Goal: Entertainment & Leisure: Consume media (video, audio)

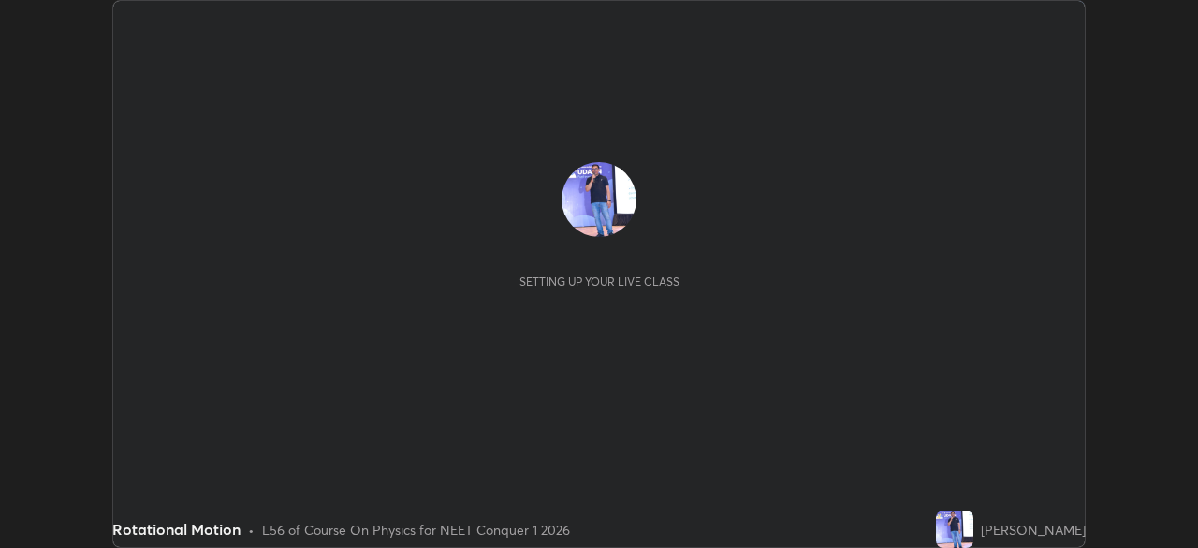
scroll to position [548, 1197]
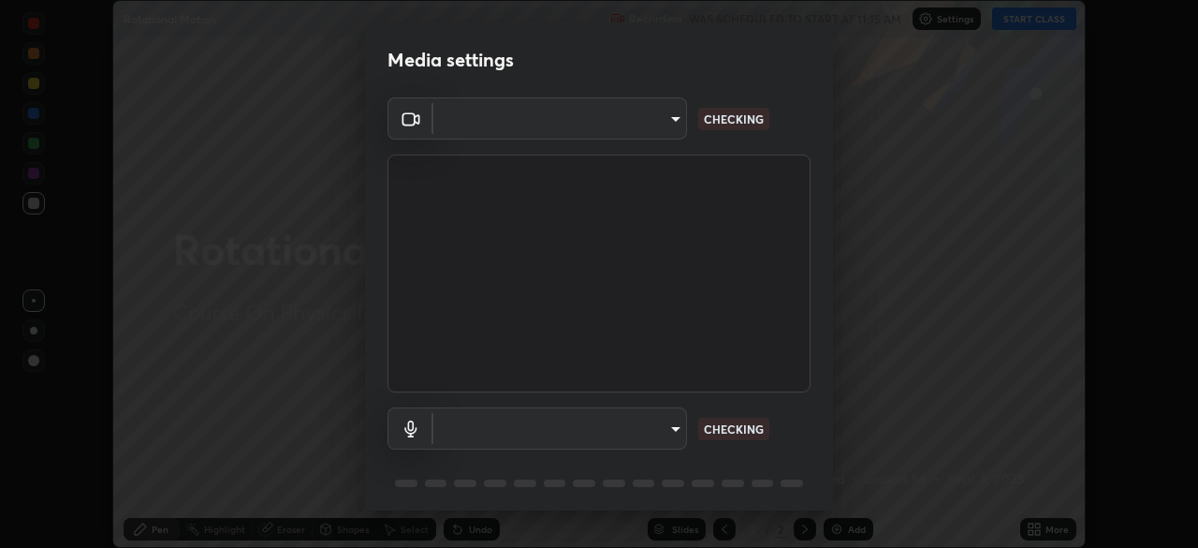
type input "1bbcfe3b1127be24ba7fa125fb83cb152f85e15c96893178e4a5d271d47187f7"
type input "default"
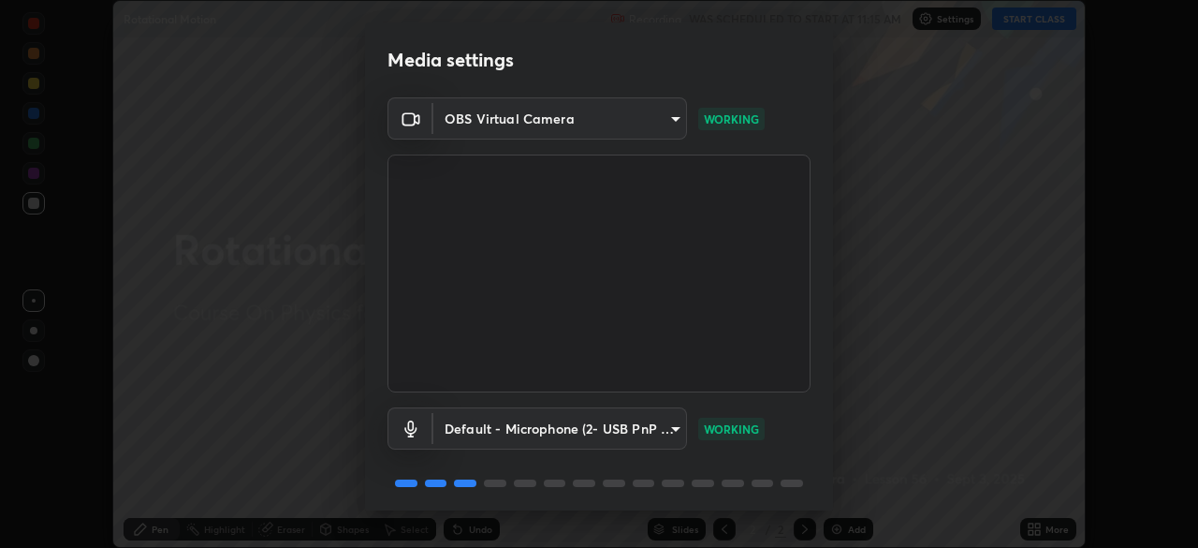
scroll to position [66, 0]
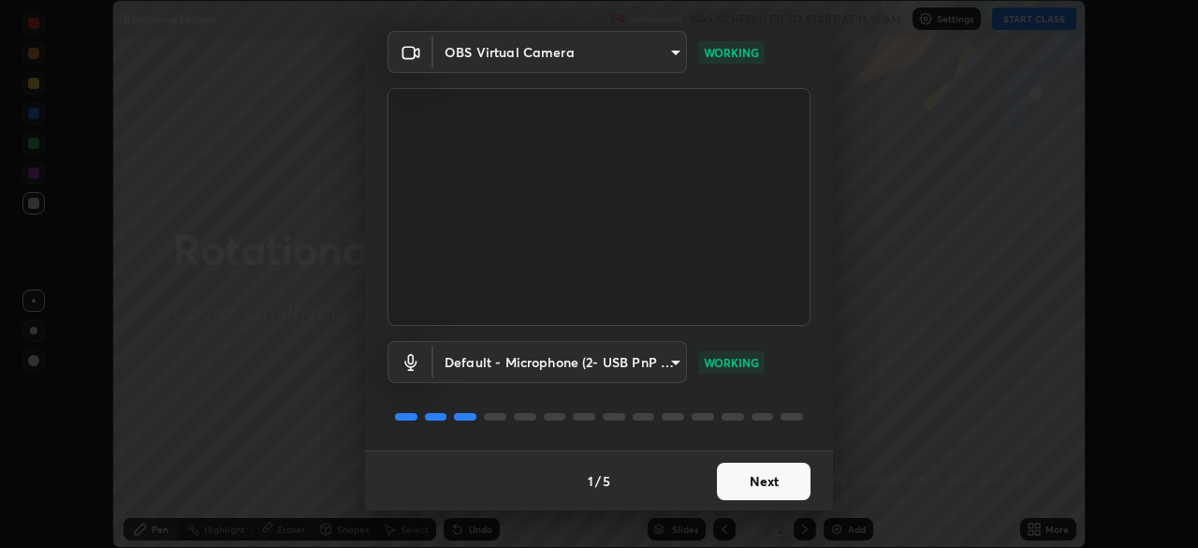
click at [757, 468] on button "Next" at bounding box center [764, 480] width 94 height 37
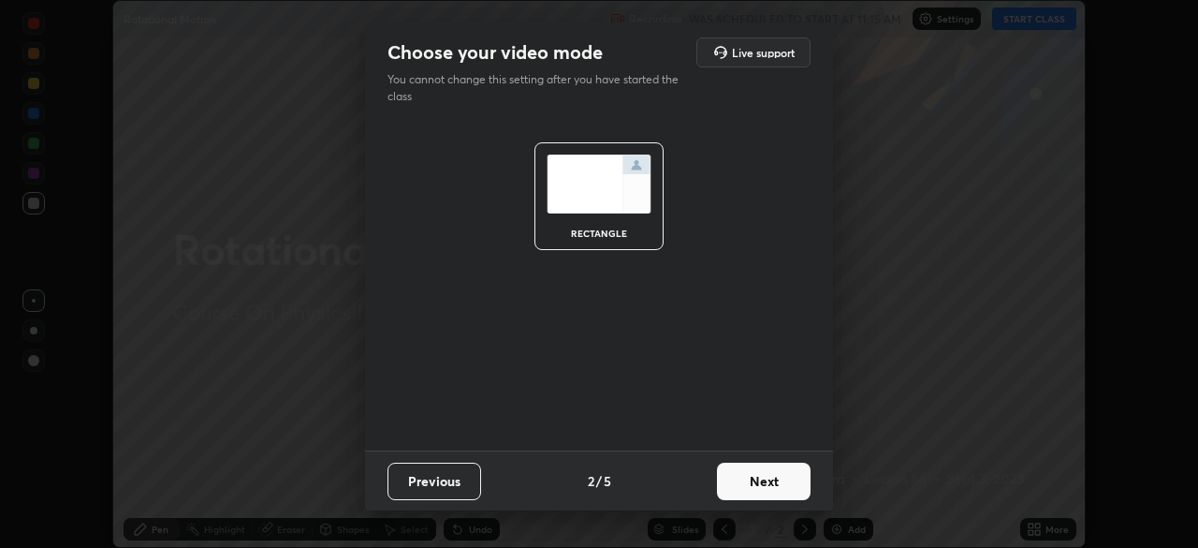
scroll to position [0, 0]
click at [757, 489] on button "Next" at bounding box center [764, 480] width 94 height 37
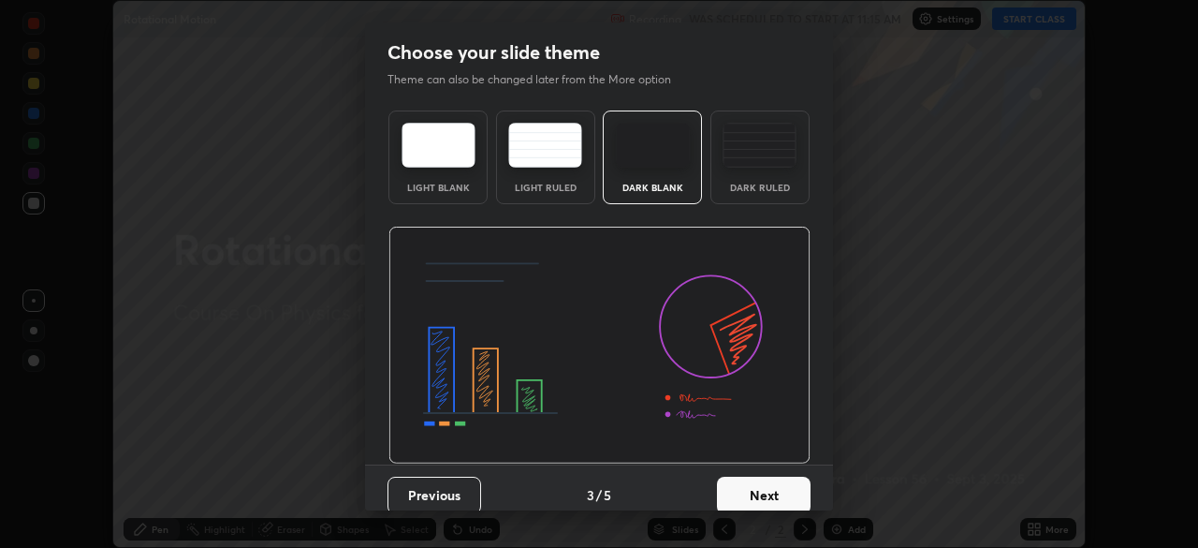
click at [766, 488] on button "Next" at bounding box center [764, 494] width 94 height 37
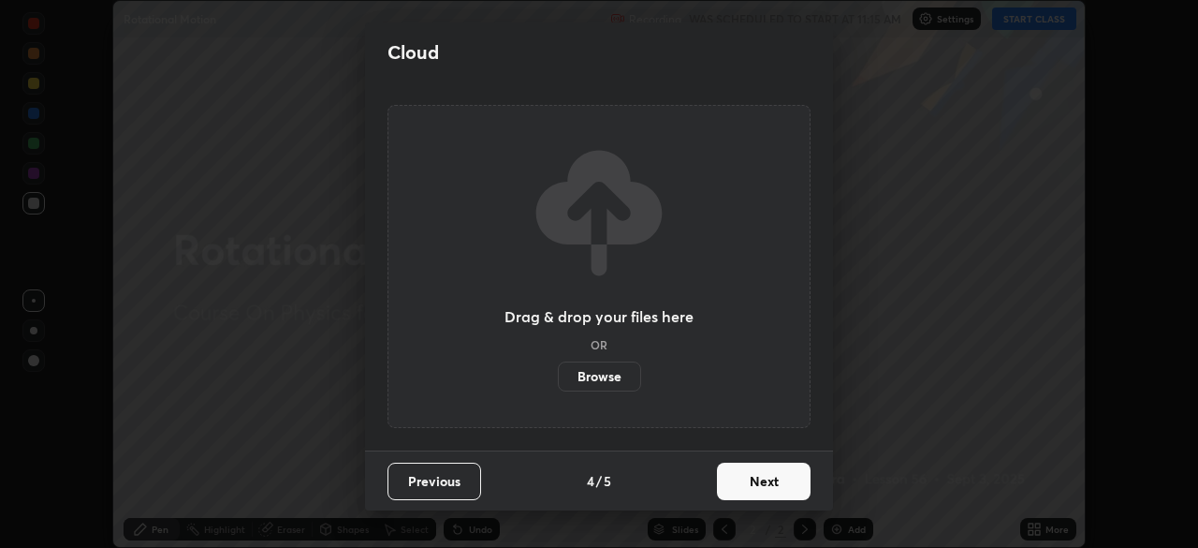
click at [779, 478] on button "Next" at bounding box center [764, 480] width 94 height 37
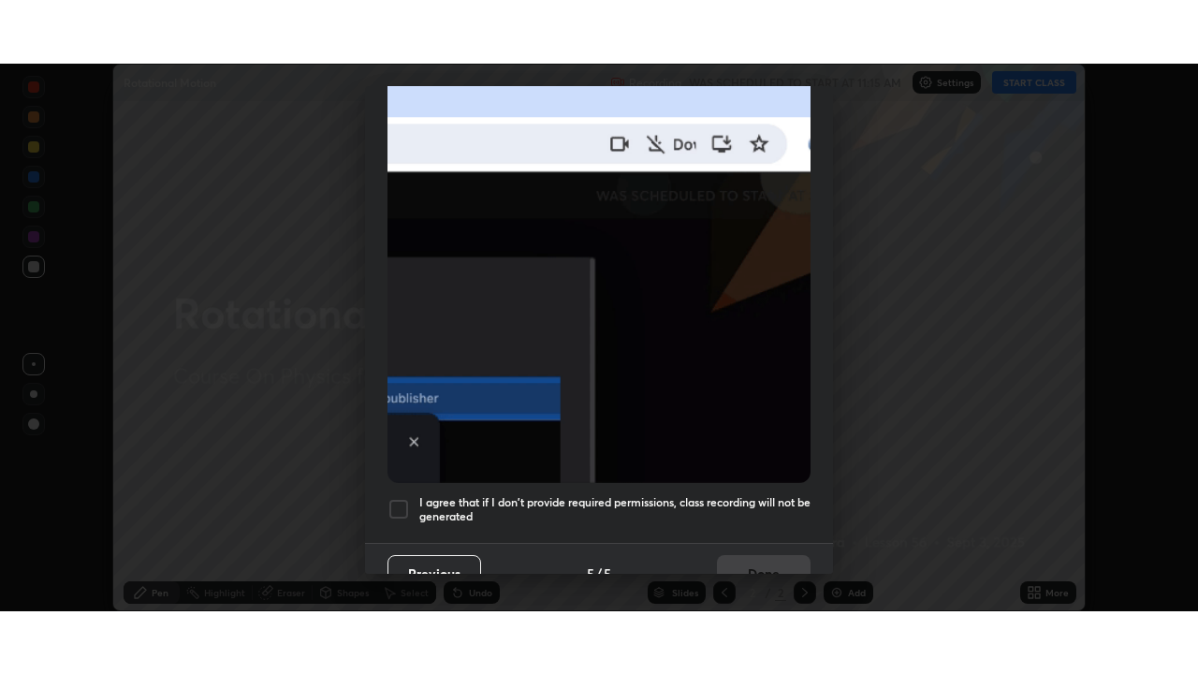
scroll to position [448, 0]
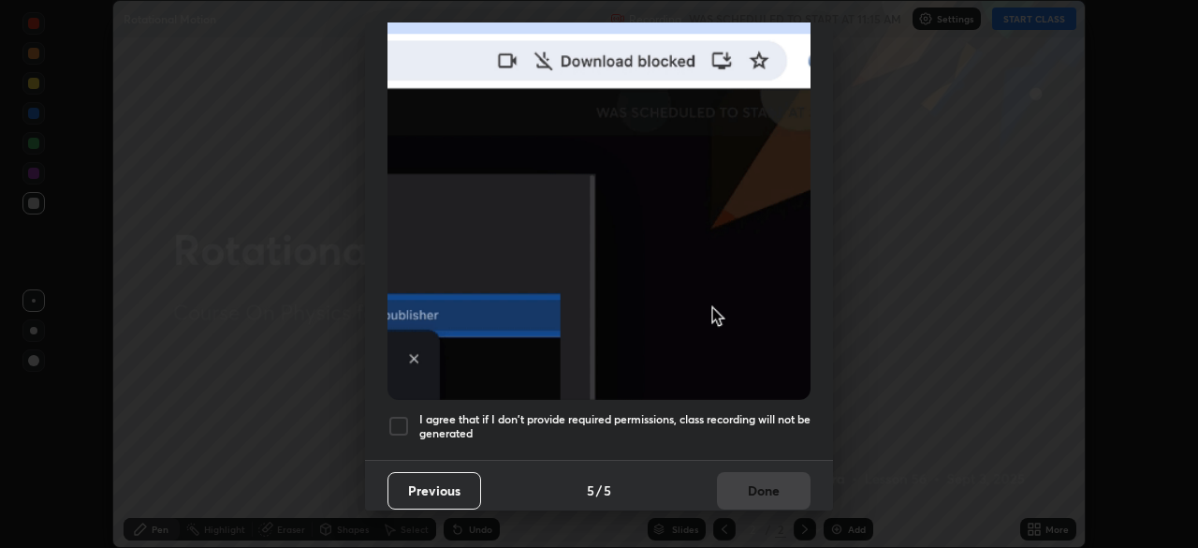
click at [402, 424] on div at bounding box center [399, 426] width 22 height 22
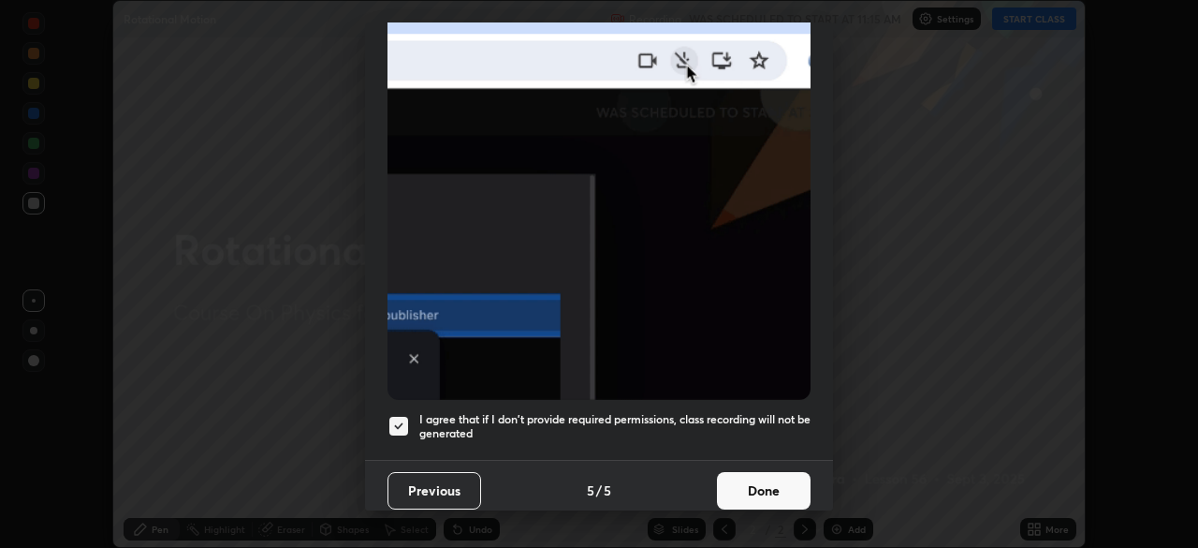
click at [729, 491] on button "Done" at bounding box center [764, 490] width 94 height 37
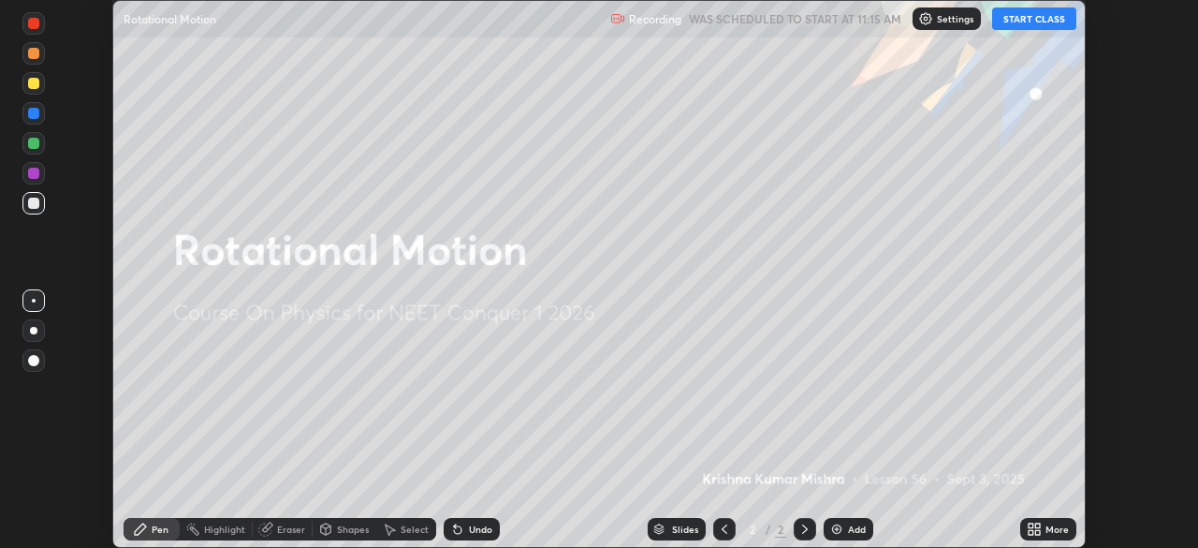
click at [1026, 26] on button "START CLASS" at bounding box center [1034, 18] width 84 height 22
click at [1031, 527] on icon at bounding box center [1031, 525] width 5 height 5
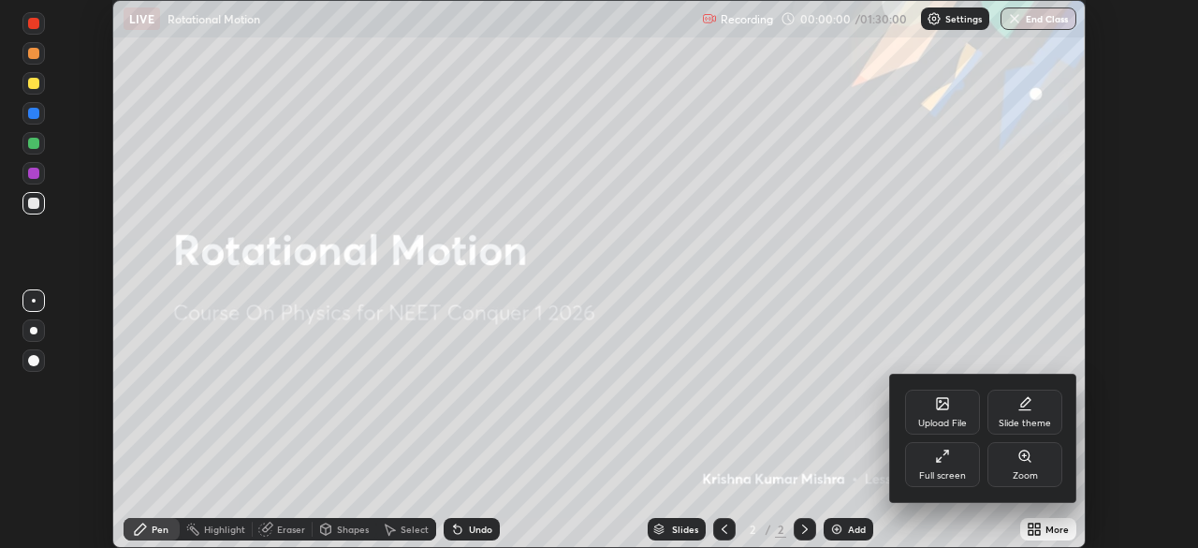
click at [947, 472] on div "Full screen" at bounding box center [942, 475] width 47 height 9
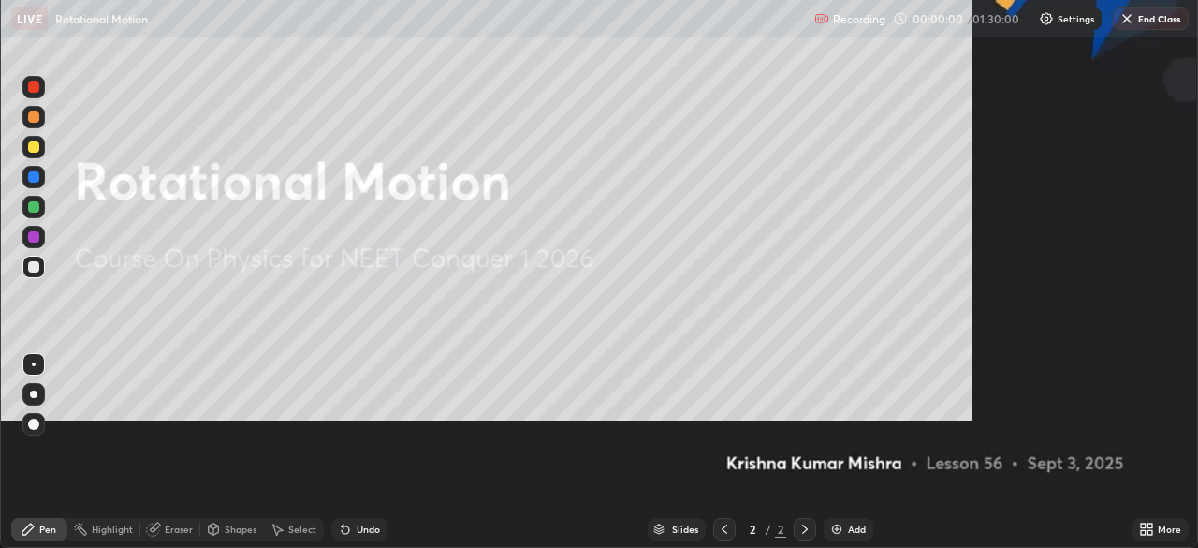
scroll to position [674, 1198]
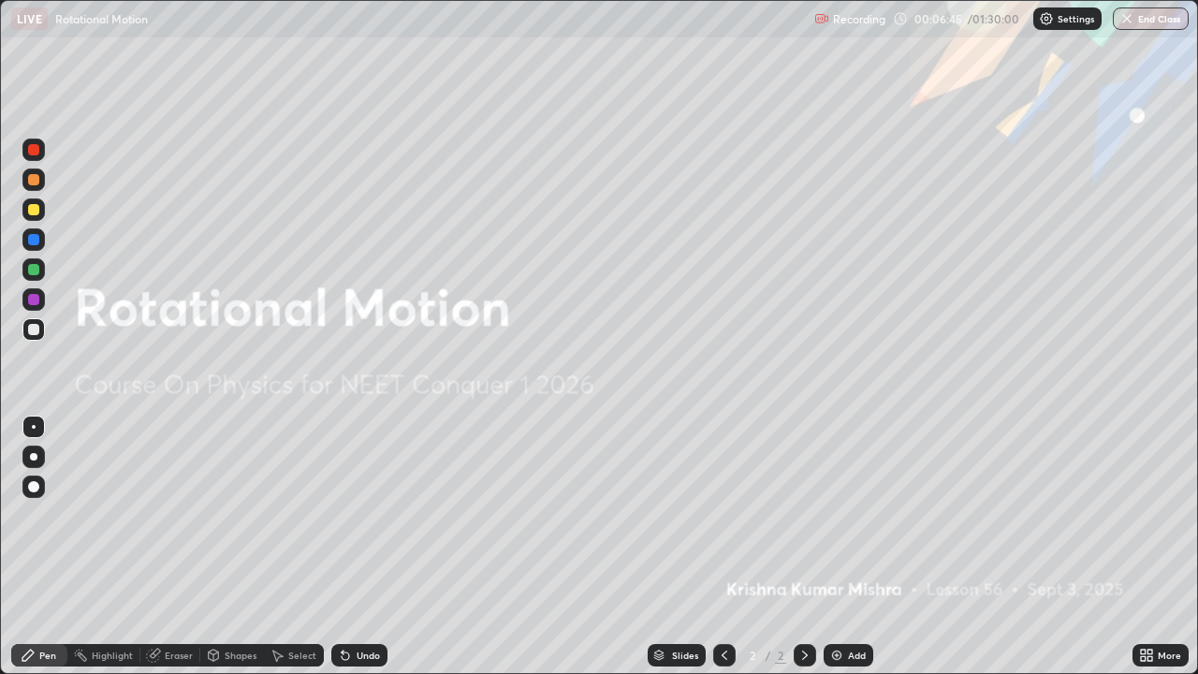
click at [853, 547] on div "Add" at bounding box center [857, 655] width 18 height 9
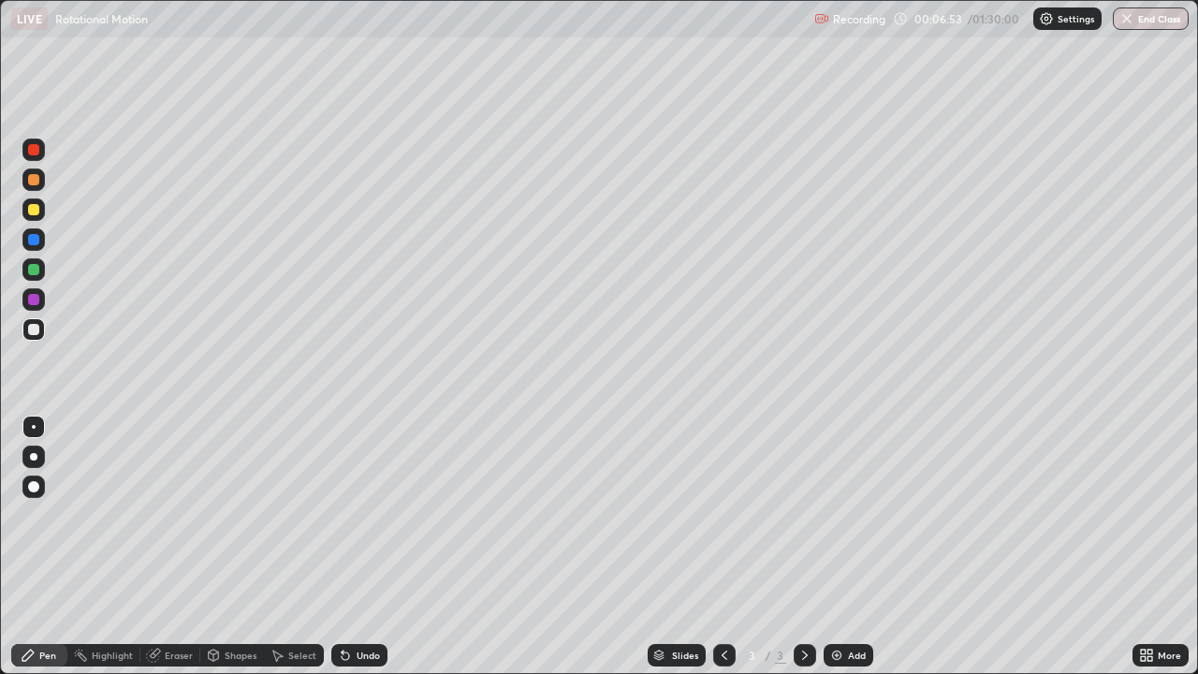
click at [33, 184] on div at bounding box center [33, 179] width 11 height 11
click at [234, 547] on div "Shapes" at bounding box center [241, 655] width 32 height 9
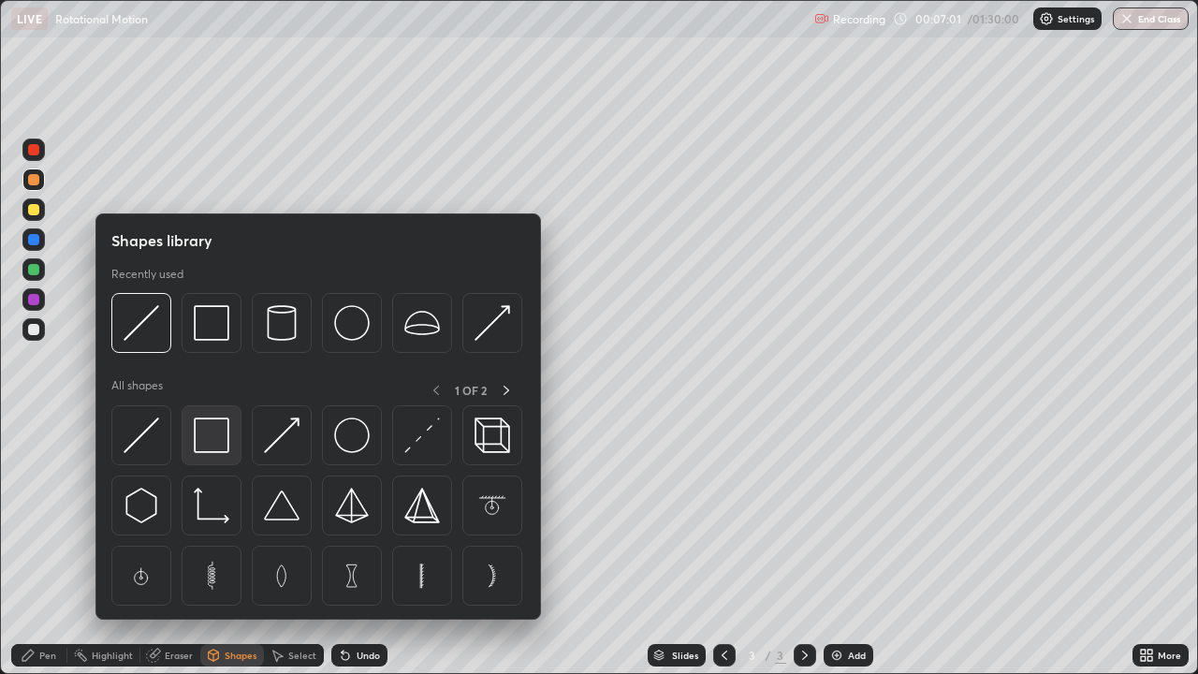
click at [219, 437] on img at bounding box center [212, 435] width 36 height 36
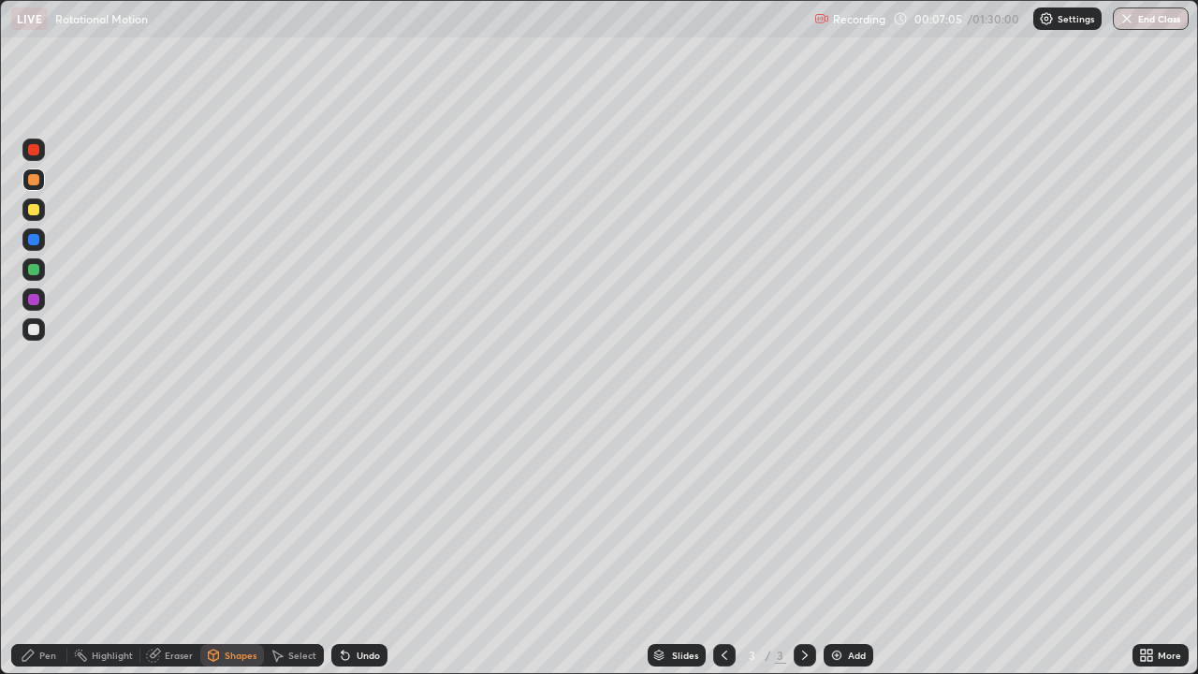
click at [46, 547] on div "Pen" at bounding box center [47, 655] width 17 height 9
click at [34, 210] on div at bounding box center [33, 209] width 11 height 11
click at [239, 547] on div "Shapes" at bounding box center [241, 655] width 32 height 9
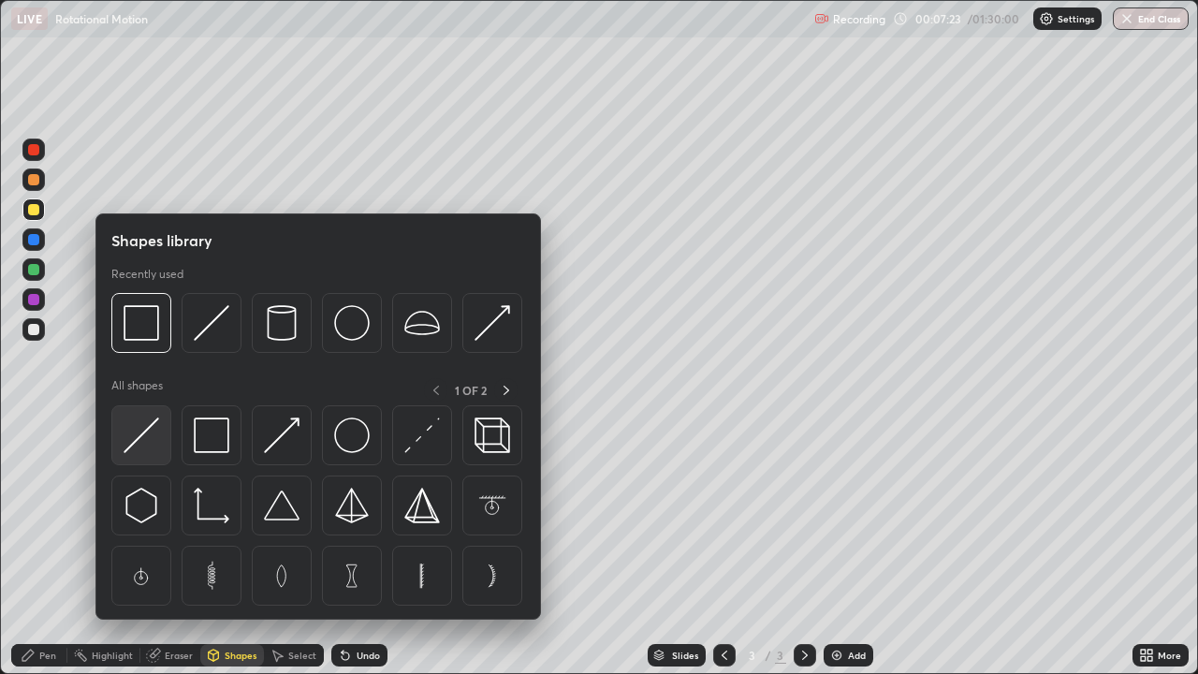
click at [147, 432] on img at bounding box center [142, 435] width 36 height 36
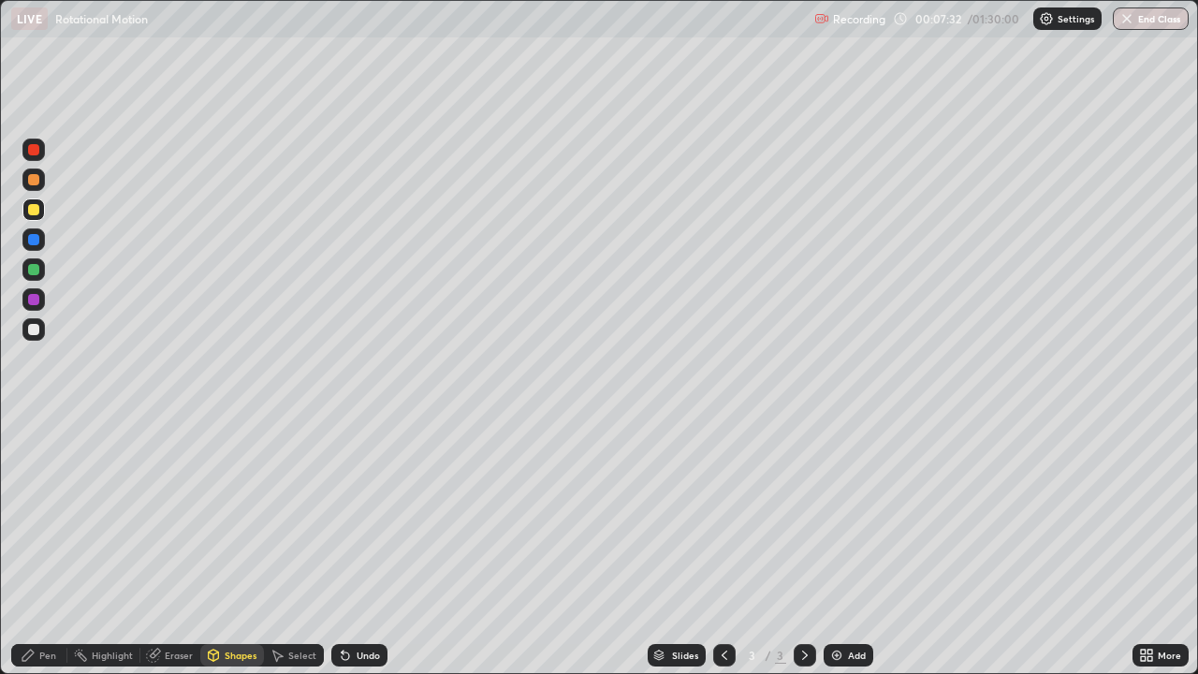
click at [361, 547] on div "Undo" at bounding box center [368, 655] width 23 height 9
click at [51, 547] on div "Pen" at bounding box center [39, 655] width 56 height 22
click at [852, 547] on div "Add" at bounding box center [857, 655] width 18 height 9
click at [231, 547] on div "Shapes" at bounding box center [241, 655] width 32 height 9
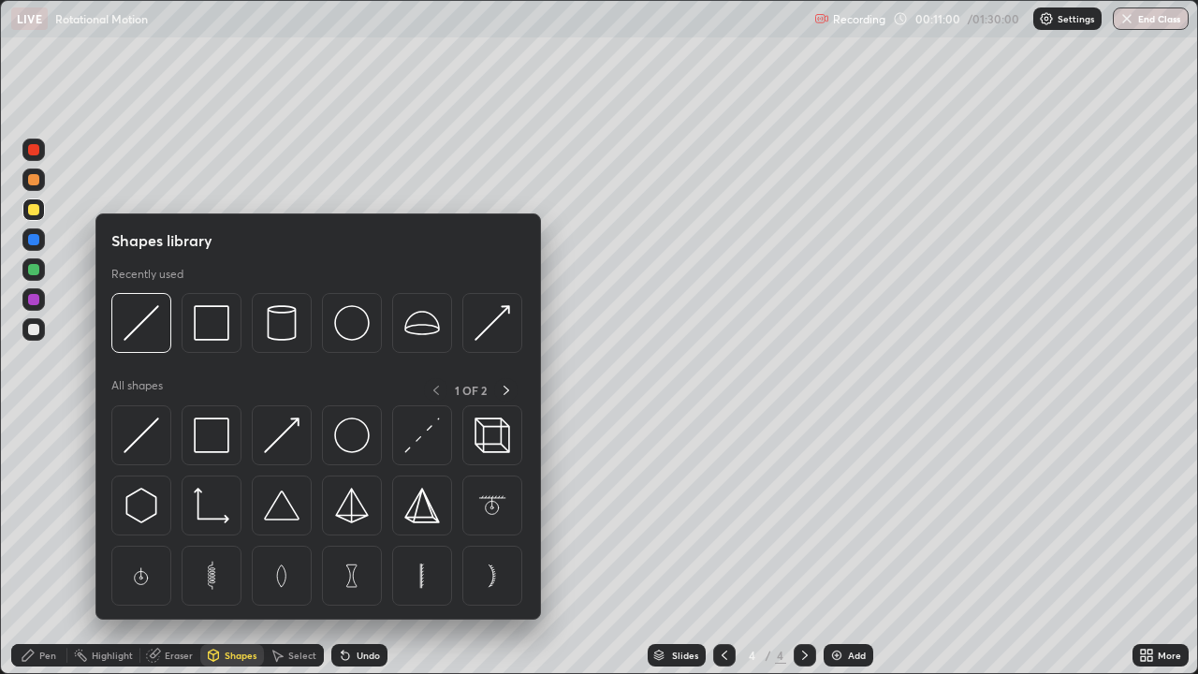
click at [212, 435] on img at bounding box center [212, 435] width 36 height 36
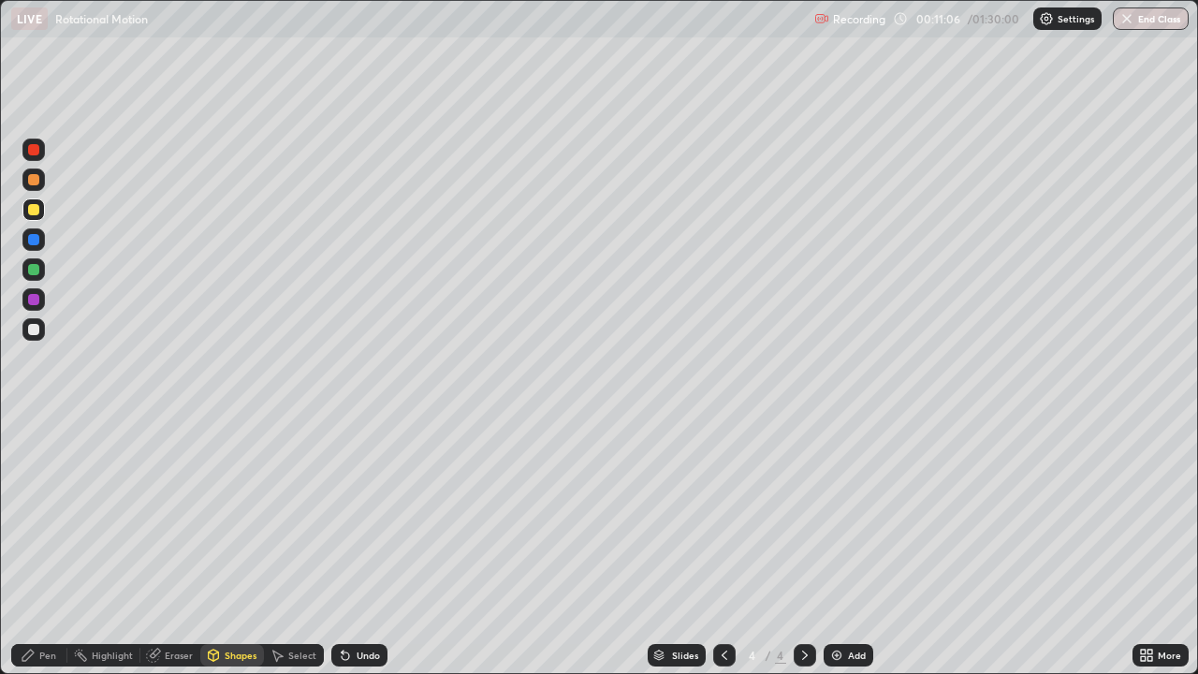
click at [358, 547] on div "Undo" at bounding box center [359, 655] width 56 height 22
click at [300, 547] on div "Select" at bounding box center [302, 655] width 28 height 9
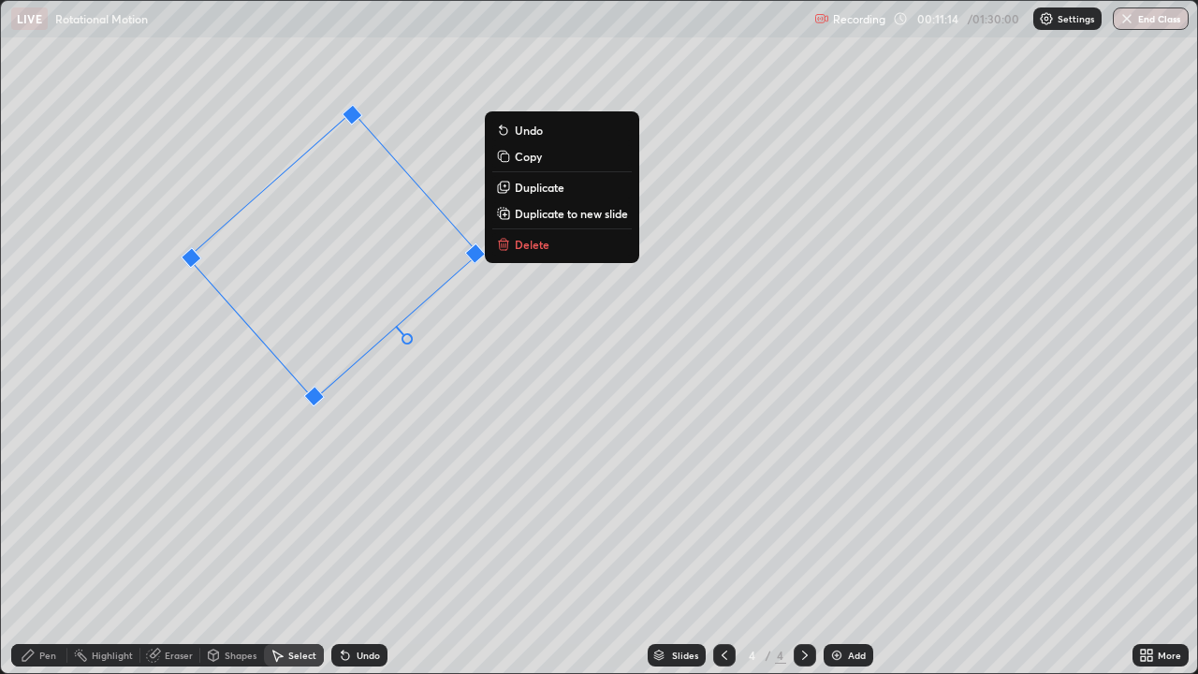
click at [285, 540] on div "42 ° Undo Copy Duplicate Duplicate to new slide Delete" at bounding box center [599, 337] width 1196 height 672
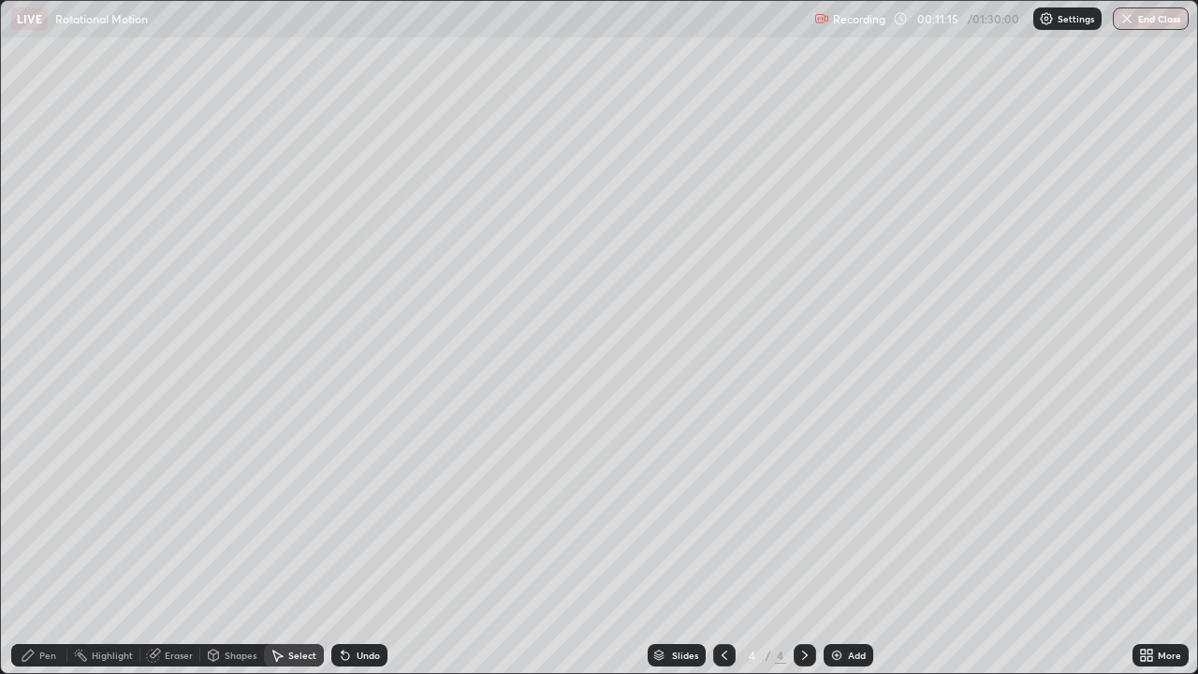
click at [240, 547] on div "Shapes" at bounding box center [232, 655] width 64 height 22
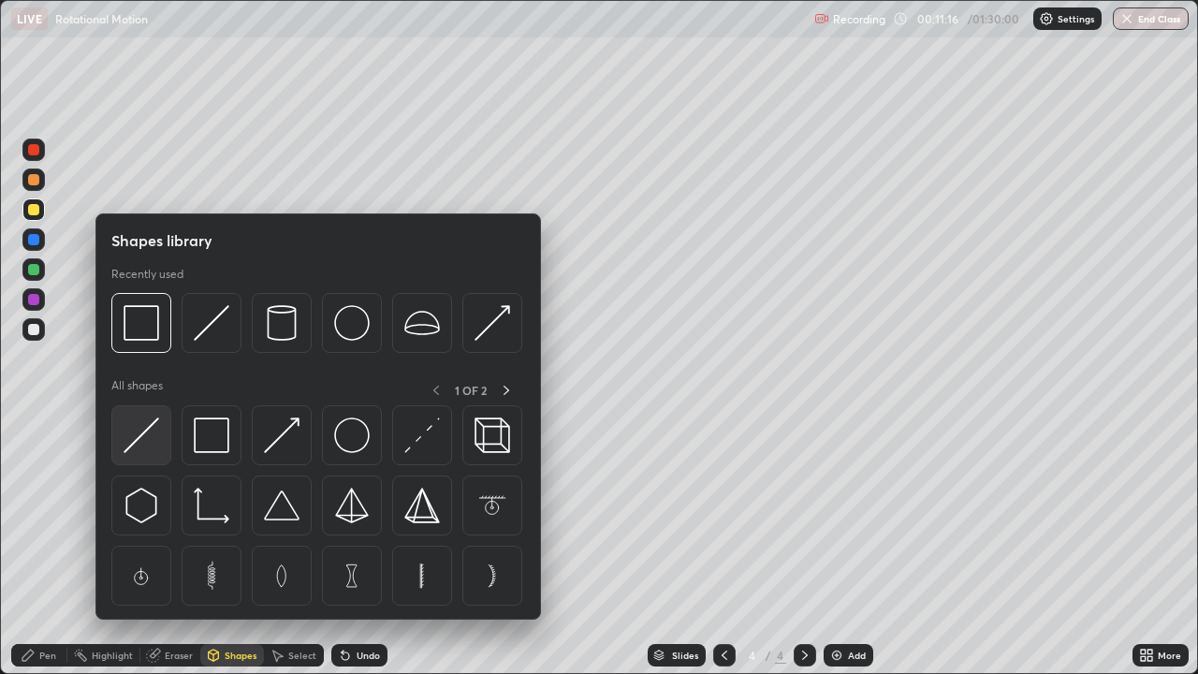
click at [146, 437] on img at bounding box center [142, 435] width 36 height 36
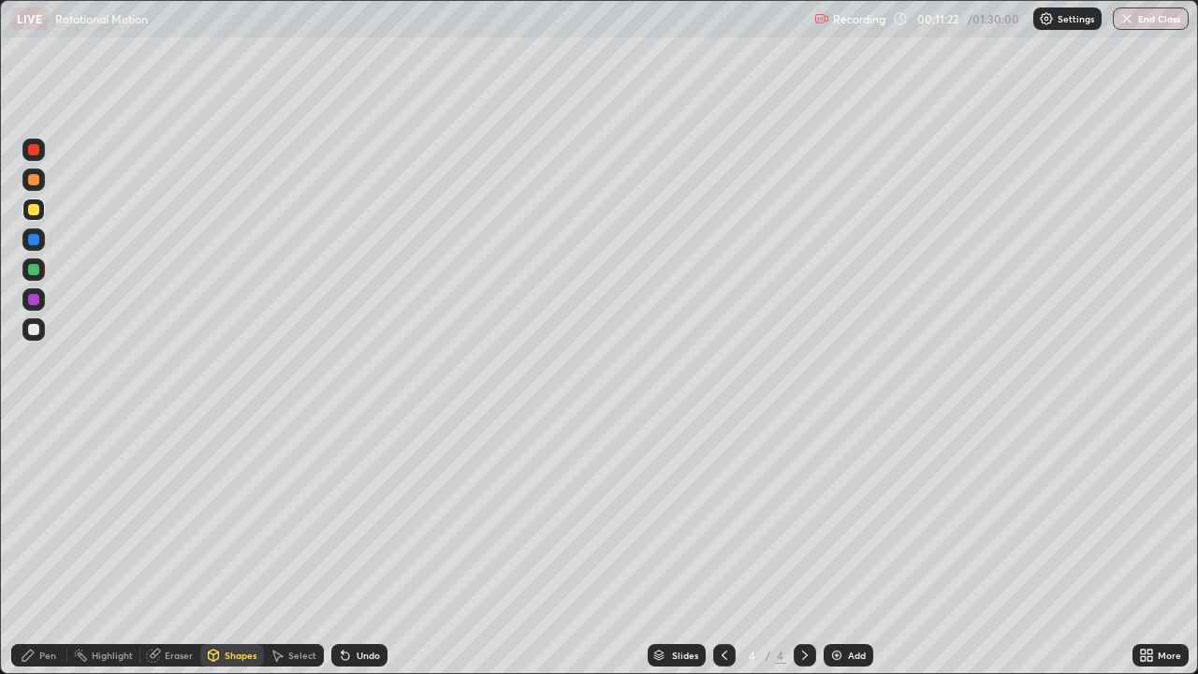
click at [51, 547] on div "Pen" at bounding box center [47, 655] width 17 height 9
click at [366, 547] on div "Undo" at bounding box center [368, 655] width 23 height 9
click at [174, 547] on div "Eraser" at bounding box center [179, 655] width 28 height 9
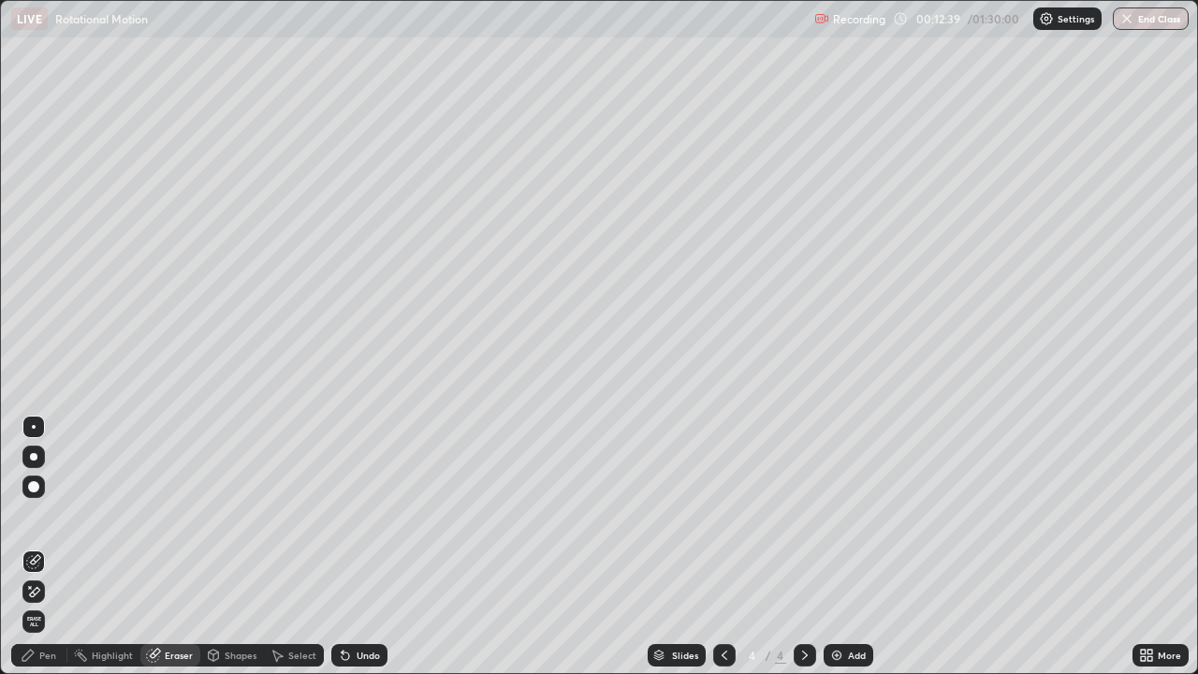
click at [48, 547] on div "Pen" at bounding box center [47, 655] width 17 height 9
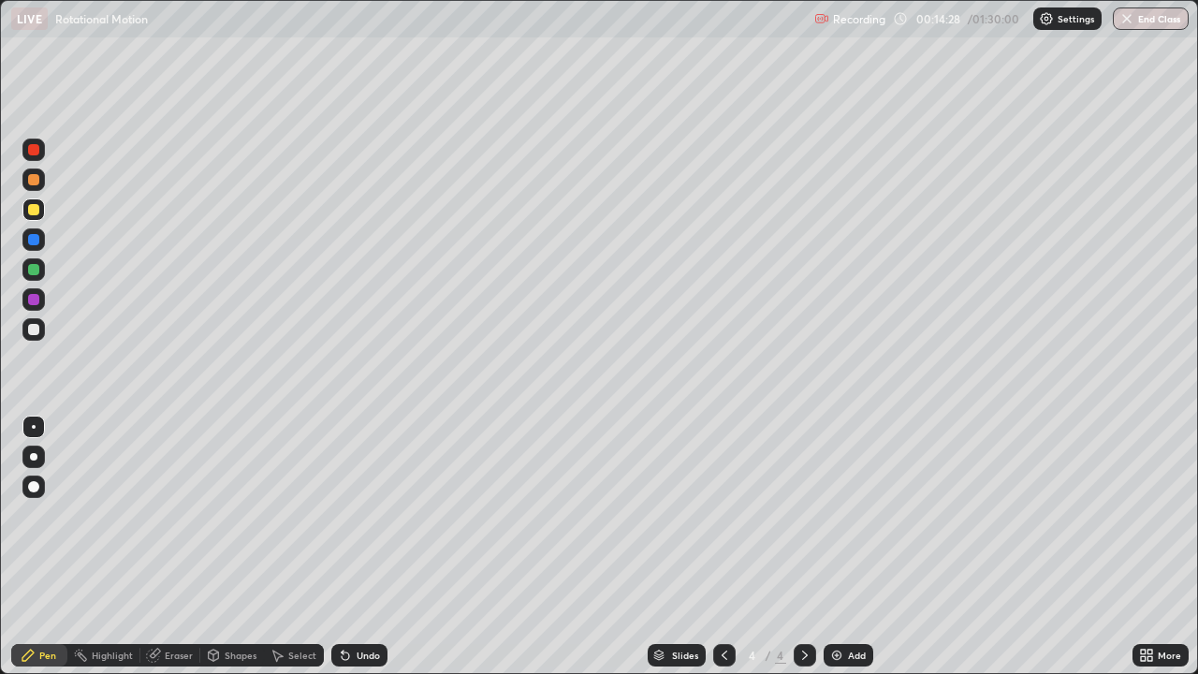
click at [34, 332] on div at bounding box center [33, 329] width 11 height 11
click at [724, 547] on icon at bounding box center [725, 655] width 6 height 9
click at [804, 547] on icon at bounding box center [805, 655] width 15 height 15
click at [854, 547] on div "Add" at bounding box center [857, 655] width 18 height 9
click at [32, 209] on div at bounding box center [33, 209] width 11 height 11
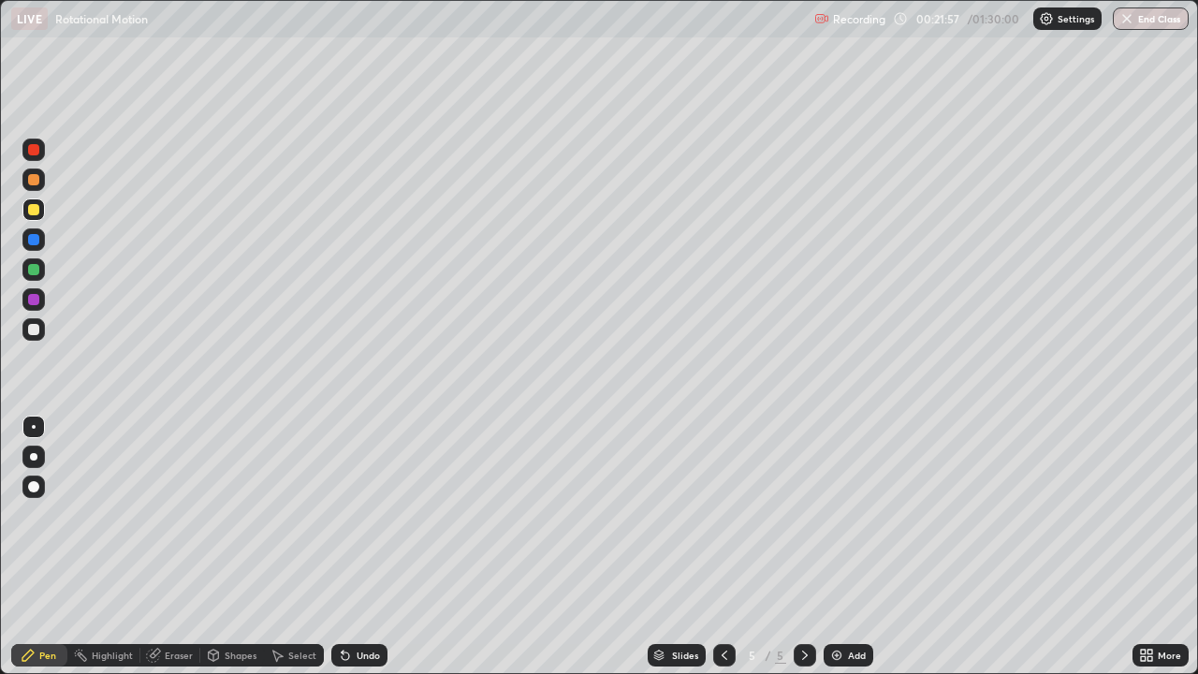
click at [850, 547] on div "Add" at bounding box center [849, 655] width 50 height 22
click at [235, 547] on div "Shapes" at bounding box center [241, 655] width 32 height 9
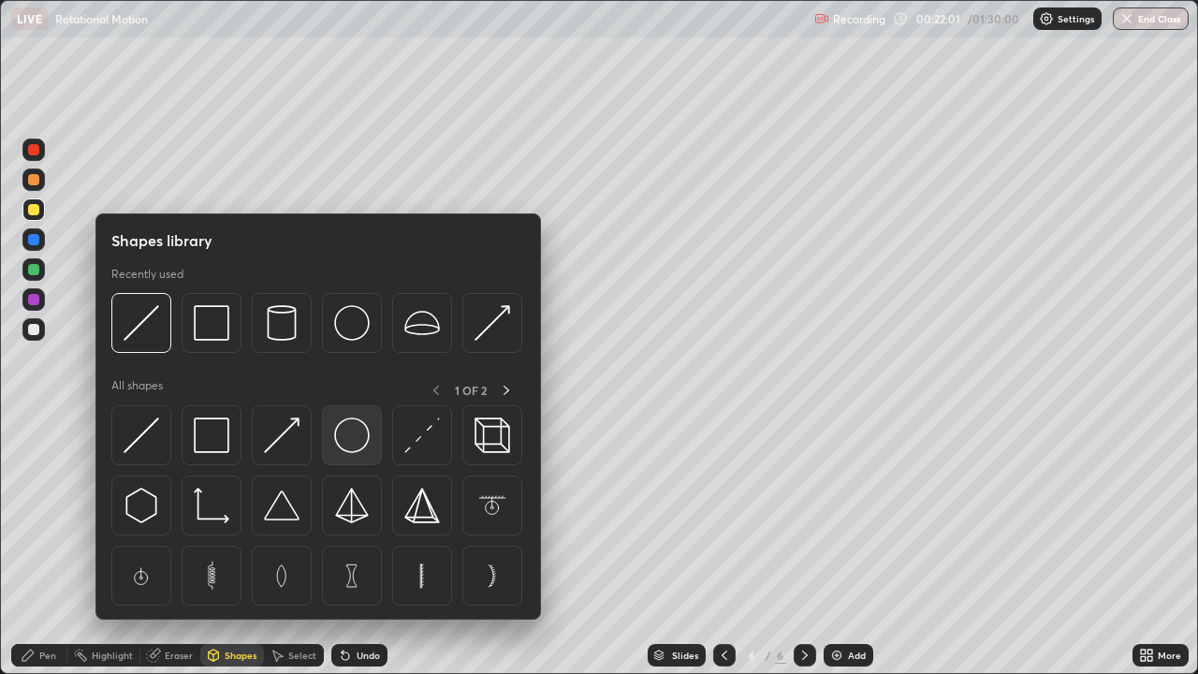
click at [349, 443] on img at bounding box center [352, 435] width 36 height 36
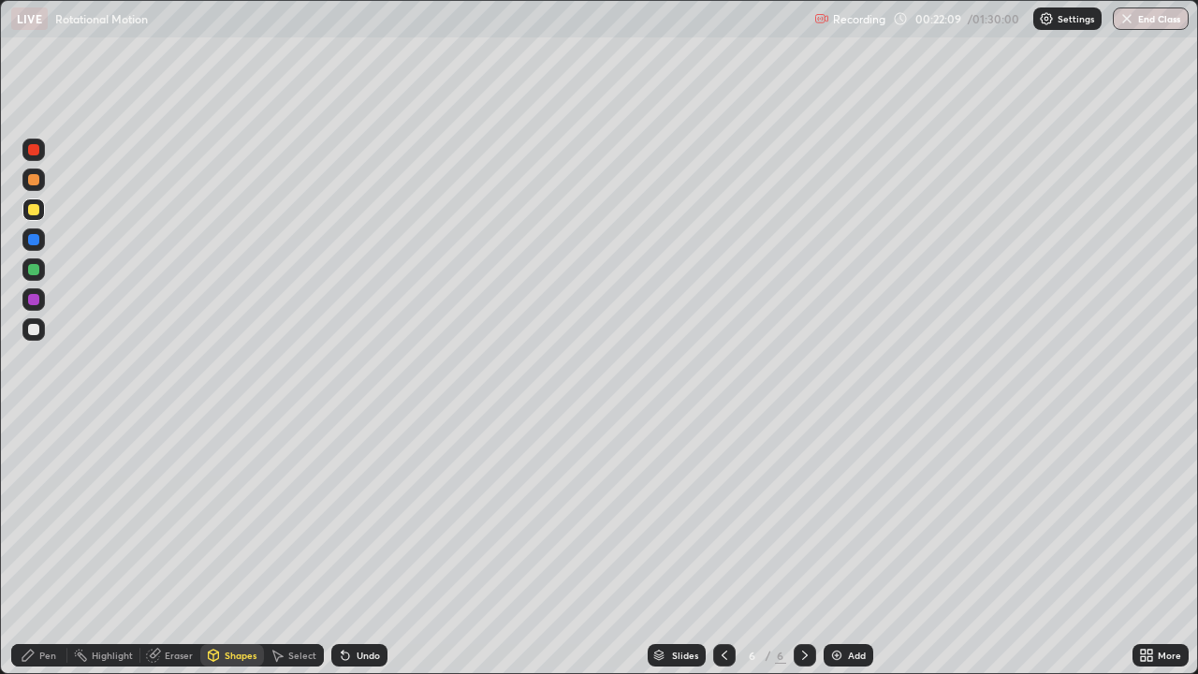
click at [364, 547] on div "Undo" at bounding box center [368, 655] width 23 height 9
click at [367, 547] on div "Undo" at bounding box center [368, 655] width 23 height 9
click at [365, 547] on div "Undo" at bounding box center [368, 655] width 23 height 9
click at [299, 547] on div "Select" at bounding box center [302, 655] width 28 height 9
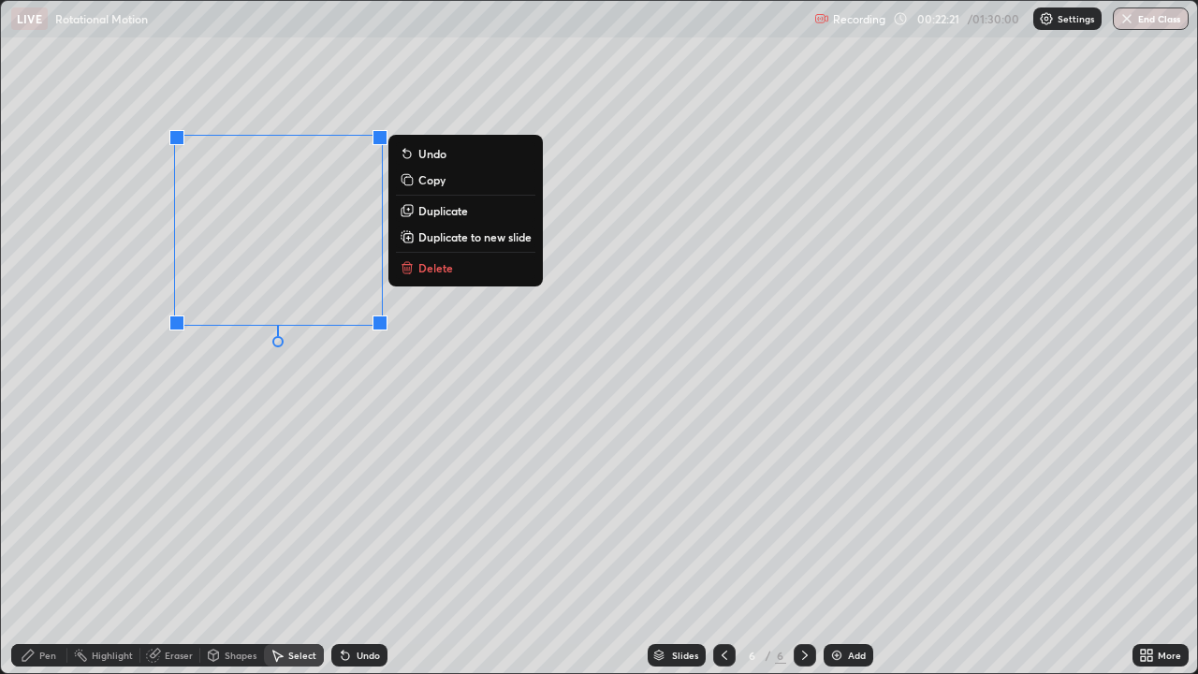
click at [438, 210] on p "Duplicate" at bounding box center [443, 210] width 50 height 15
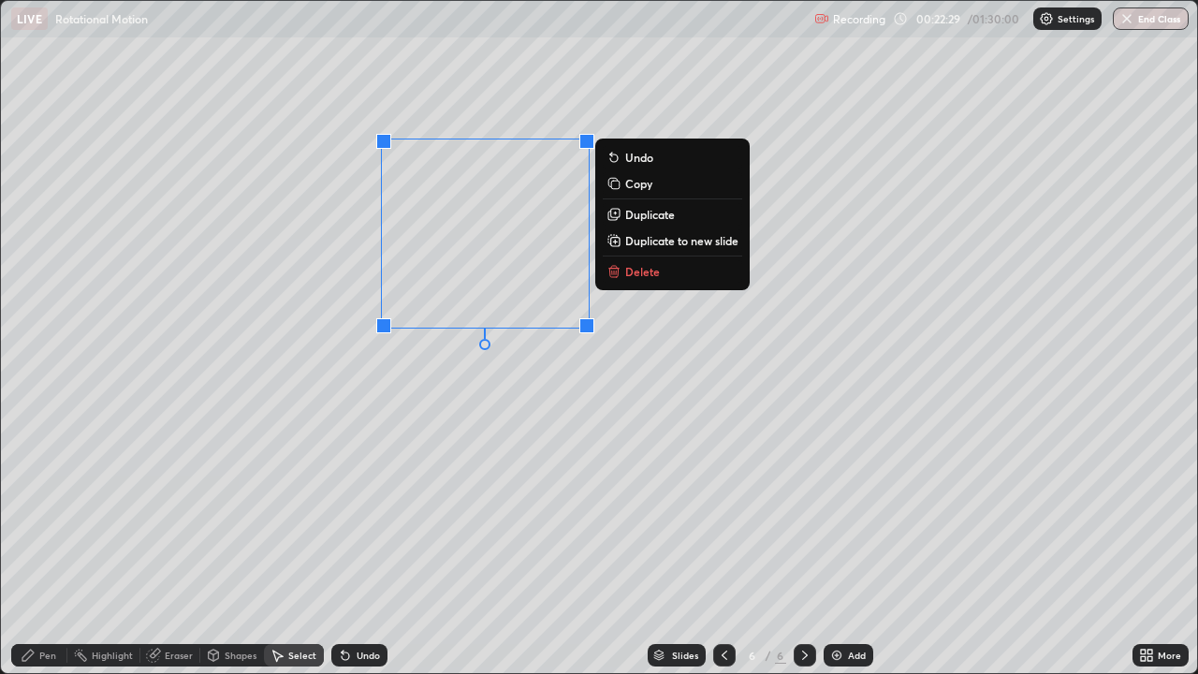
click at [397, 408] on div "0 ° Undo Copy Duplicate Duplicate to new slide Delete" at bounding box center [599, 337] width 1196 height 672
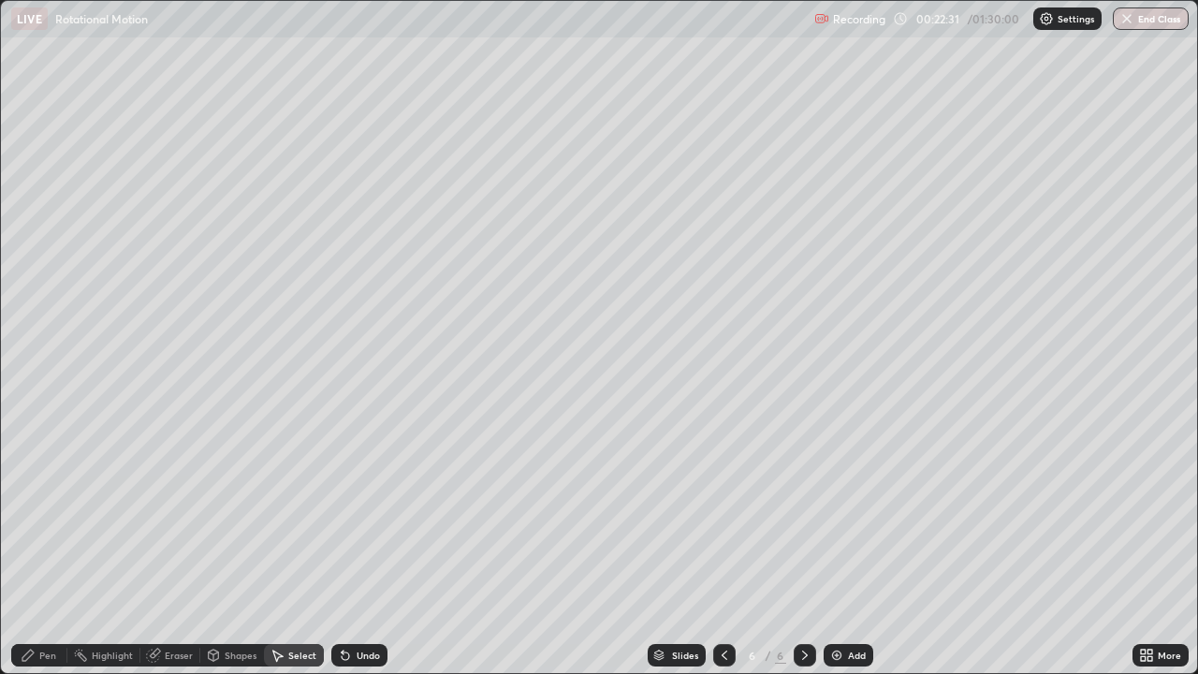
click at [41, 547] on div "Pen" at bounding box center [47, 655] width 17 height 9
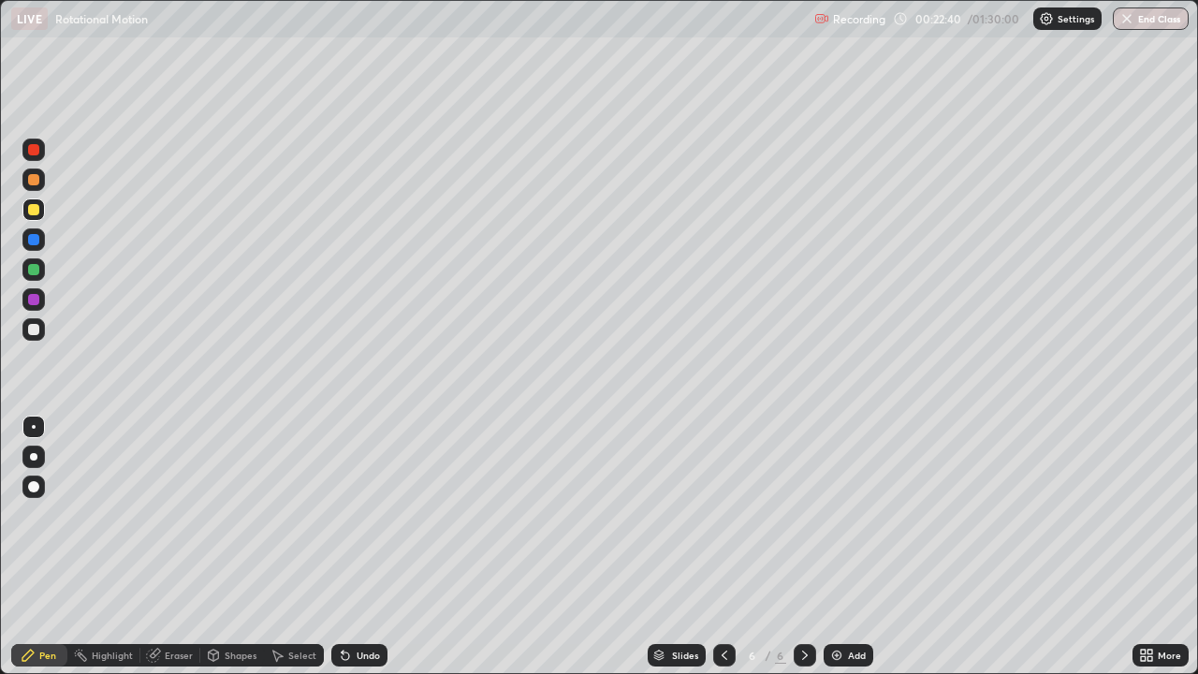
click at [240, 547] on div "Shapes" at bounding box center [232, 655] width 64 height 22
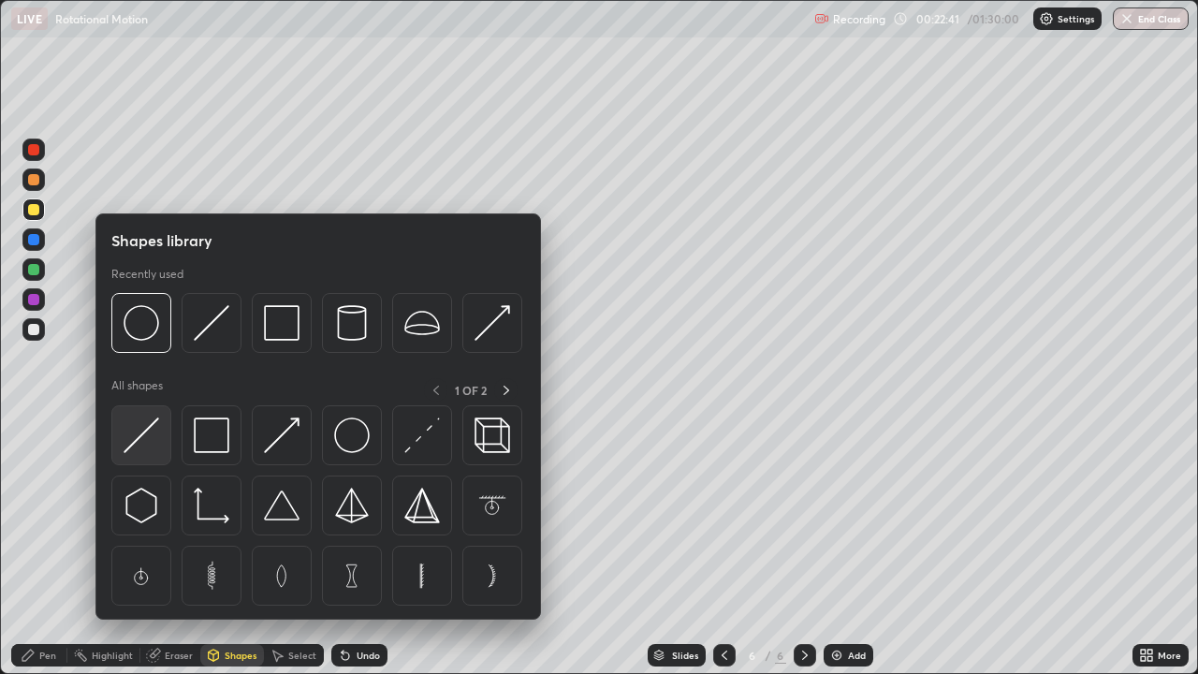
click at [149, 431] on img at bounding box center [142, 435] width 36 height 36
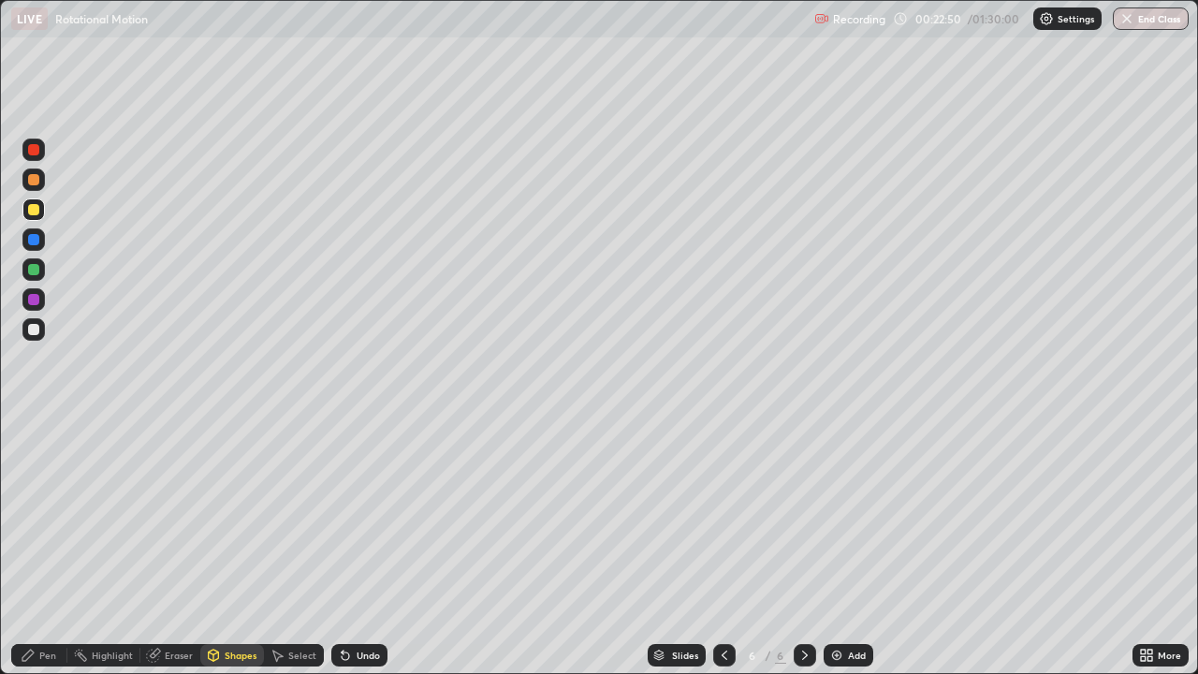
click at [46, 547] on div "Pen" at bounding box center [47, 655] width 17 height 9
click at [34, 302] on div at bounding box center [33, 299] width 11 height 11
click at [240, 547] on div "Shapes" at bounding box center [241, 655] width 32 height 9
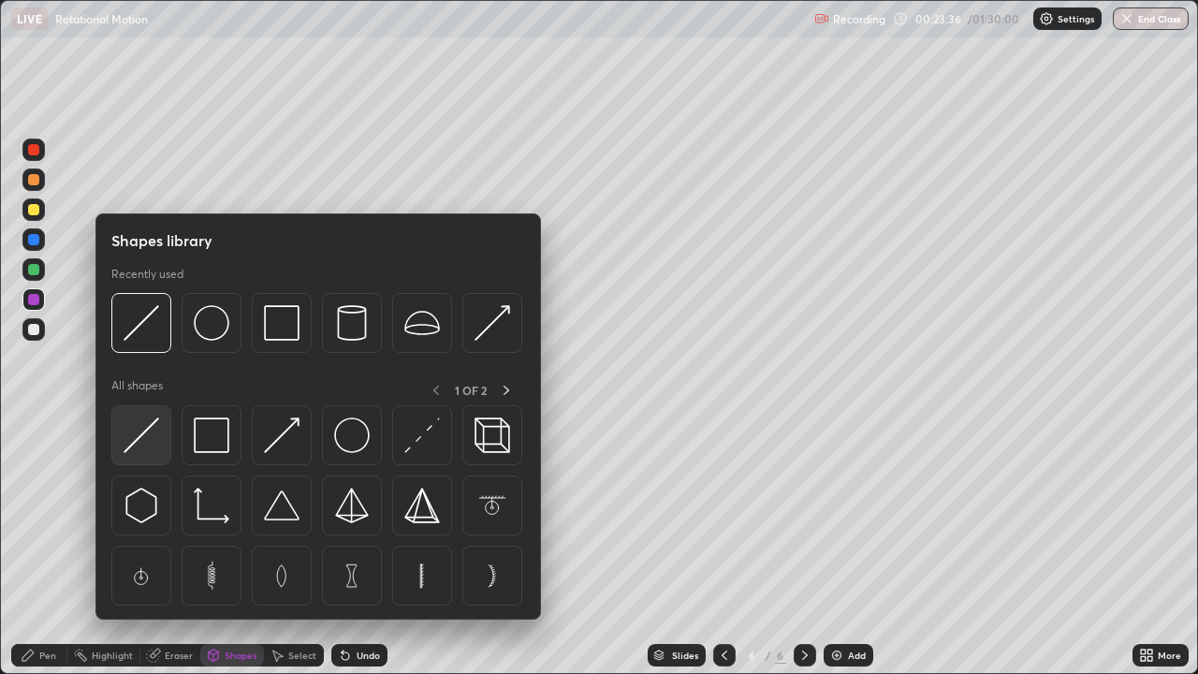
click at [146, 431] on img at bounding box center [142, 435] width 36 height 36
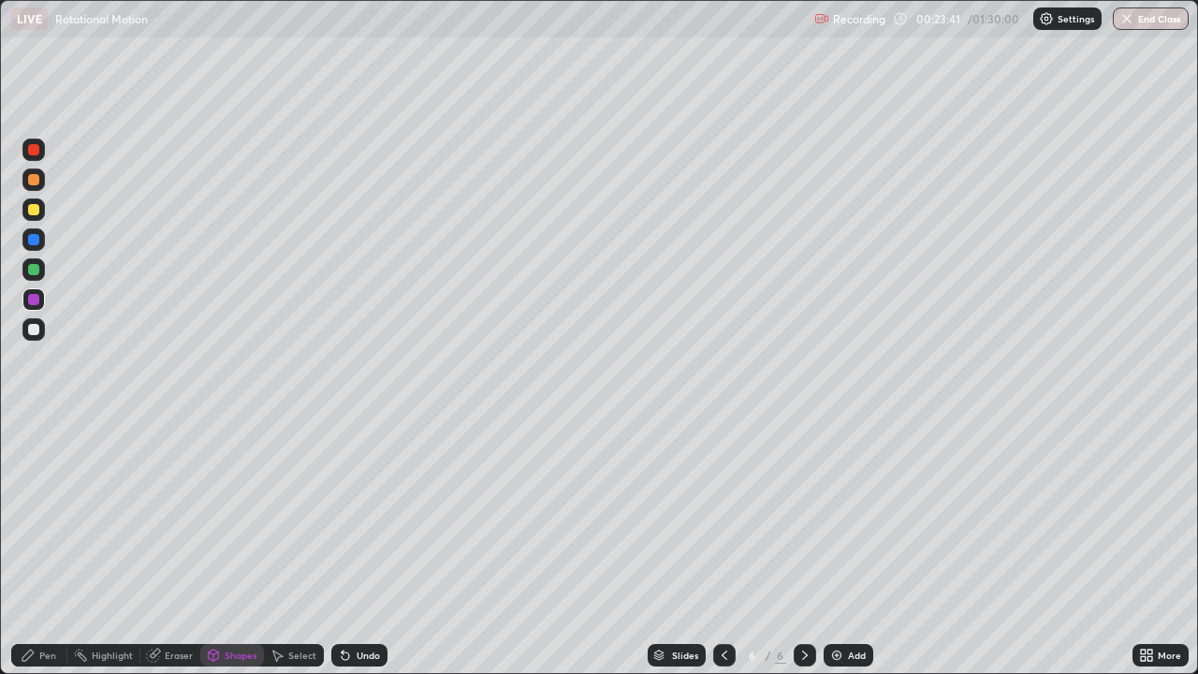
click at [362, 547] on div "Undo" at bounding box center [368, 655] width 23 height 9
click at [51, 547] on div "Pen" at bounding box center [47, 655] width 17 height 9
click at [35, 333] on div at bounding box center [33, 329] width 11 height 11
click at [41, 215] on div at bounding box center [33, 209] width 22 height 22
click at [357, 547] on div "Undo" at bounding box center [368, 655] width 23 height 9
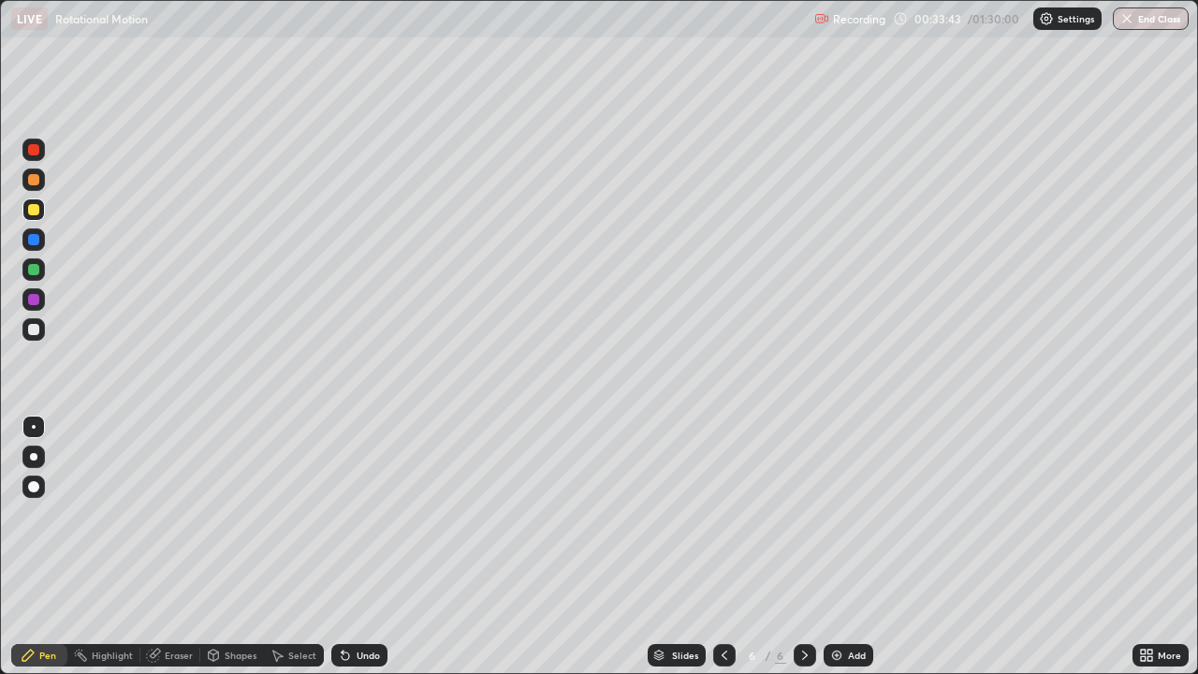
click at [850, 547] on div "Add" at bounding box center [849, 655] width 50 height 22
click at [213, 547] on icon at bounding box center [213, 657] width 0 height 7
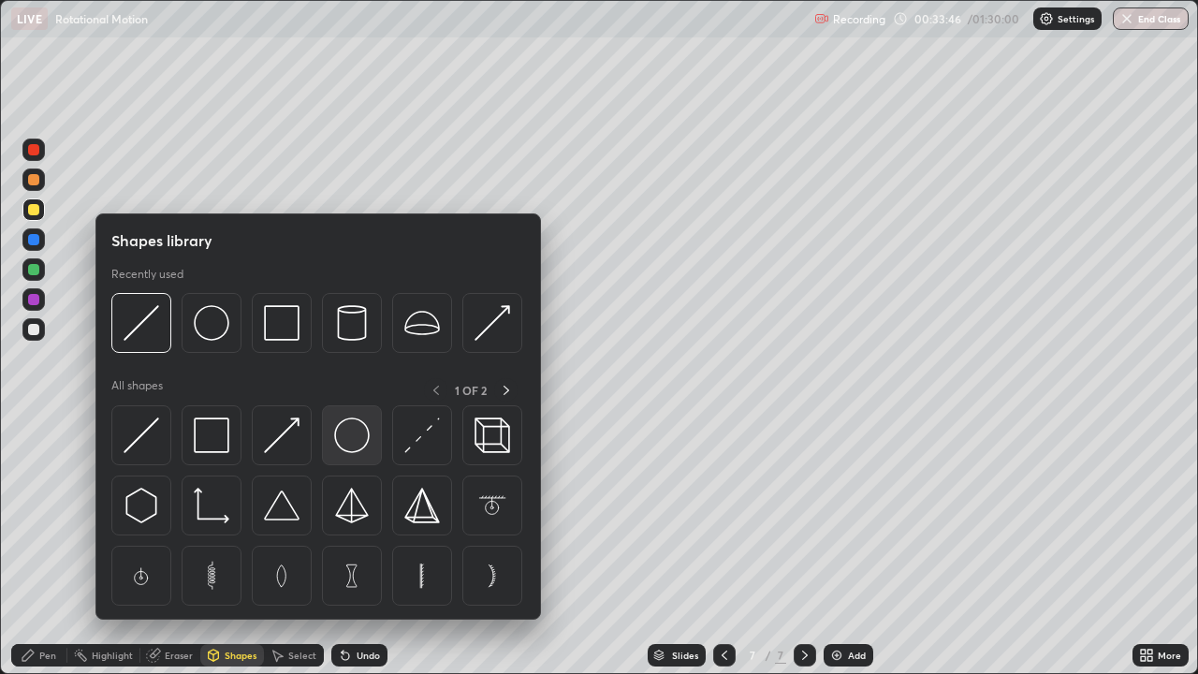
click at [352, 441] on img at bounding box center [352, 435] width 36 height 36
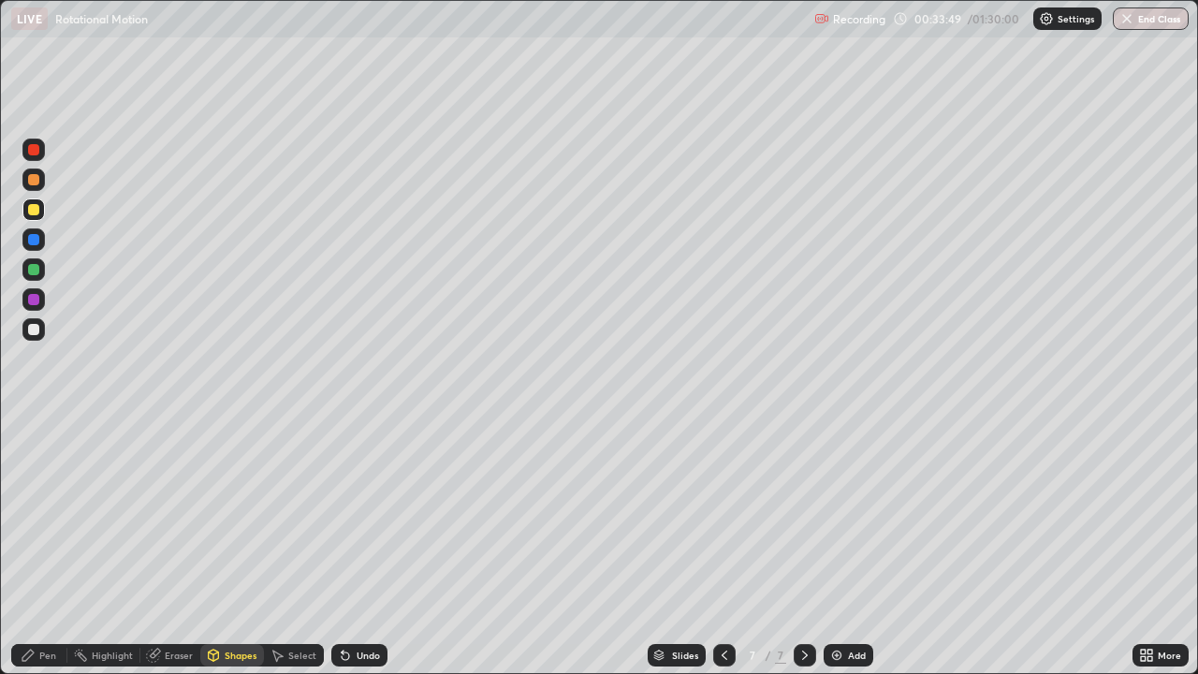
click at [51, 547] on div "Pen" at bounding box center [39, 655] width 56 height 22
click at [234, 547] on div "Shapes" at bounding box center [241, 655] width 32 height 9
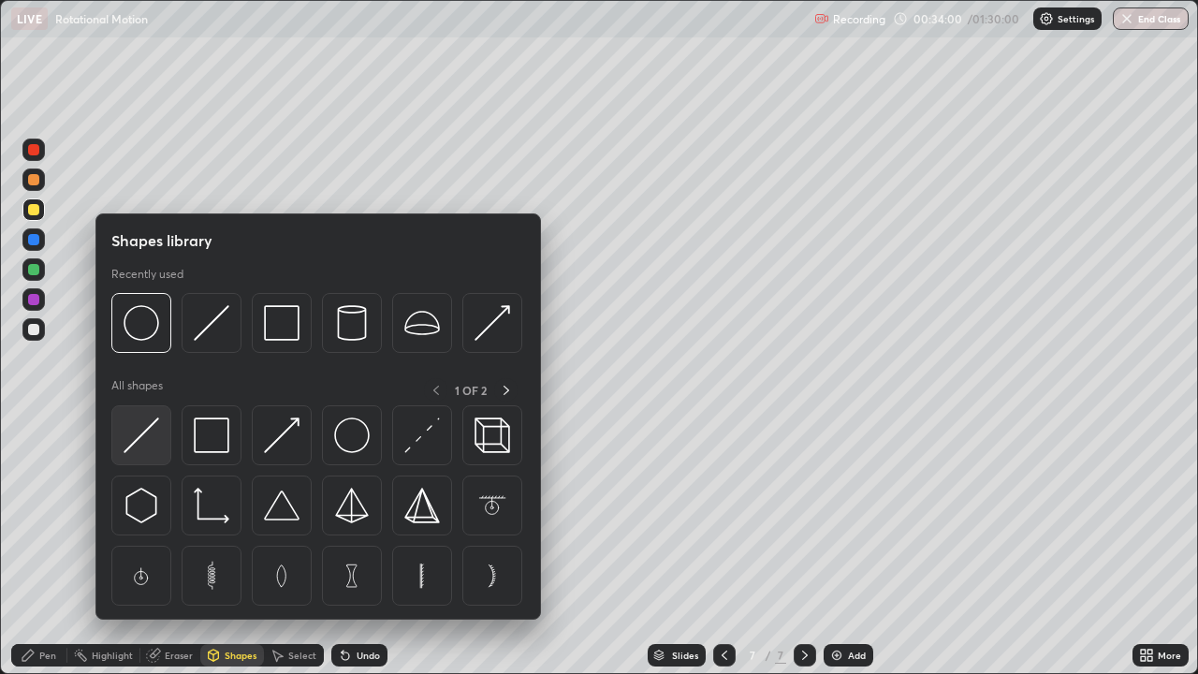
click at [144, 432] on img at bounding box center [142, 435] width 36 height 36
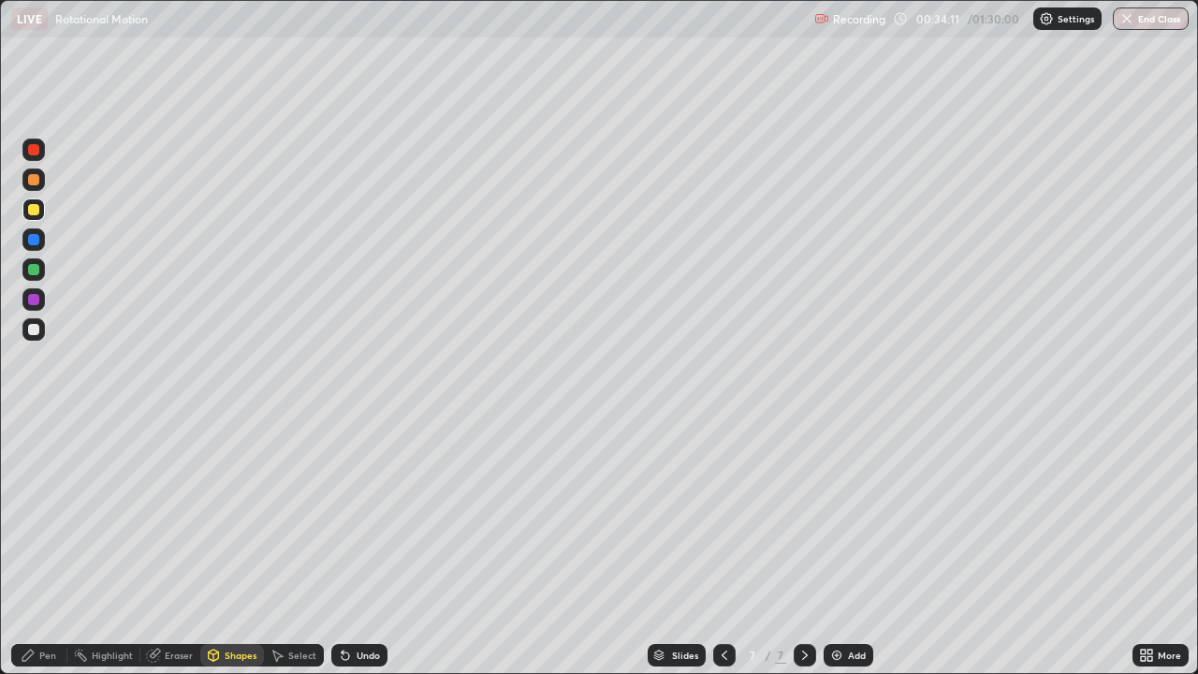
click at [52, 547] on div "Pen" at bounding box center [39, 655] width 56 height 22
click at [236, 547] on div "Shapes" at bounding box center [241, 655] width 32 height 9
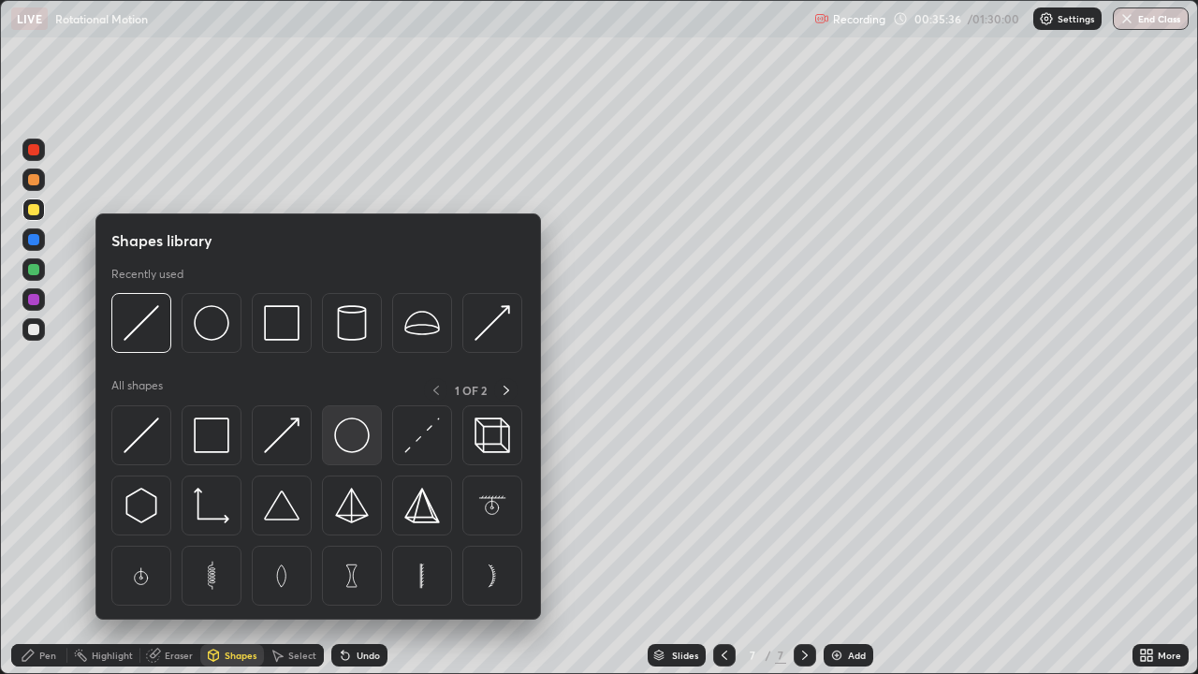
click at [348, 432] on img at bounding box center [352, 435] width 36 height 36
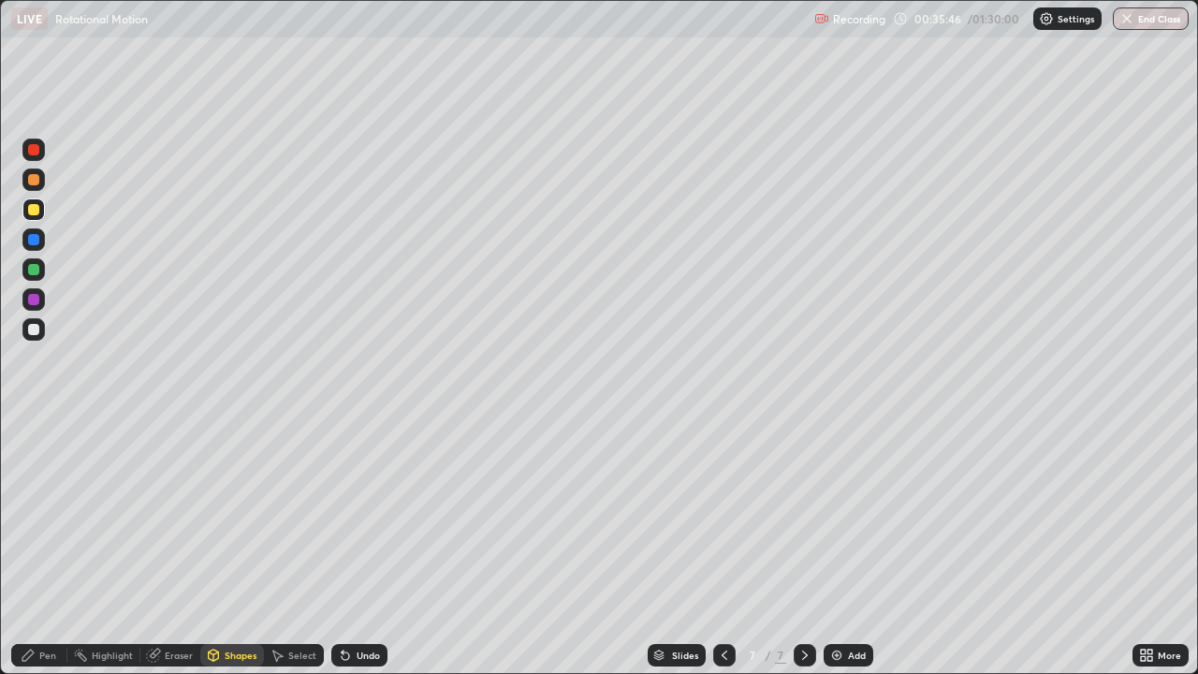
click at [56, 547] on div "Pen" at bounding box center [39, 655] width 56 height 22
click at [182, 547] on div "Eraser" at bounding box center [179, 655] width 28 height 9
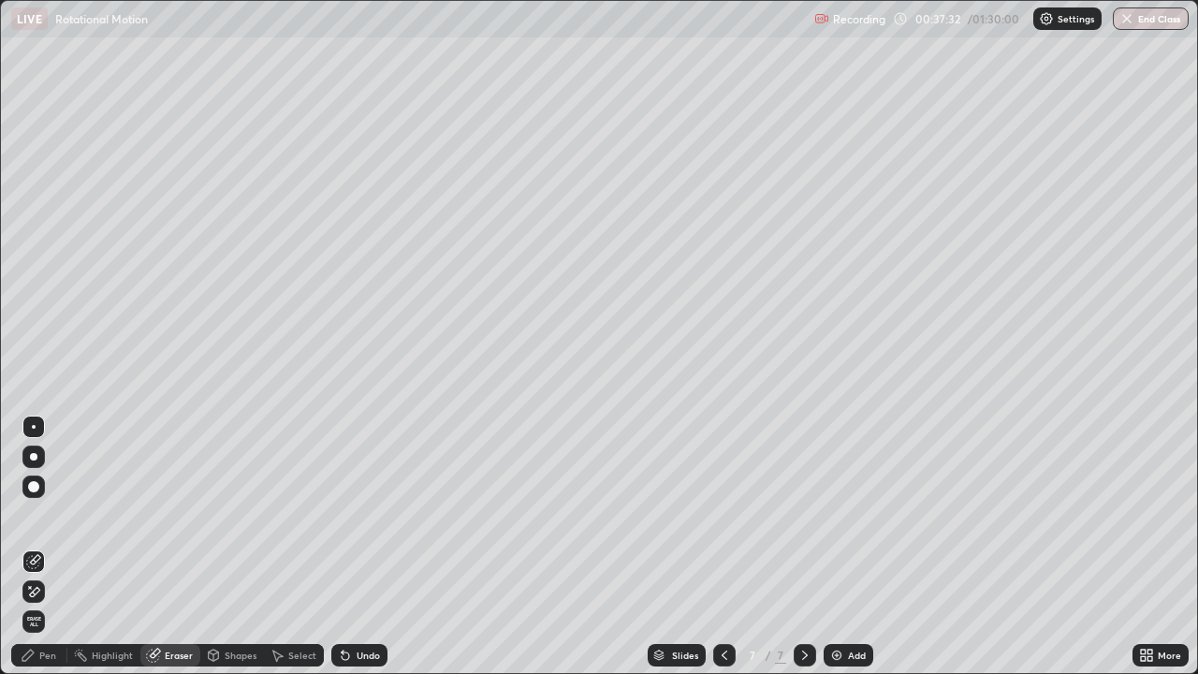
click at [41, 547] on div "Pen" at bounding box center [39, 655] width 56 height 22
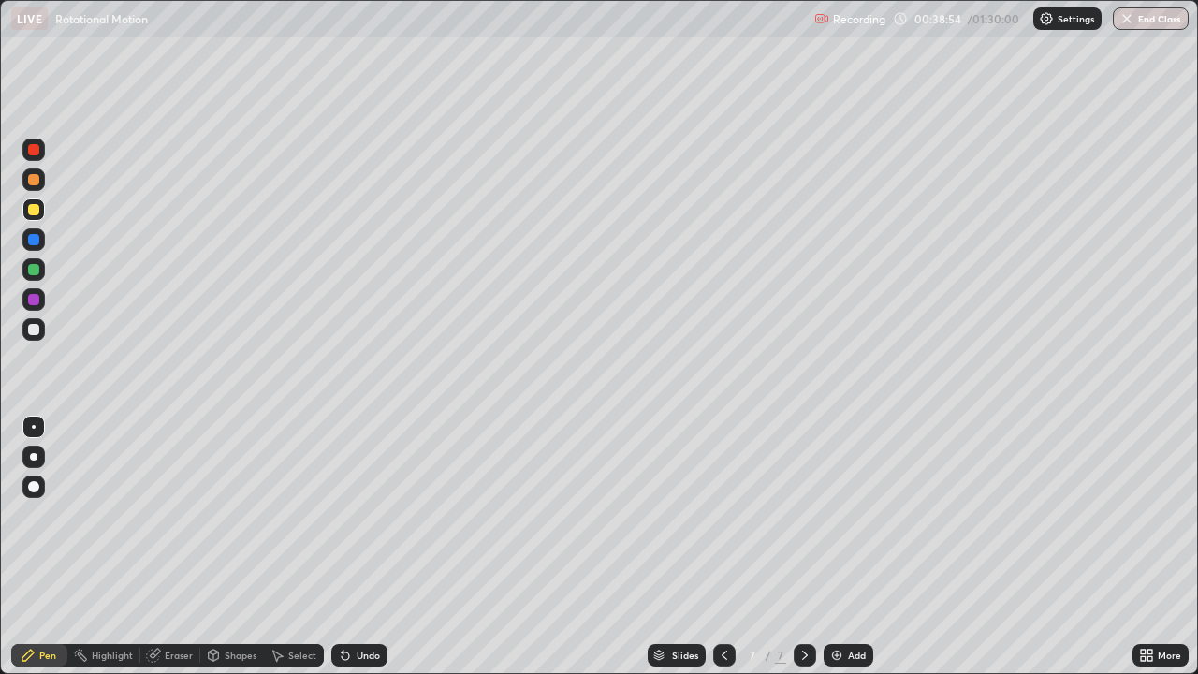
click at [179, 547] on div "Eraser" at bounding box center [179, 655] width 28 height 9
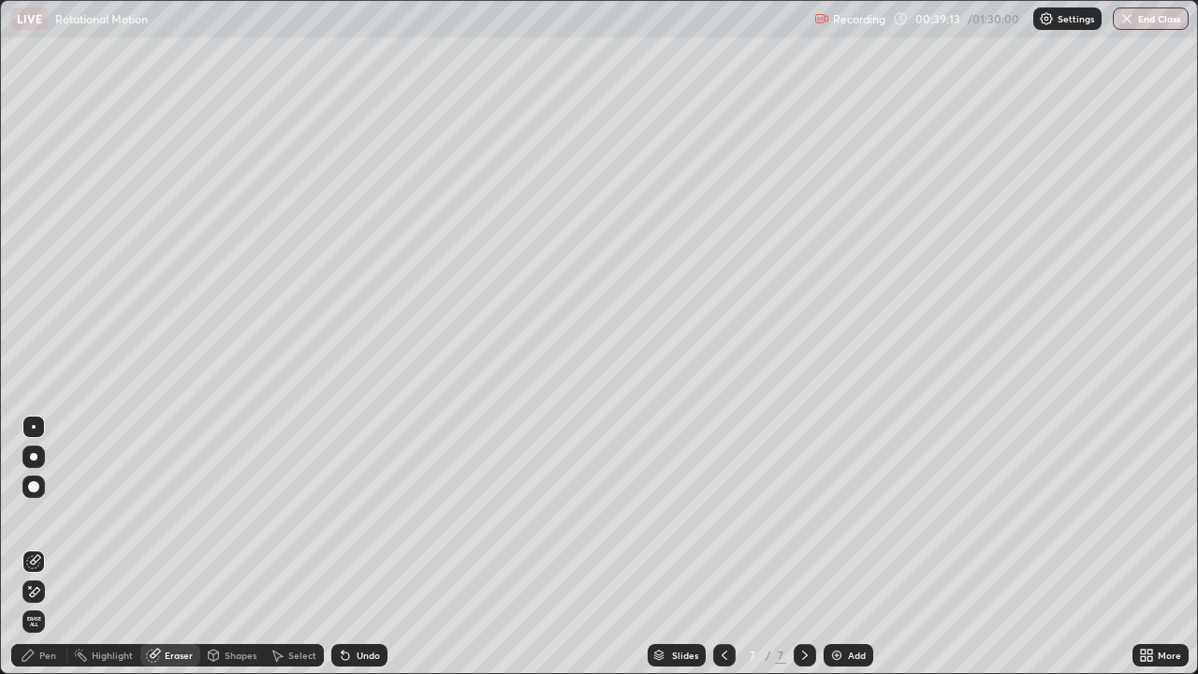
click at [173, 547] on div "Eraser" at bounding box center [179, 655] width 28 height 9
click at [49, 547] on div "Pen" at bounding box center [47, 655] width 17 height 9
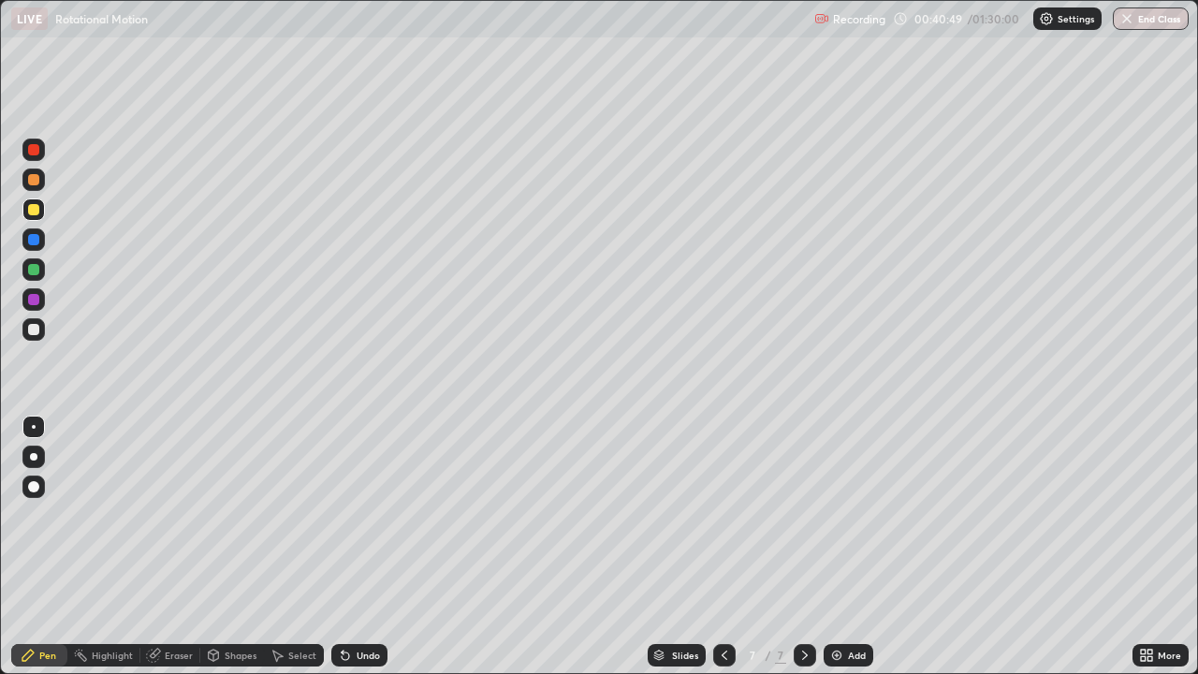
click at [813, 547] on div at bounding box center [805, 655] width 22 height 37
click at [858, 547] on div "Add" at bounding box center [849, 655] width 50 height 22
click at [242, 547] on div "Shapes" at bounding box center [241, 655] width 32 height 9
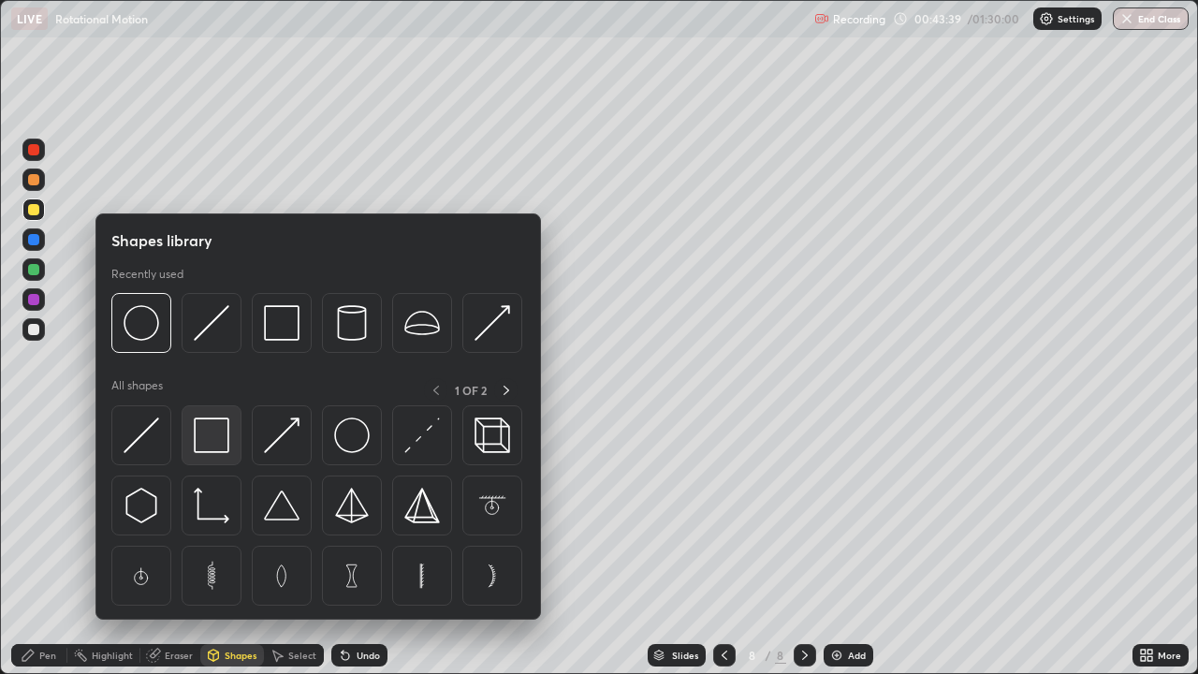
click at [220, 448] on img at bounding box center [212, 435] width 36 height 36
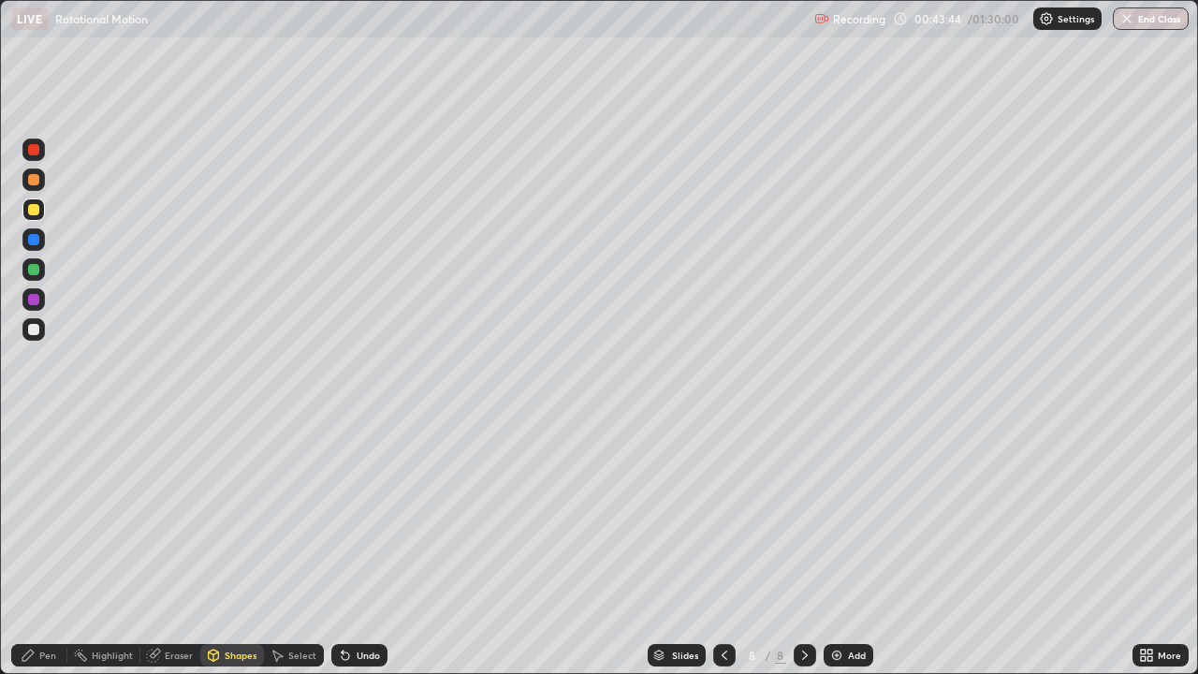
click at [48, 547] on div "Pen" at bounding box center [47, 655] width 17 height 9
click at [357, 547] on div "Undo" at bounding box center [368, 655] width 23 height 9
click at [359, 547] on div "Undo" at bounding box center [368, 655] width 23 height 9
click at [362, 547] on div "Undo" at bounding box center [359, 655] width 56 height 22
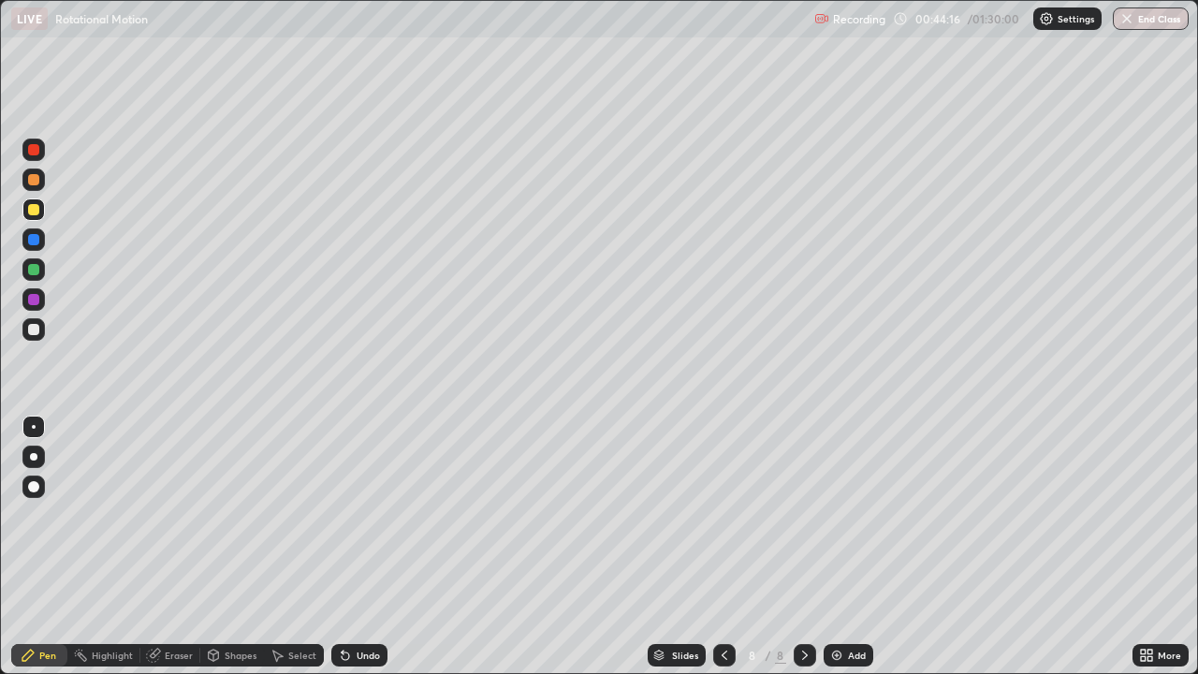
click at [358, 547] on div "Undo" at bounding box center [359, 655] width 56 height 22
click at [355, 547] on div "Undo" at bounding box center [359, 655] width 56 height 22
click at [354, 547] on div "Undo" at bounding box center [359, 655] width 56 height 22
click at [300, 547] on div "Select" at bounding box center [302, 655] width 28 height 9
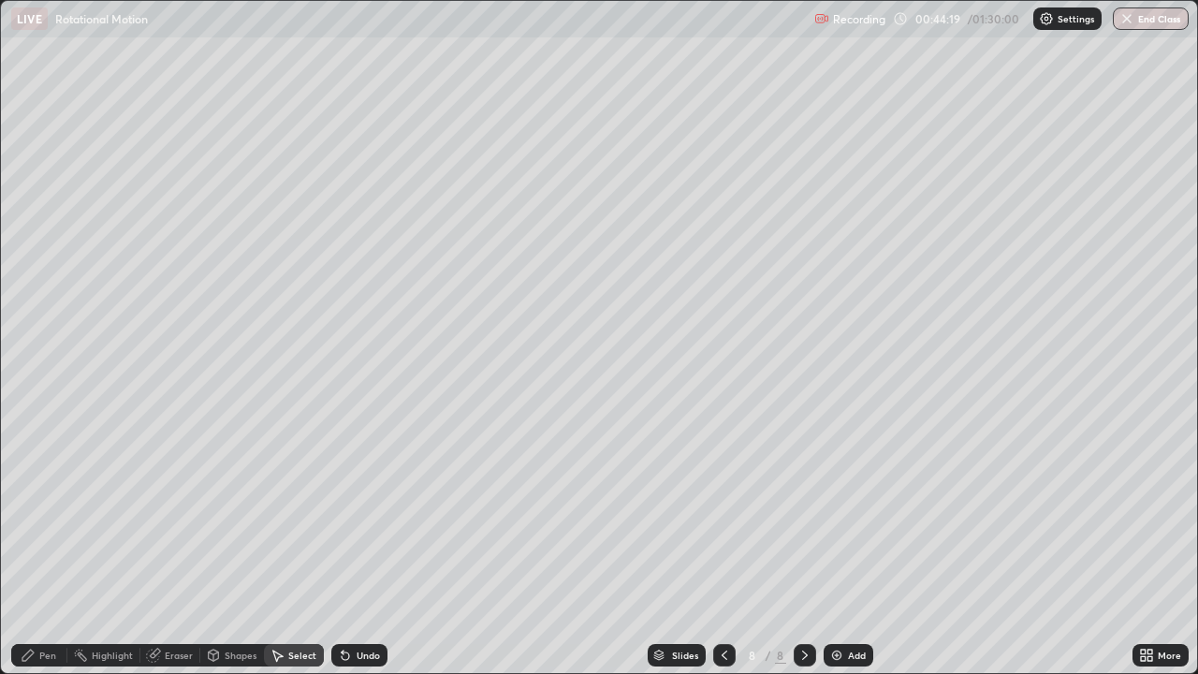
click at [225, 547] on div "Shapes" at bounding box center [241, 655] width 32 height 9
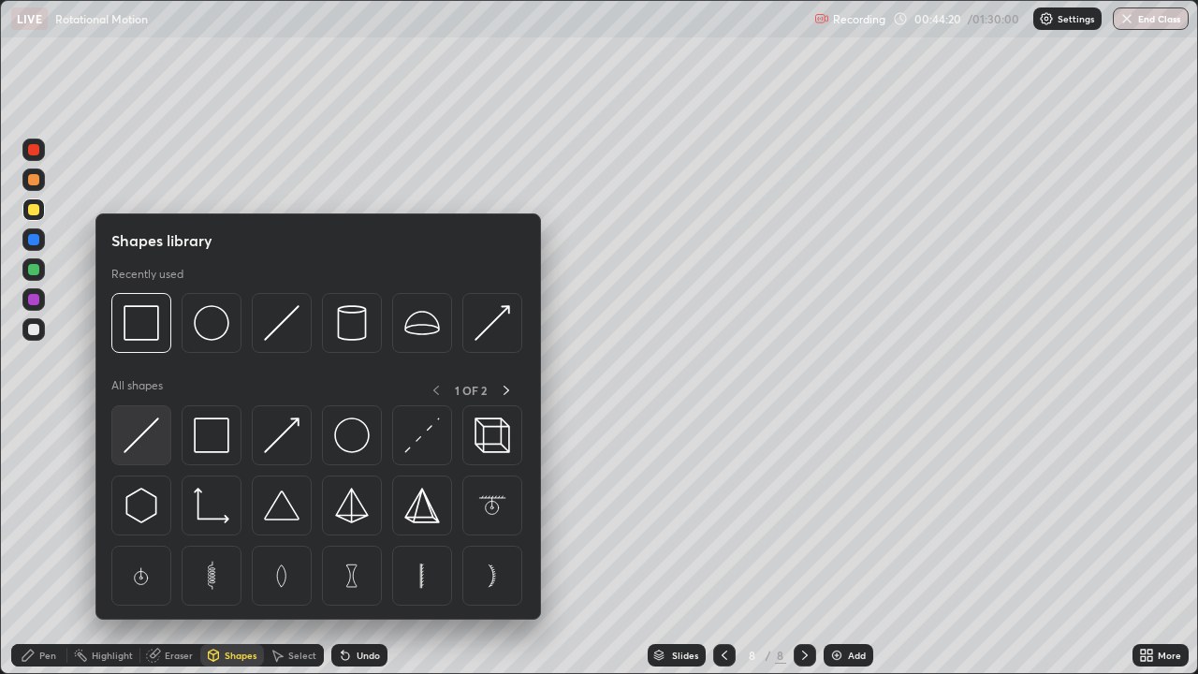
click at [141, 432] on img at bounding box center [142, 435] width 36 height 36
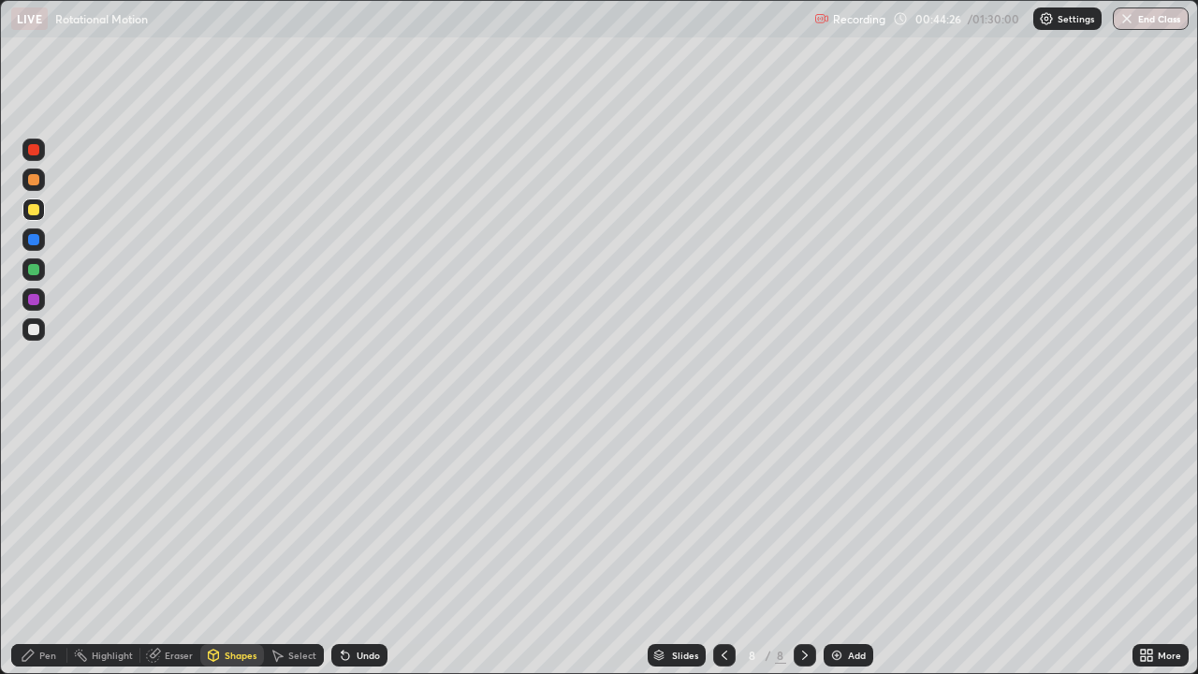
click at [362, 547] on div "Undo" at bounding box center [368, 655] width 23 height 9
click at [48, 547] on div "Pen" at bounding box center [47, 655] width 17 height 9
click at [32, 329] on div at bounding box center [33, 329] width 11 height 11
click at [233, 547] on div "Shapes" at bounding box center [241, 655] width 32 height 9
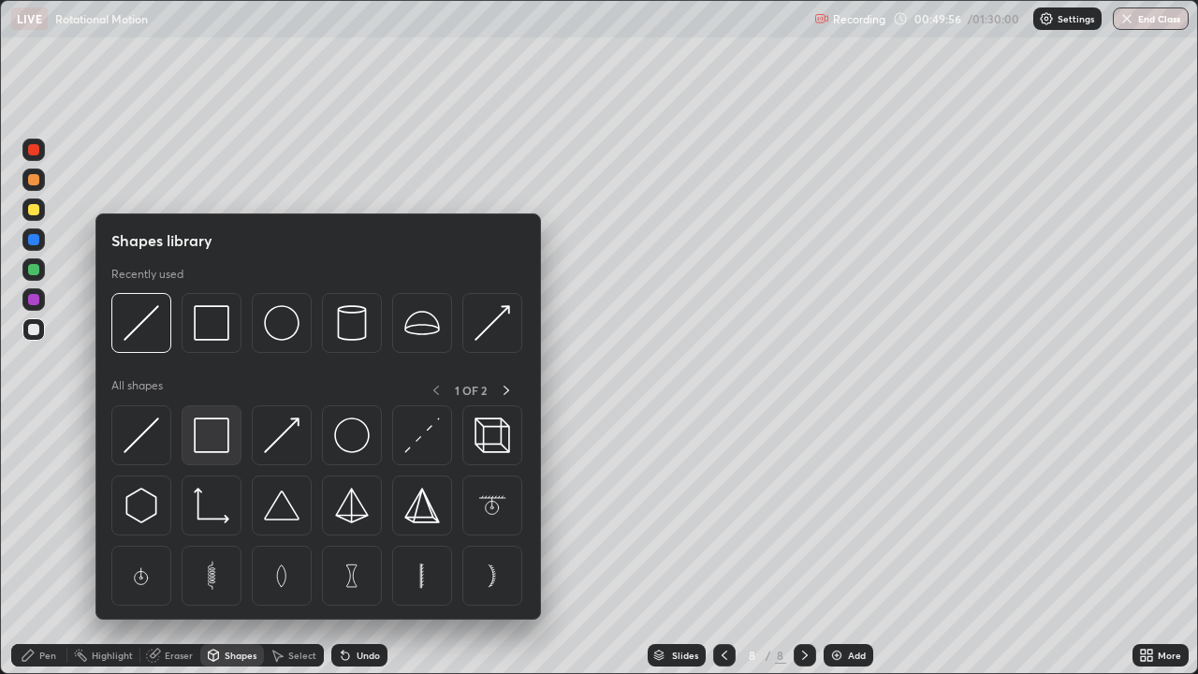
click at [222, 446] on img at bounding box center [212, 435] width 36 height 36
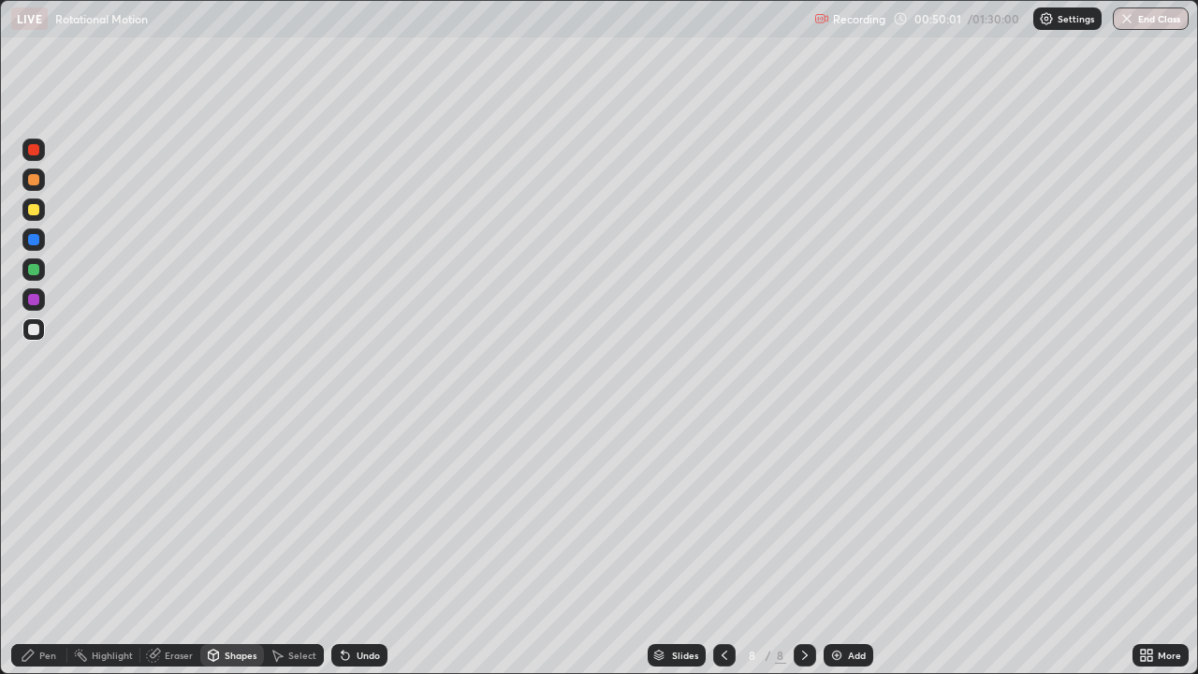
click at [236, 547] on div "Shapes" at bounding box center [241, 655] width 32 height 9
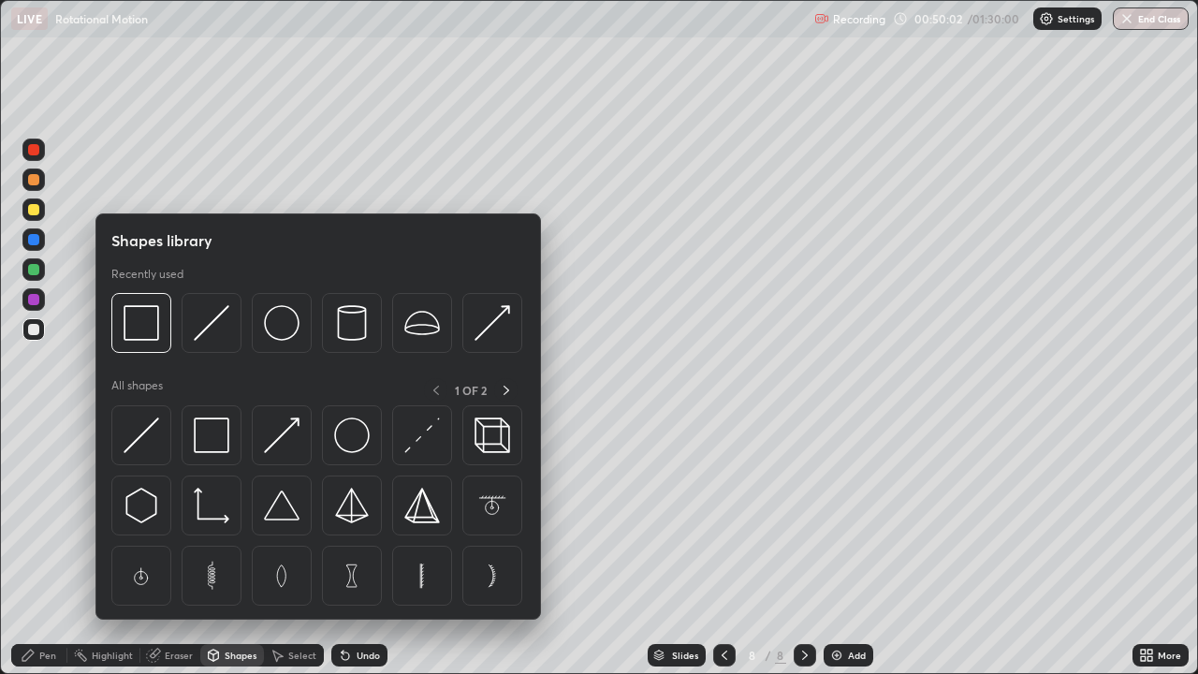
click at [154, 433] on img at bounding box center [142, 435] width 36 height 36
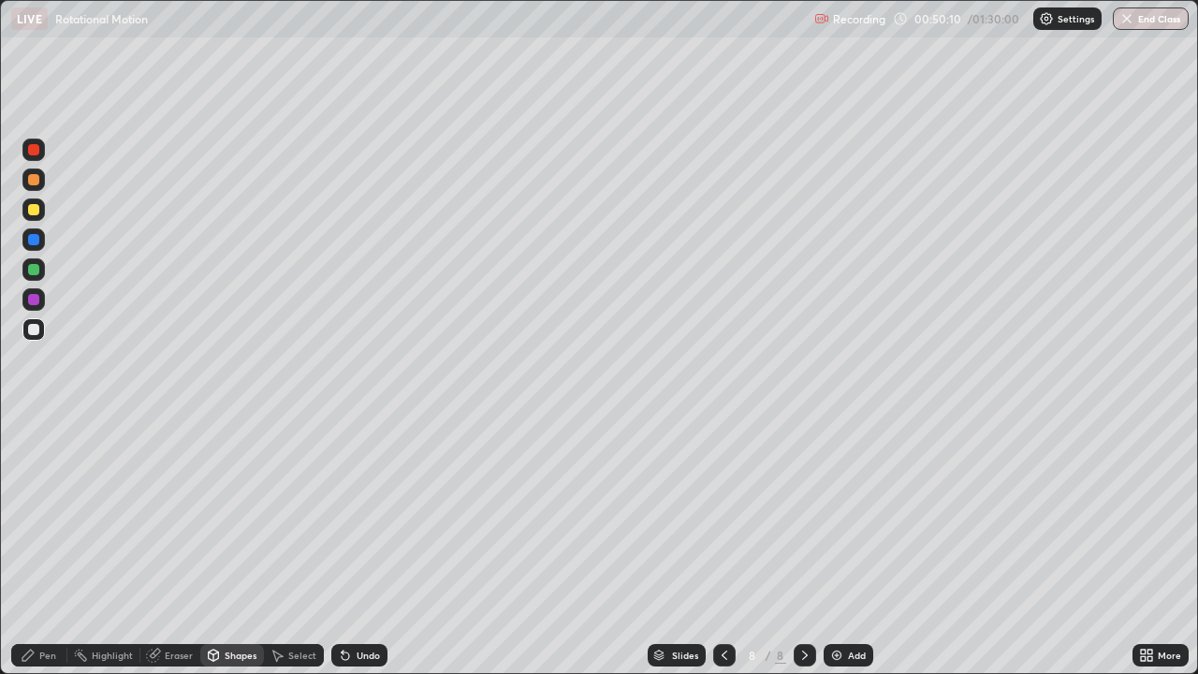
click at [362, 547] on div "Undo" at bounding box center [368, 655] width 23 height 9
click at [48, 547] on div "Pen" at bounding box center [39, 655] width 56 height 22
click at [359, 547] on div "Undo" at bounding box center [368, 655] width 23 height 9
click at [240, 547] on div "Shapes" at bounding box center [241, 655] width 32 height 9
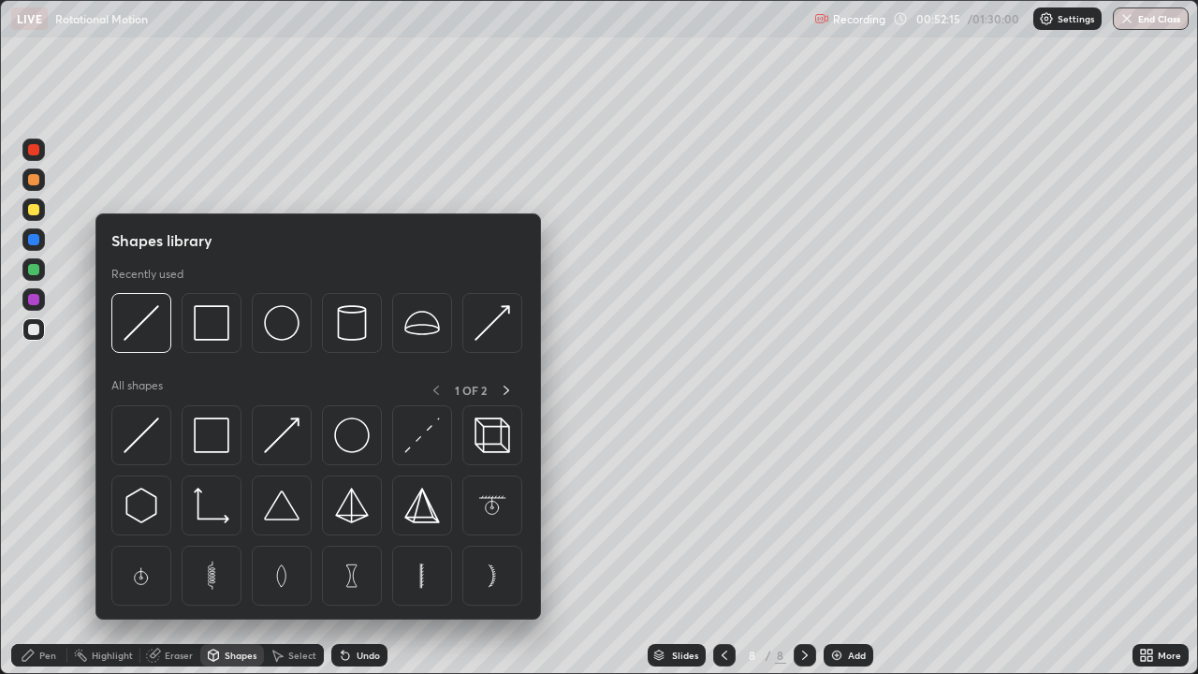
click at [140, 434] on img at bounding box center [142, 435] width 36 height 36
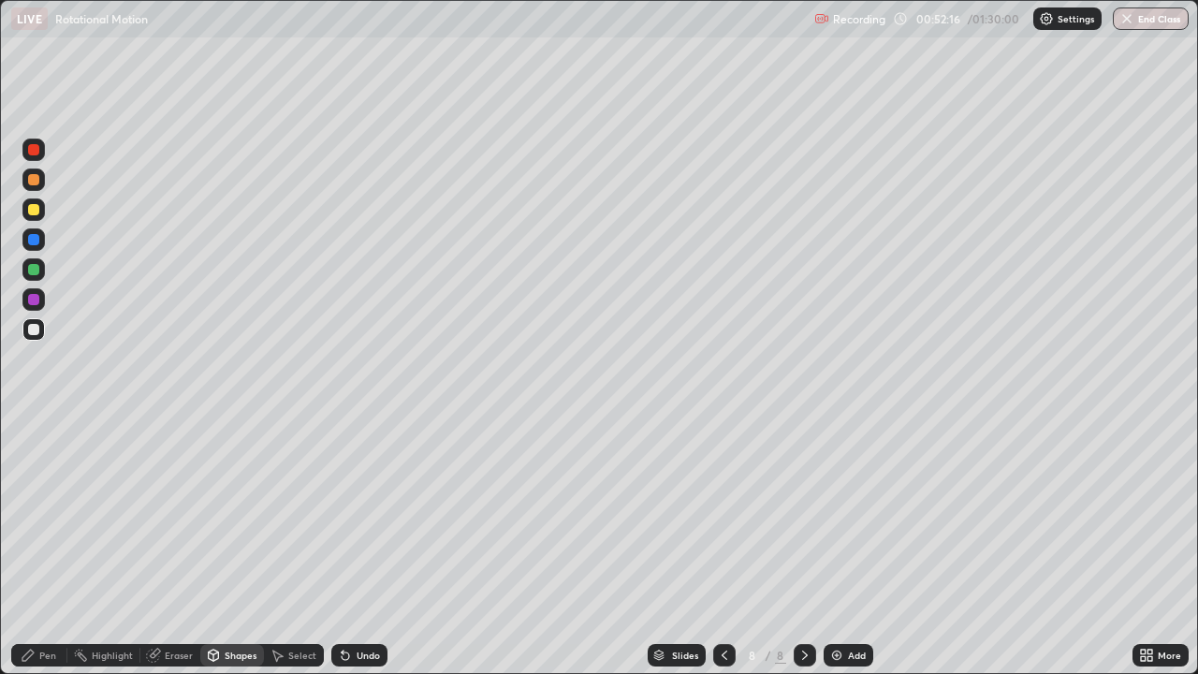
click at [39, 216] on div at bounding box center [33, 209] width 22 height 22
click at [52, 547] on div "Pen" at bounding box center [47, 655] width 17 height 9
click at [839, 547] on img at bounding box center [836, 655] width 15 height 15
click at [237, 547] on div "Shapes" at bounding box center [241, 655] width 32 height 9
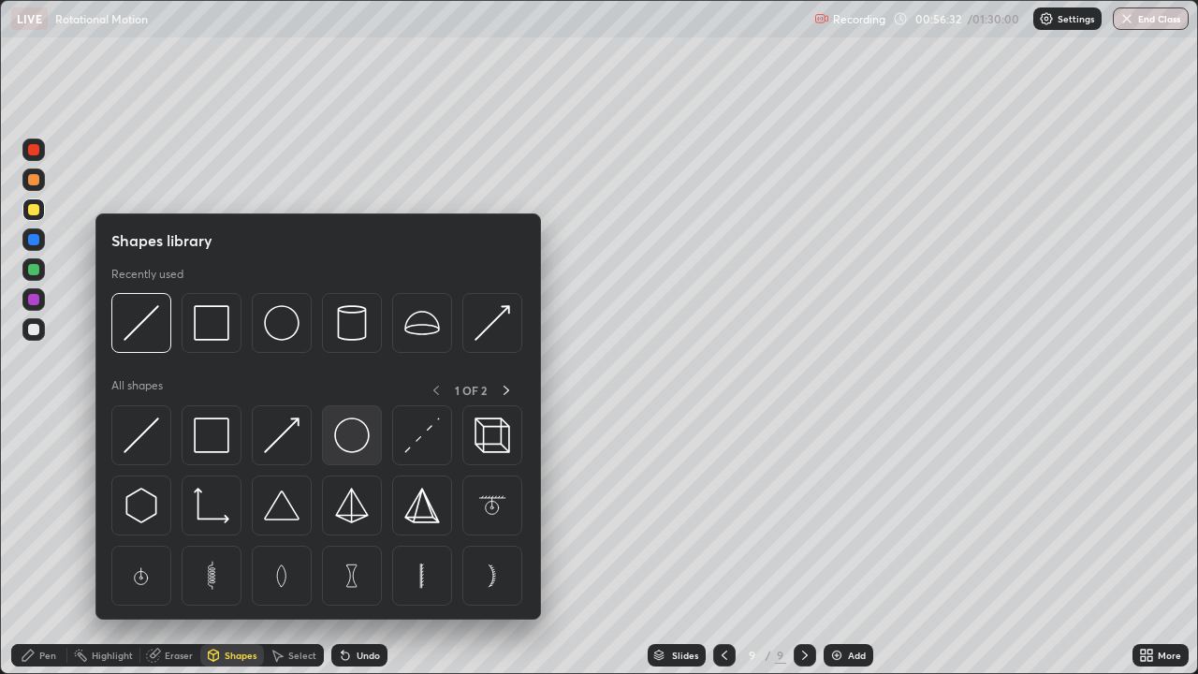
click at [350, 441] on img at bounding box center [352, 435] width 36 height 36
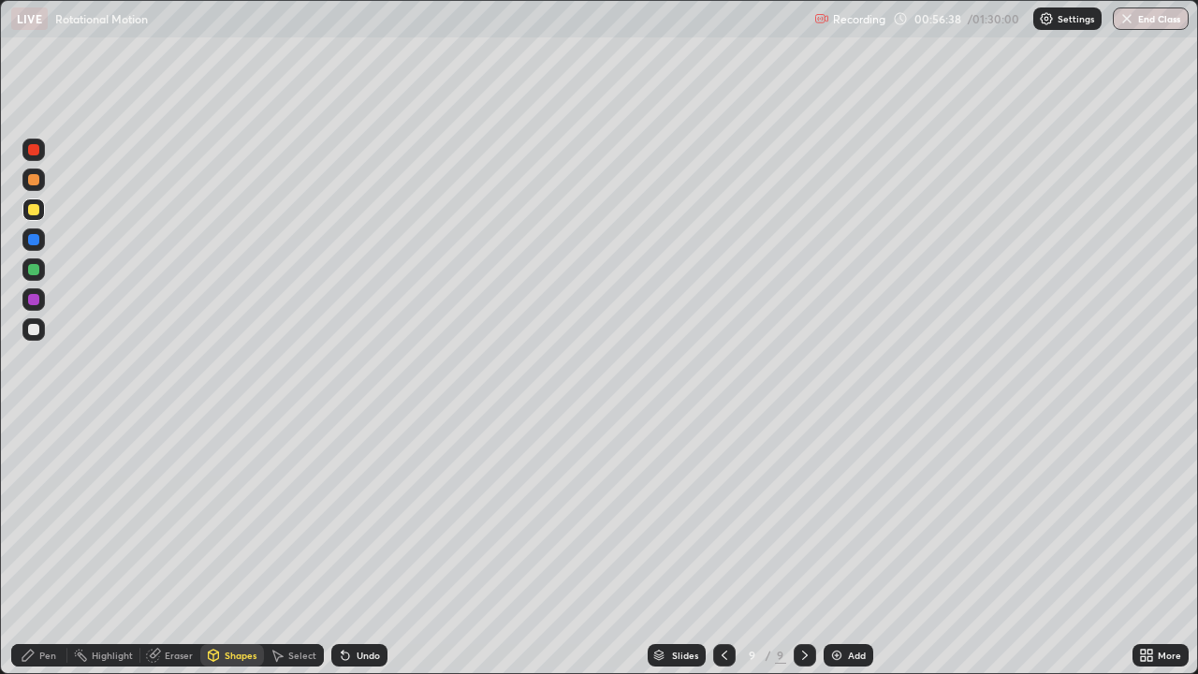
click at [297, 547] on div "Select" at bounding box center [302, 655] width 28 height 9
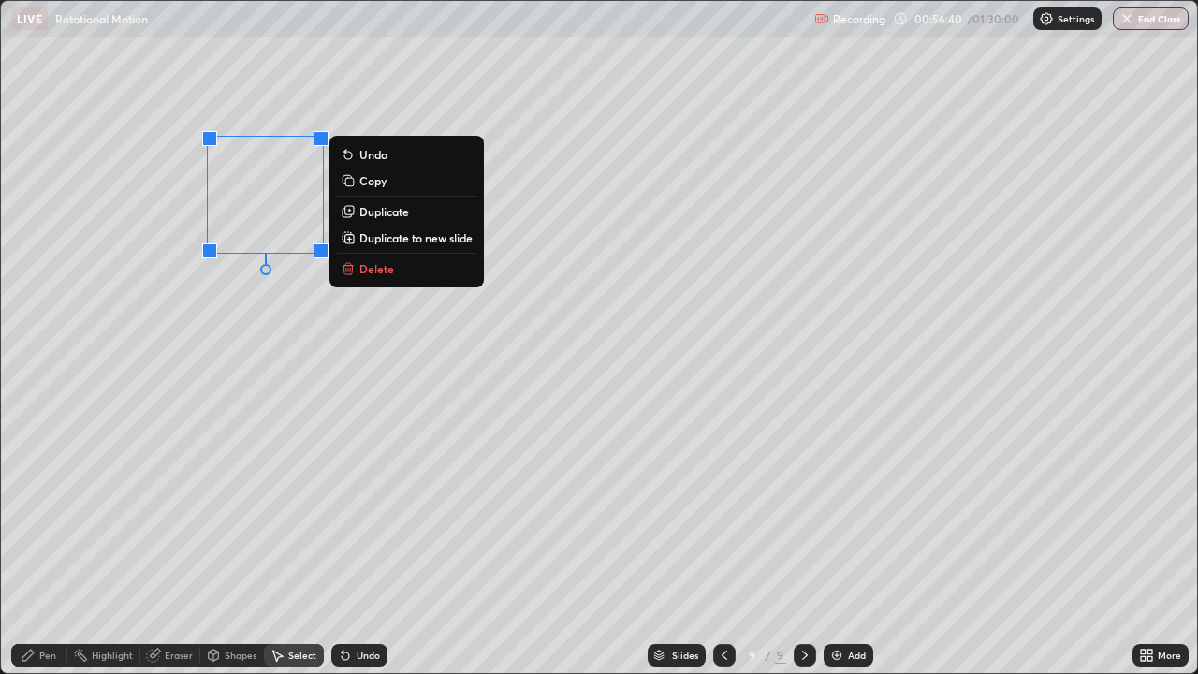
click at [381, 216] on p "Duplicate" at bounding box center [384, 211] width 50 height 15
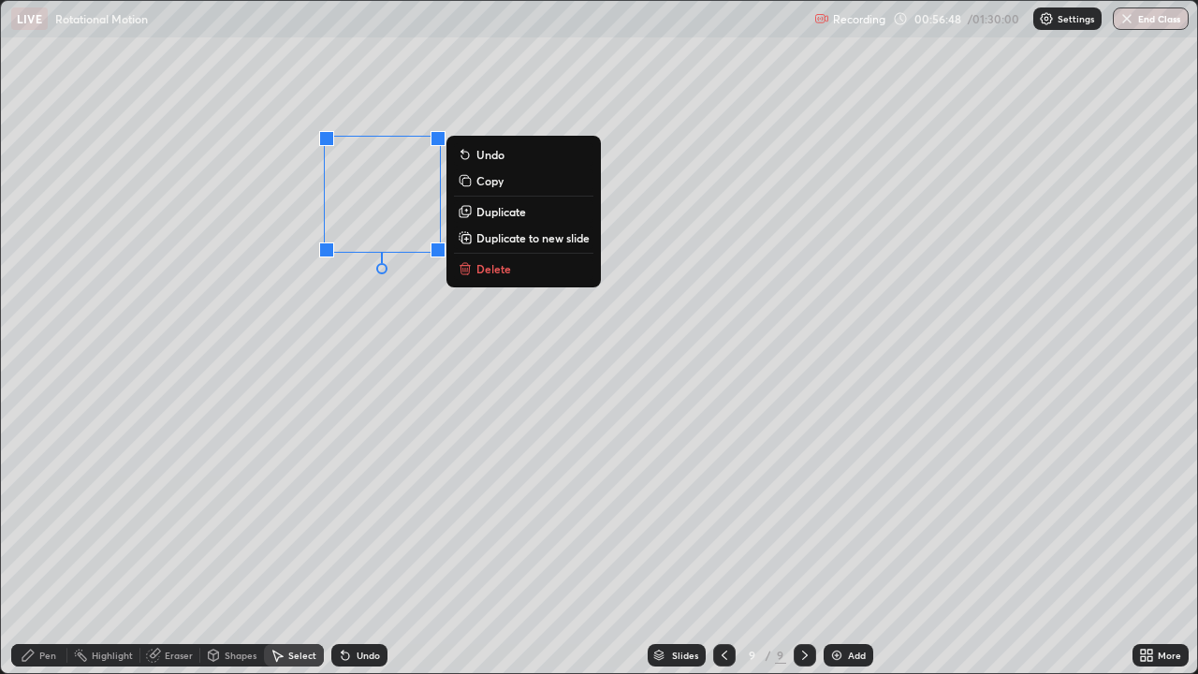
click at [491, 213] on p "Duplicate" at bounding box center [501, 211] width 50 height 15
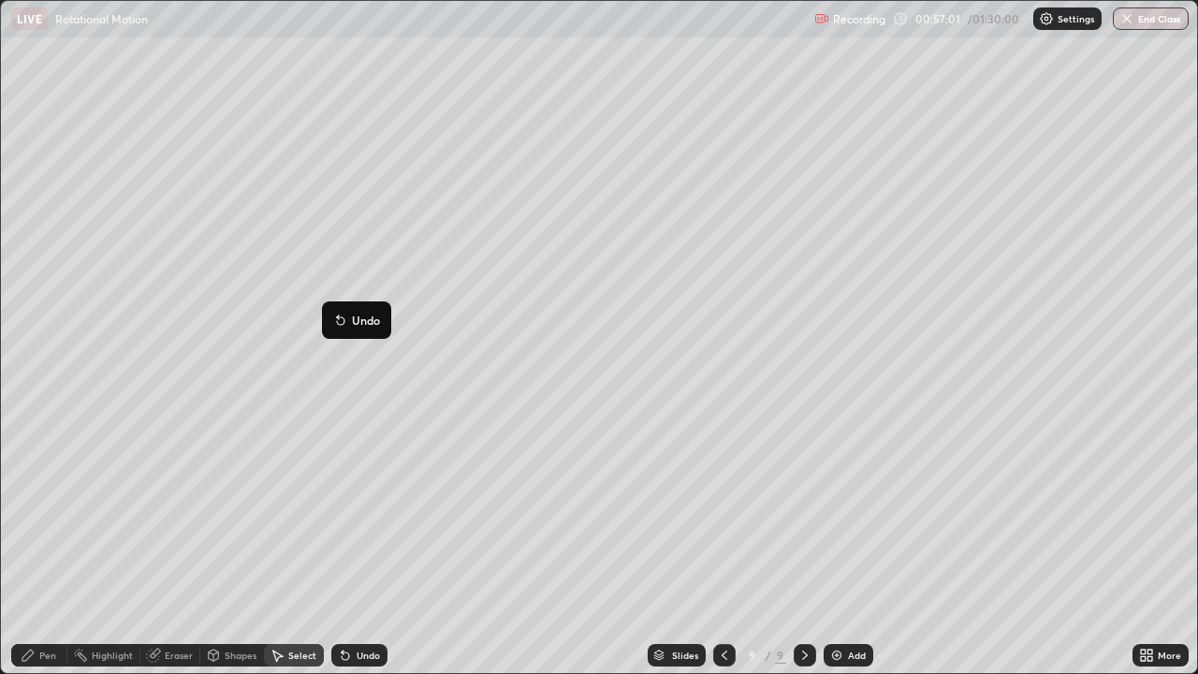
click at [307, 416] on div "0 ° Undo Copy Duplicate Duplicate to new slide Delete" at bounding box center [599, 337] width 1196 height 672
click at [240, 547] on div "Shapes" at bounding box center [232, 655] width 64 height 22
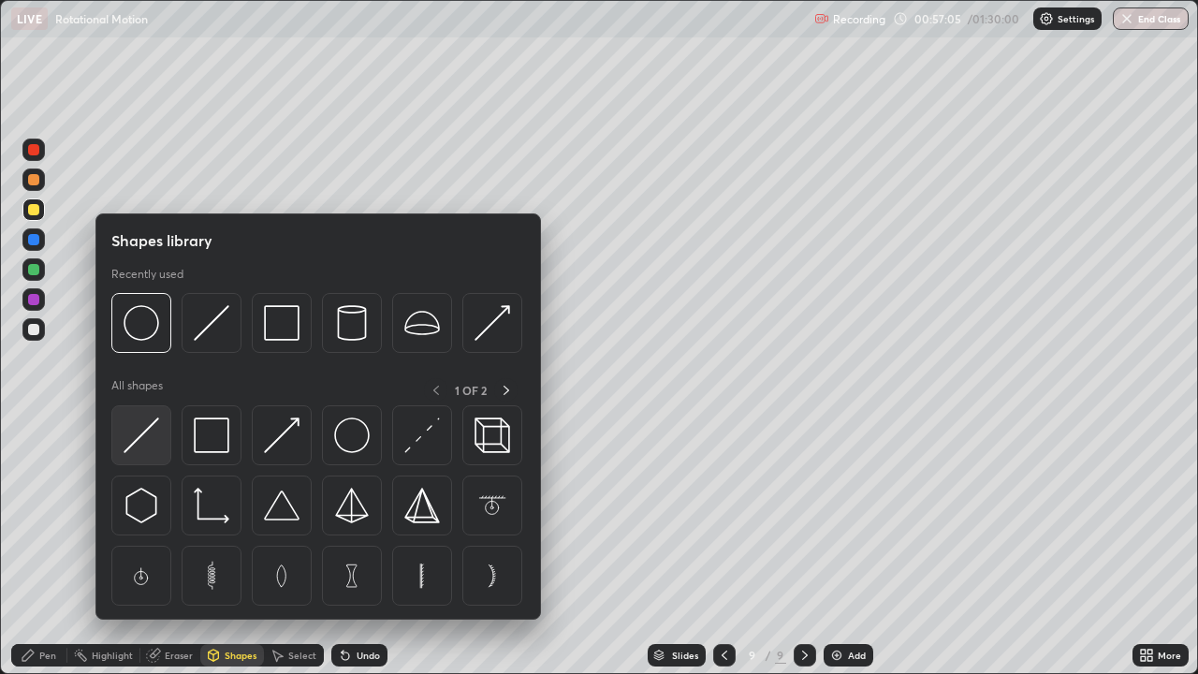
click at [146, 434] on img at bounding box center [142, 435] width 36 height 36
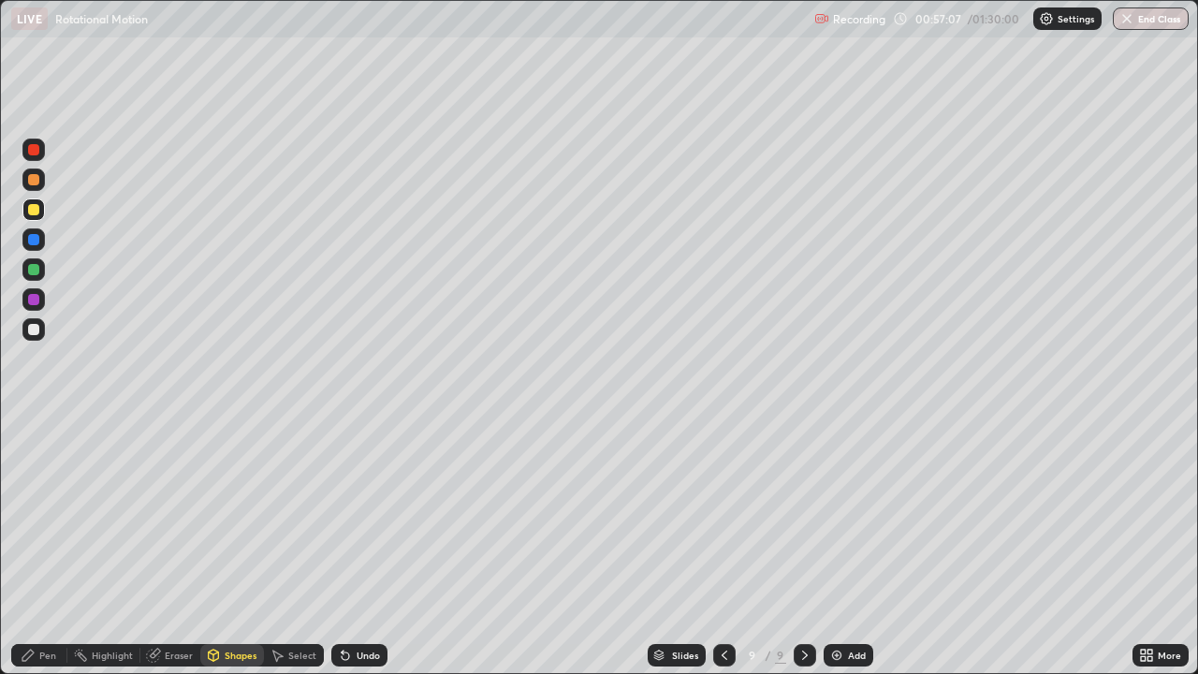
click at [303, 547] on div "Select" at bounding box center [302, 655] width 28 height 9
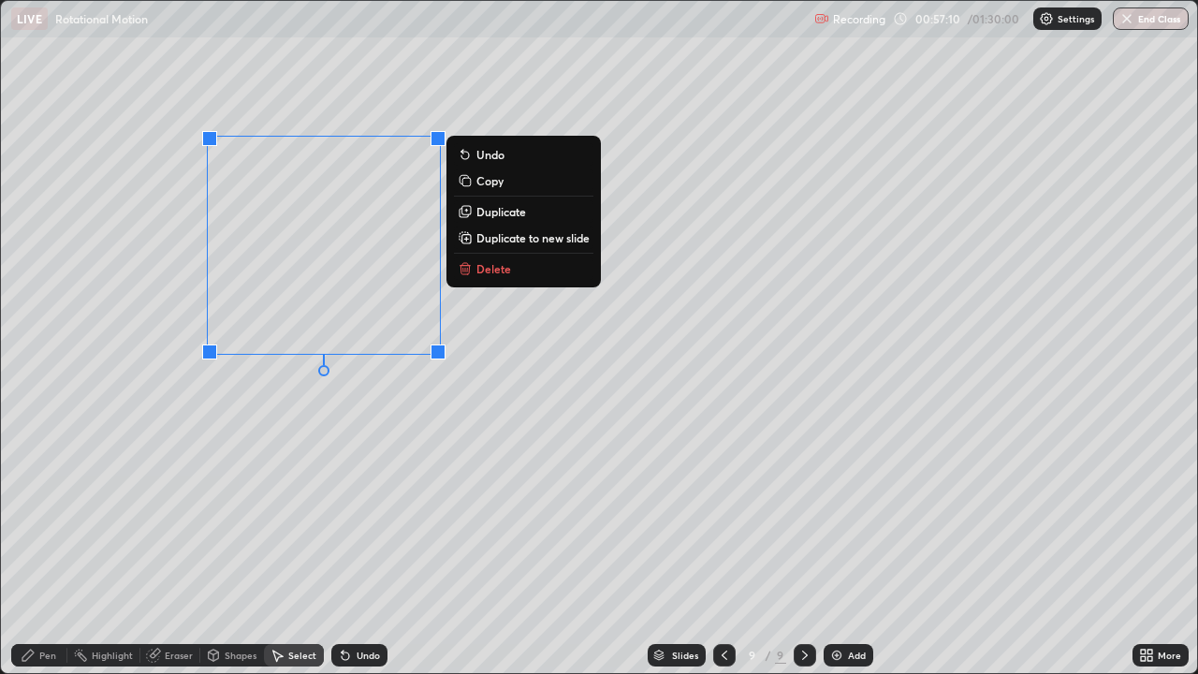
click at [500, 214] on p "Duplicate" at bounding box center [501, 211] width 50 height 15
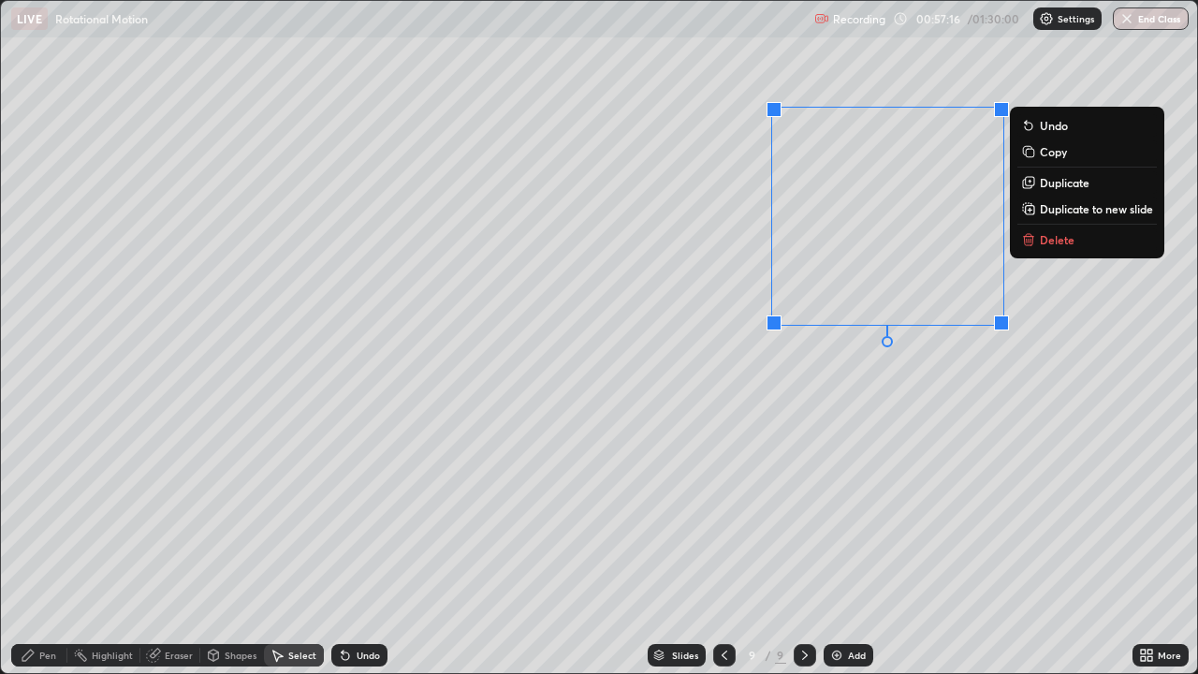
click at [51, 547] on div "Pen" at bounding box center [39, 655] width 56 height 22
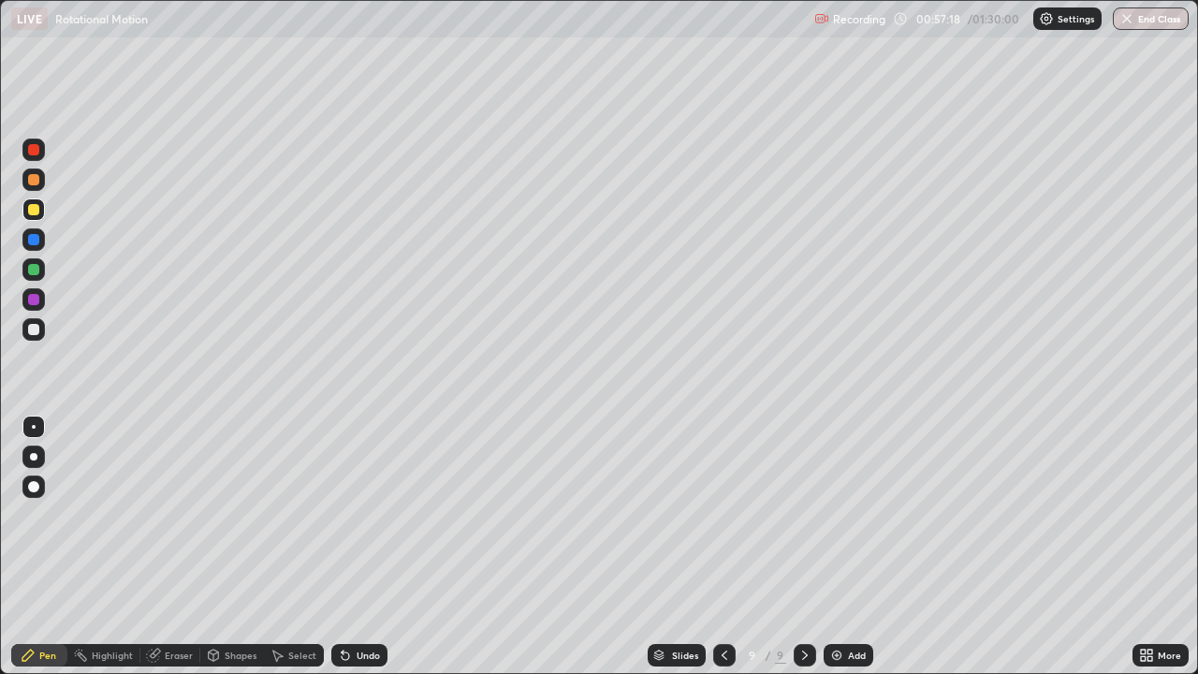
click at [235, 547] on div "Shapes" at bounding box center [241, 655] width 32 height 9
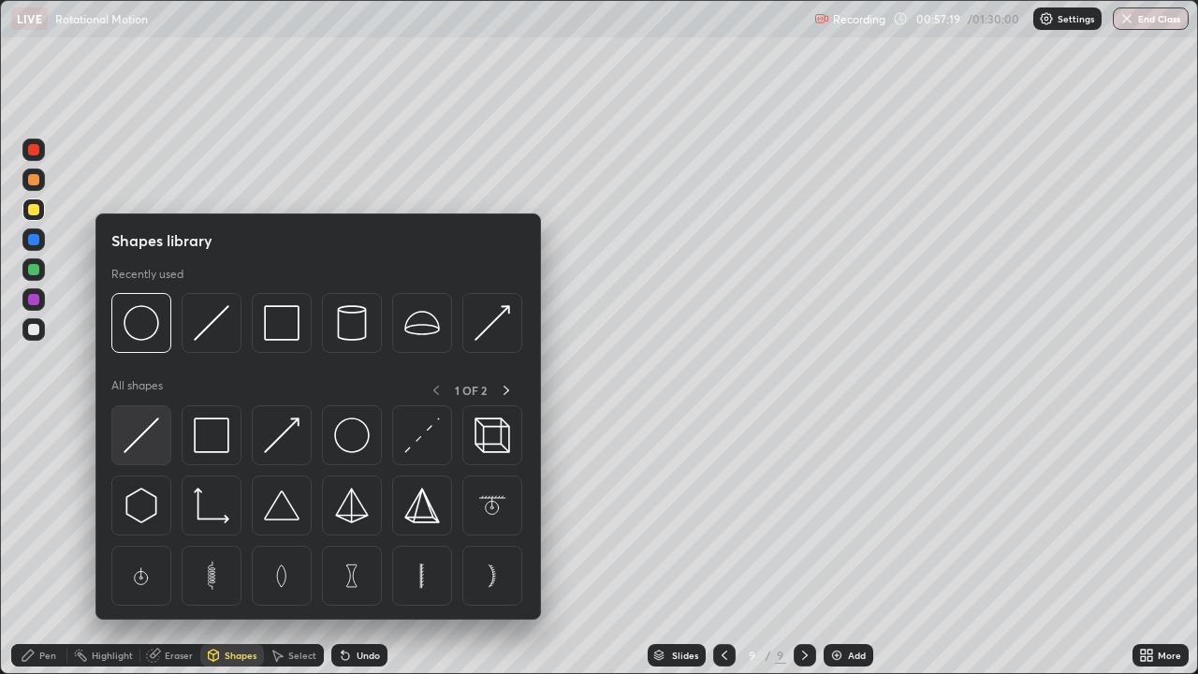
click at [147, 438] on img at bounding box center [142, 435] width 36 height 36
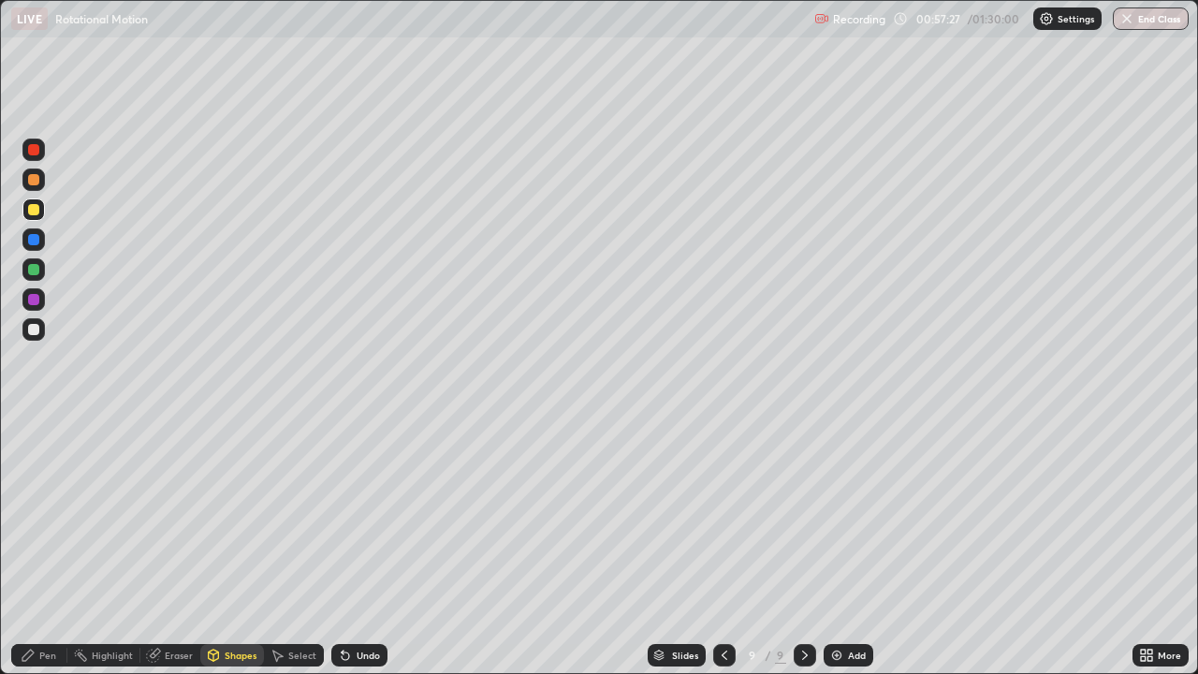
click at [40, 547] on div "Pen" at bounding box center [47, 655] width 17 height 9
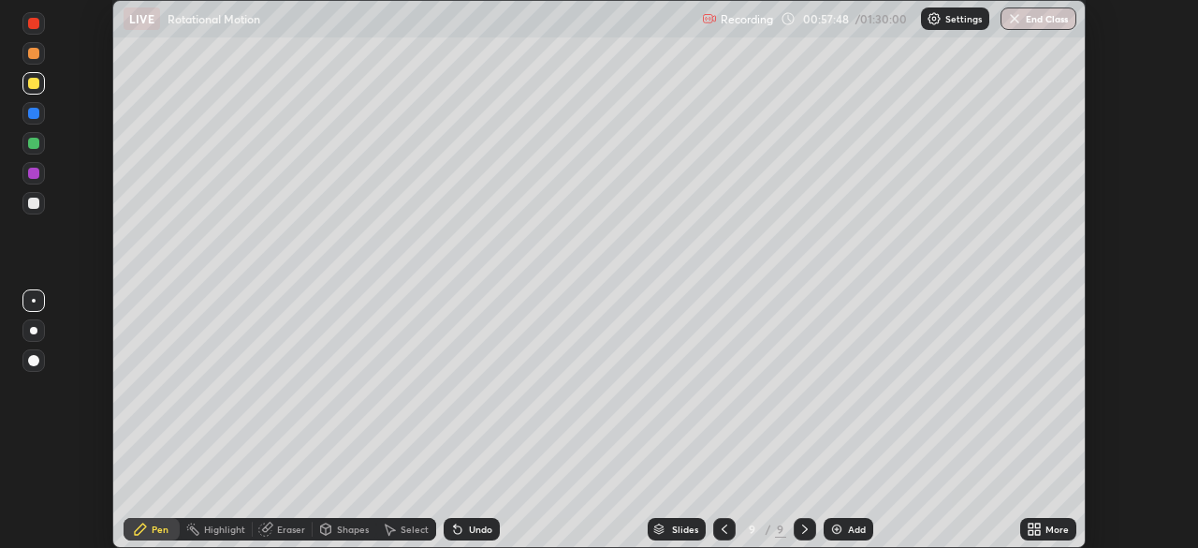
scroll to position [93059, 92409]
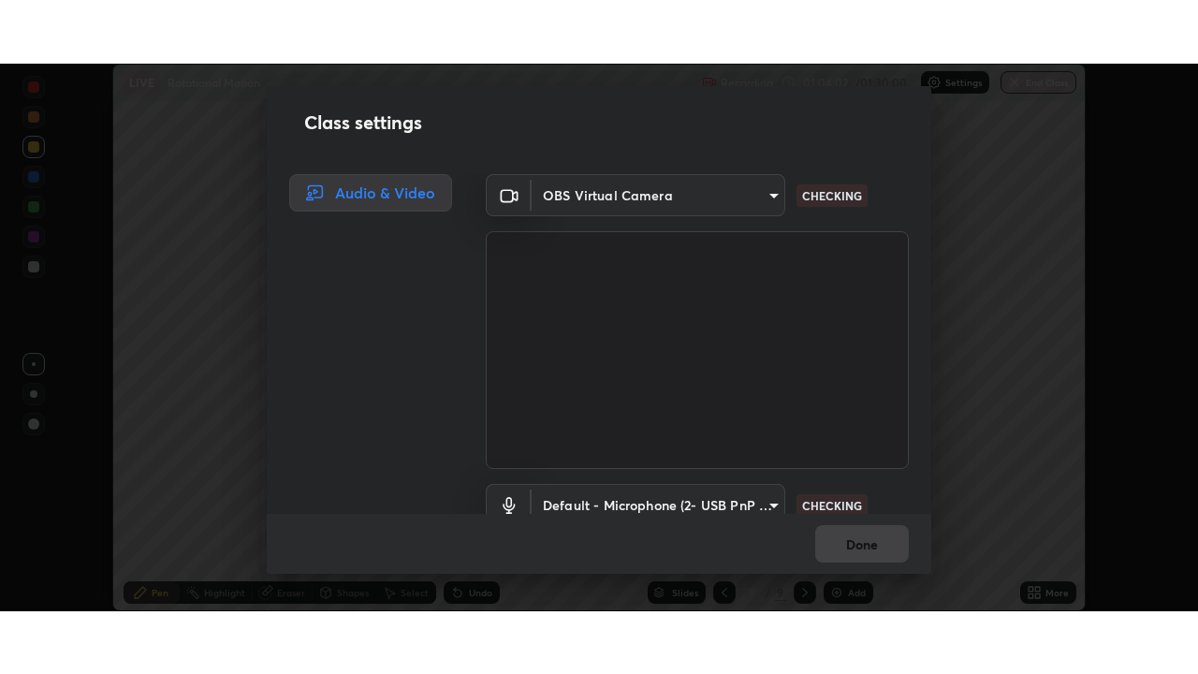
scroll to position [85, 0]
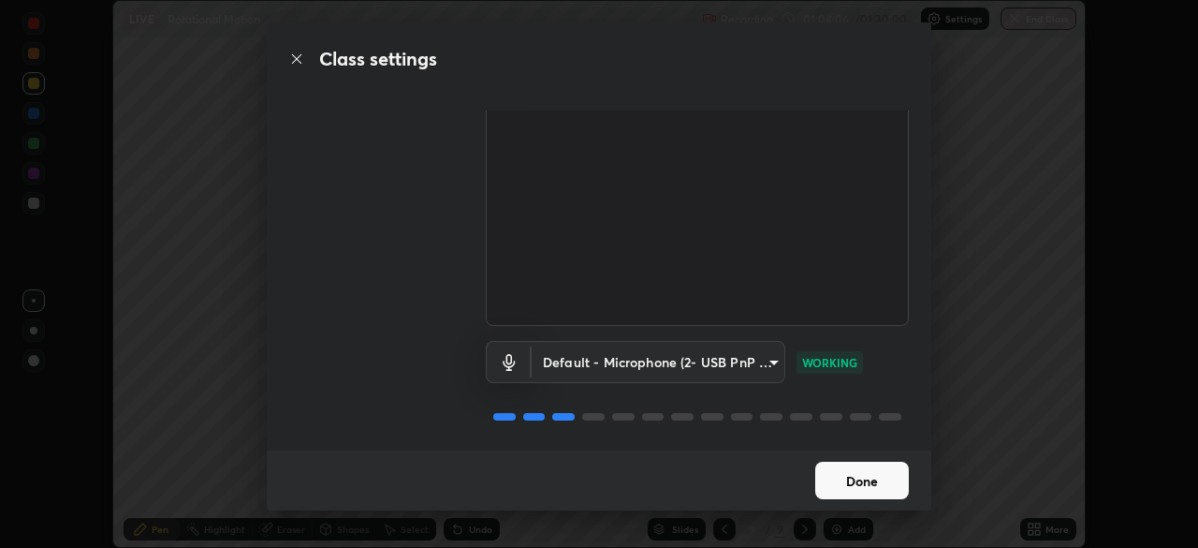
click at [843, 484] on button "Done" at bounding box center [862, 479] width 94 height 37
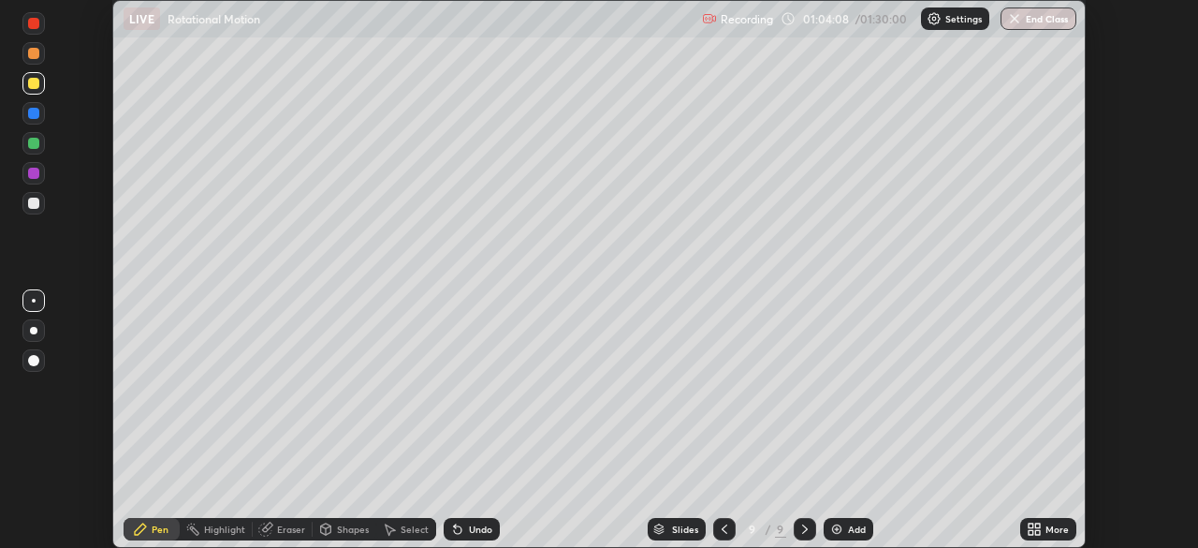
click at [1047, 535] on div "More" at bounding box center [1048, 529] width 56 height 22
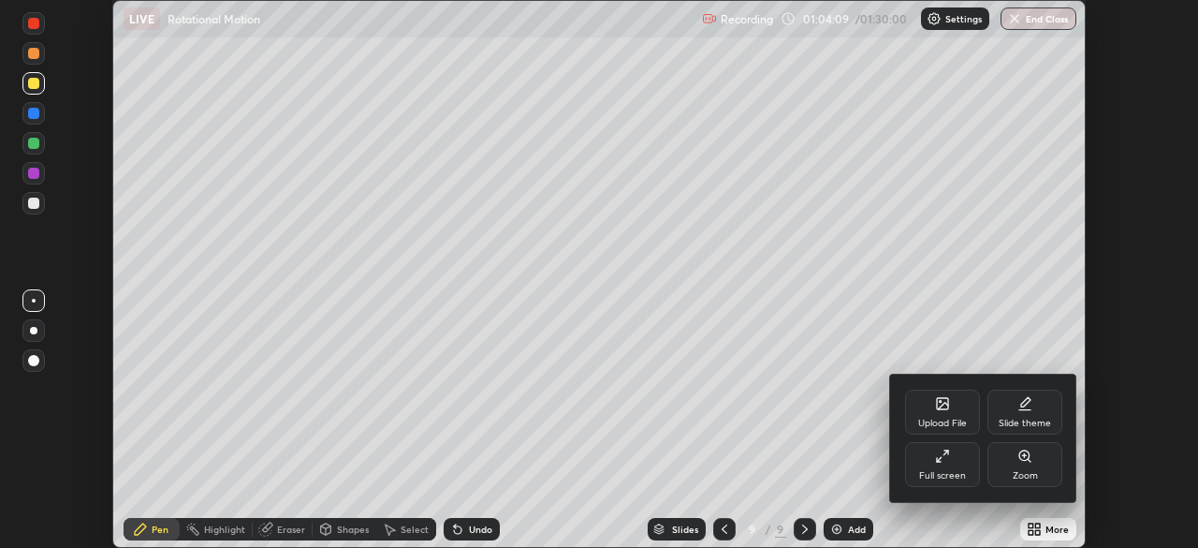
click at [958, 473] on div "Full screen" at bounding box center [942, 475] width 47 height 9
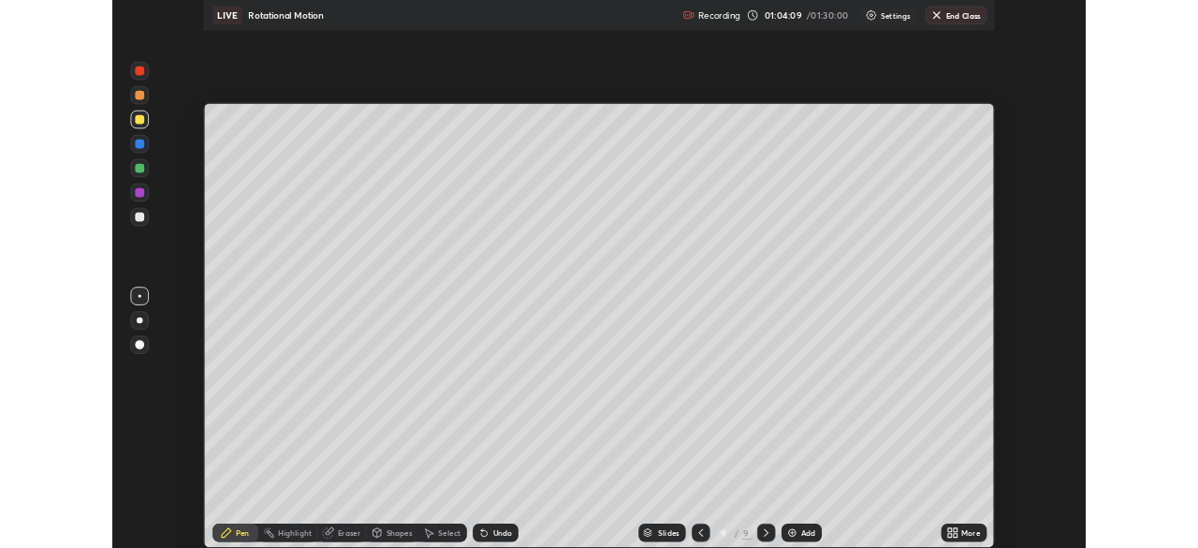
scroll to position [674, 1198]
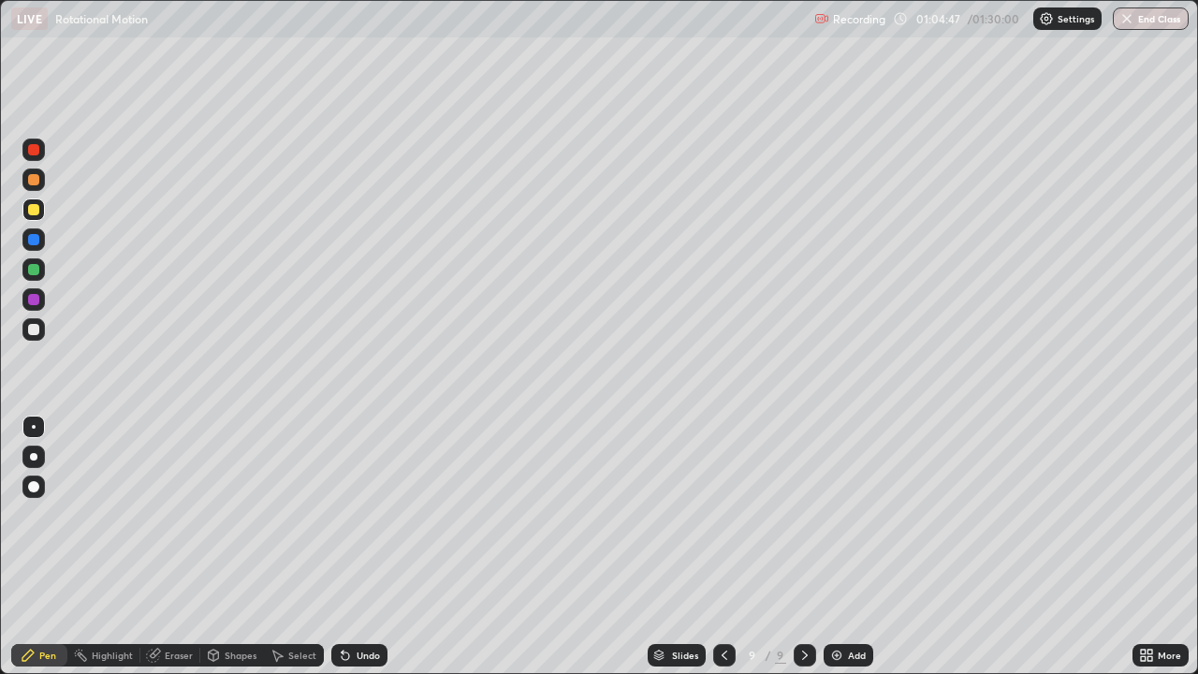
click at [357, 547] on div "Undo" at bounding box center [368, 655] width 23 height 9
click at [35, 186] on div at bounding box center [33, 179] width 22 height 22
click at [373, 547] on div "Undo" at bounding box center [359, 655] width 56 height 22
click at [848, 547] on div "Add" at bounding box center [857, 655] width 18 height 9
click at [37, 210] on div at bounding box center [33, 209] width 11 height 11
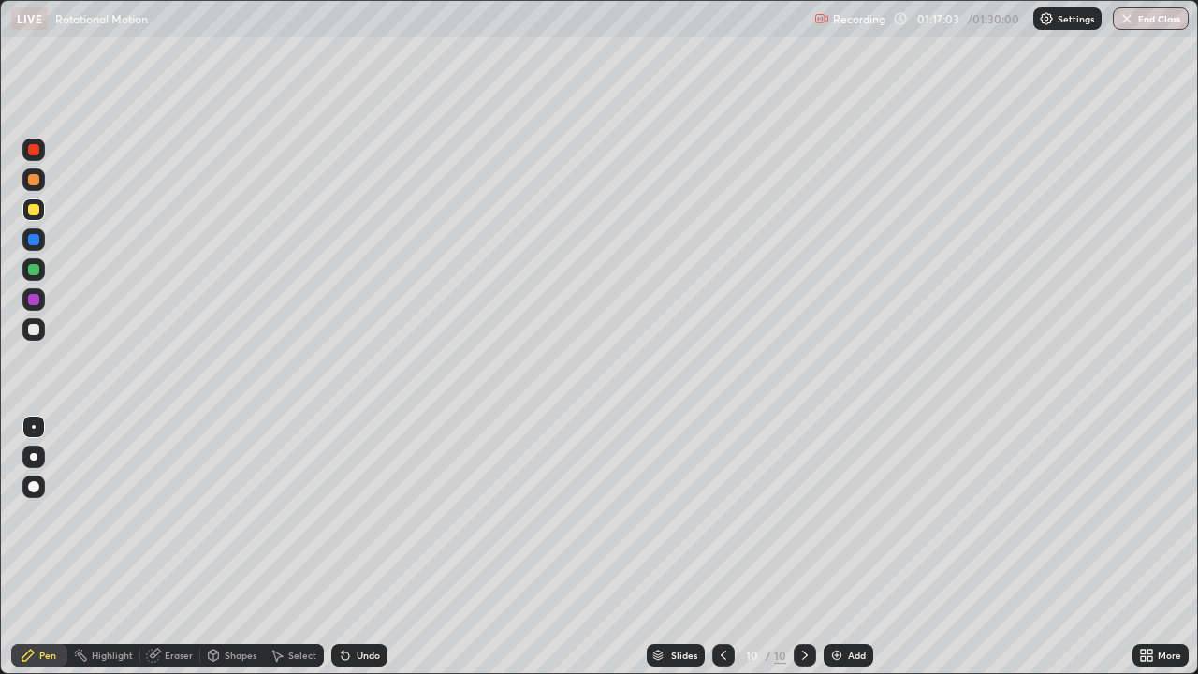
click at [239, 547] on div "Shapes" at bounding box center [232, 655] width 64 height 22
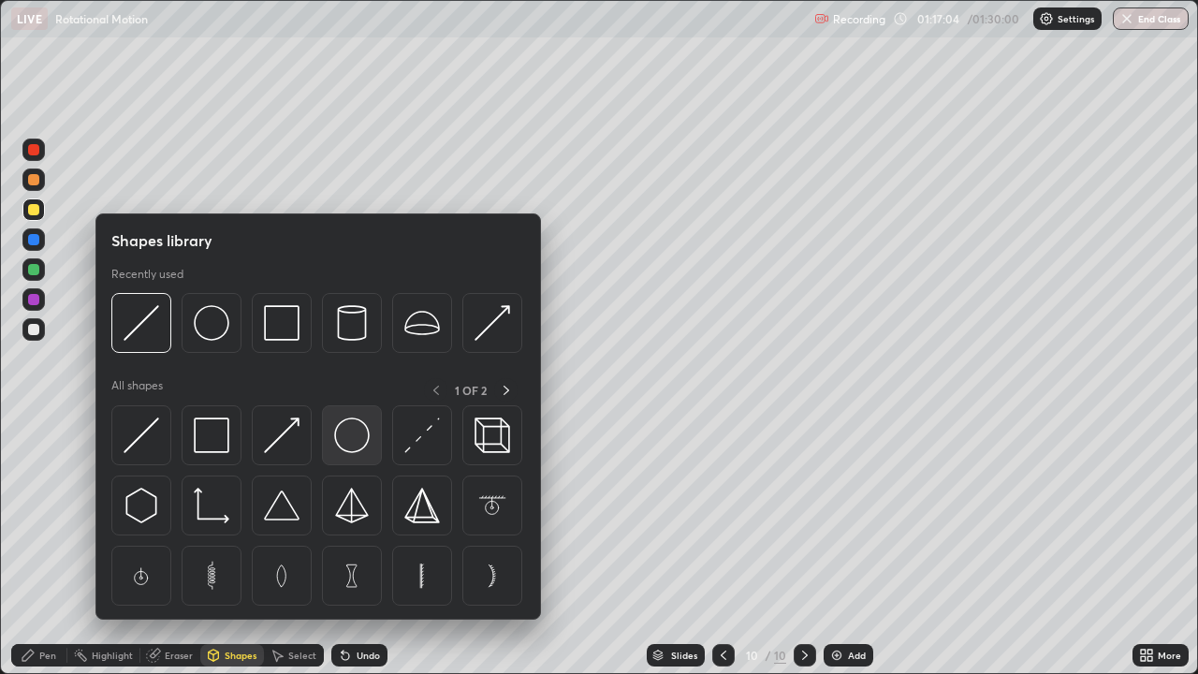
click at [351, 436] on img at bounding box center [352, 435] width 36 height 36
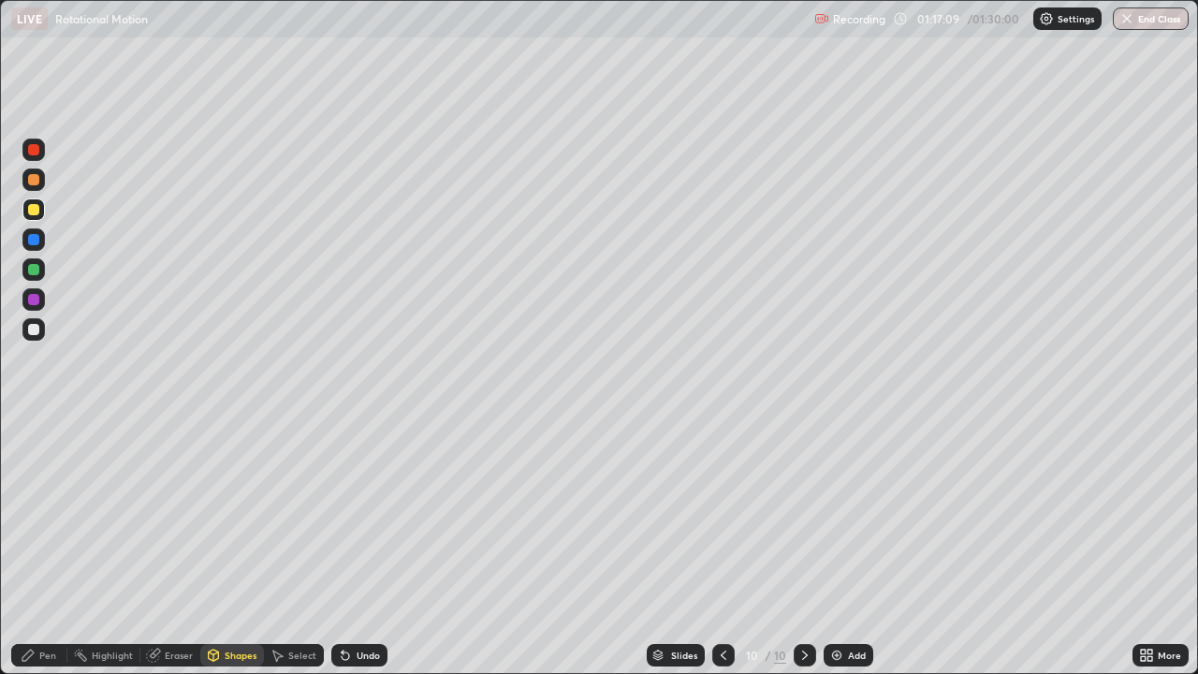
click at [179, 547] on div "Eraser" at bounding box center [179, 655] width 28 height 9
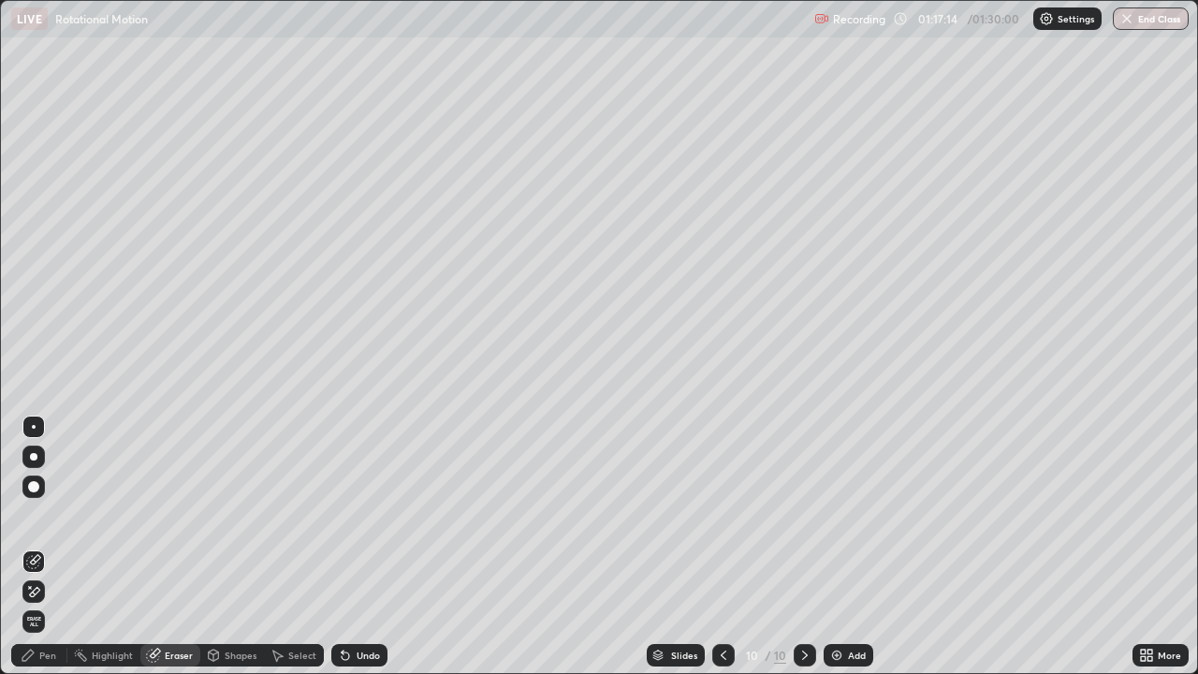
click at [59, 547] on div "Pen" at bounding box center [39, 655] width 56 height 22
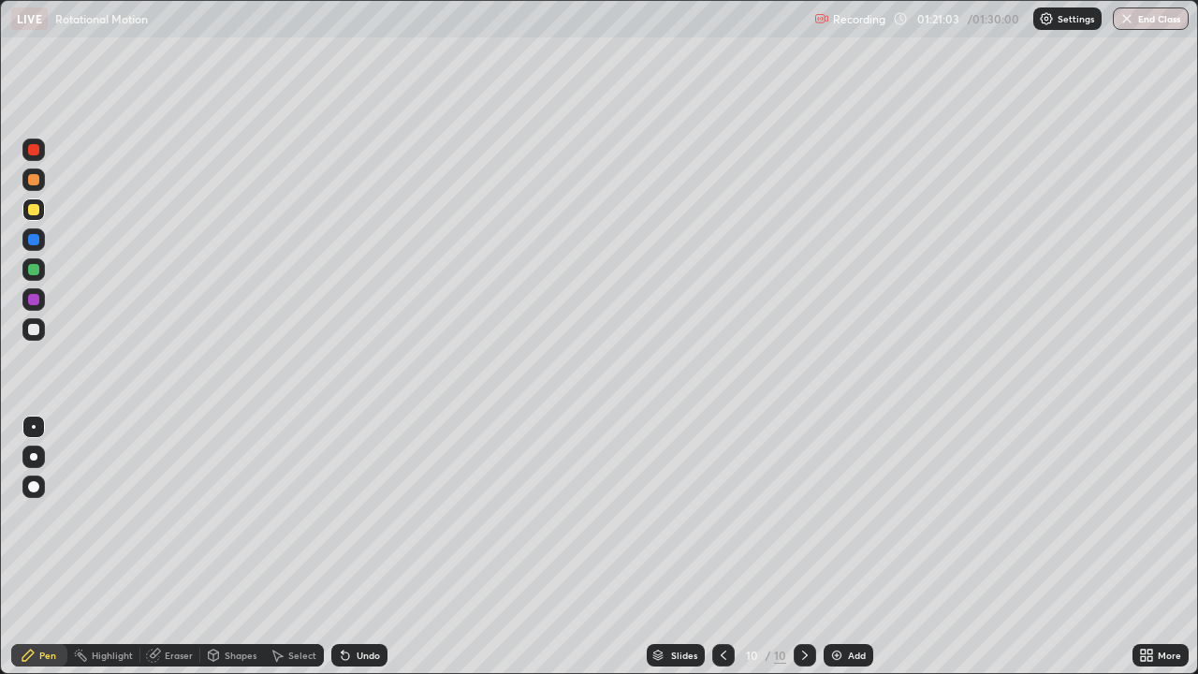
click at [850, 547] on div "Add" at bounding box center [857, 655] width 18 height 9
click at [366, 547] on div "Undo" at bounding box center [368, 655] width 23 height 9
click at [300, 547] on div "Select" at bounding box center [302, 655] width 28 height 9
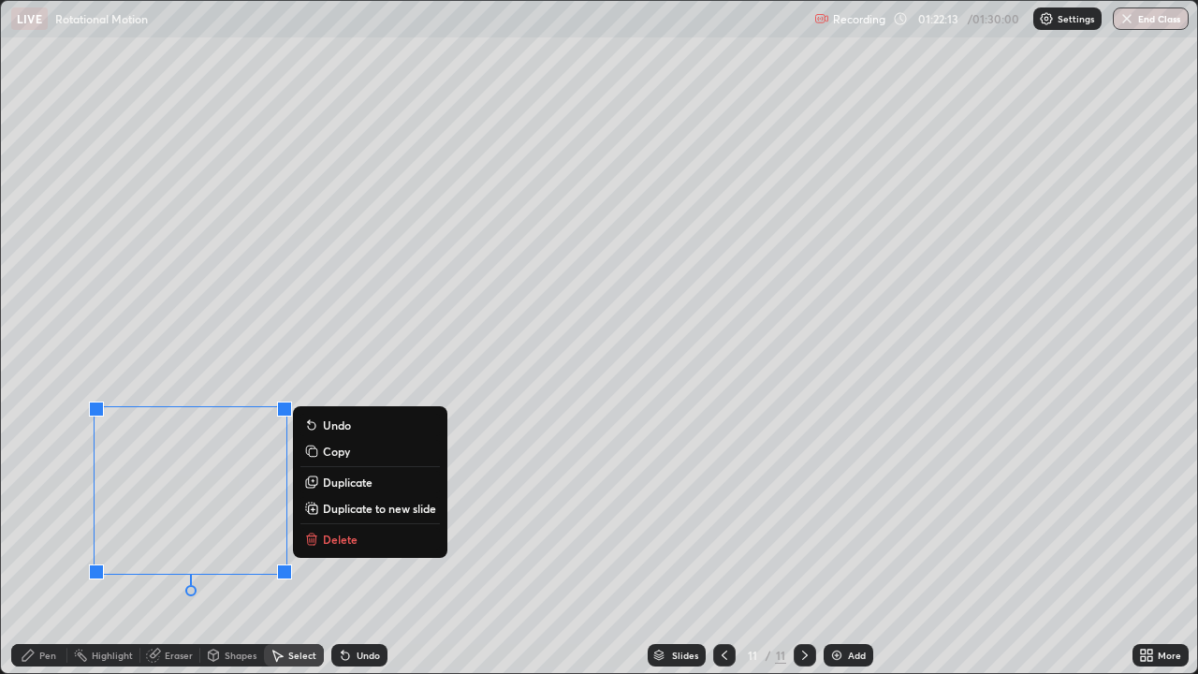
click at [328, 544] on p "Delete" at bounding box center [340, 539] width 35 height 15
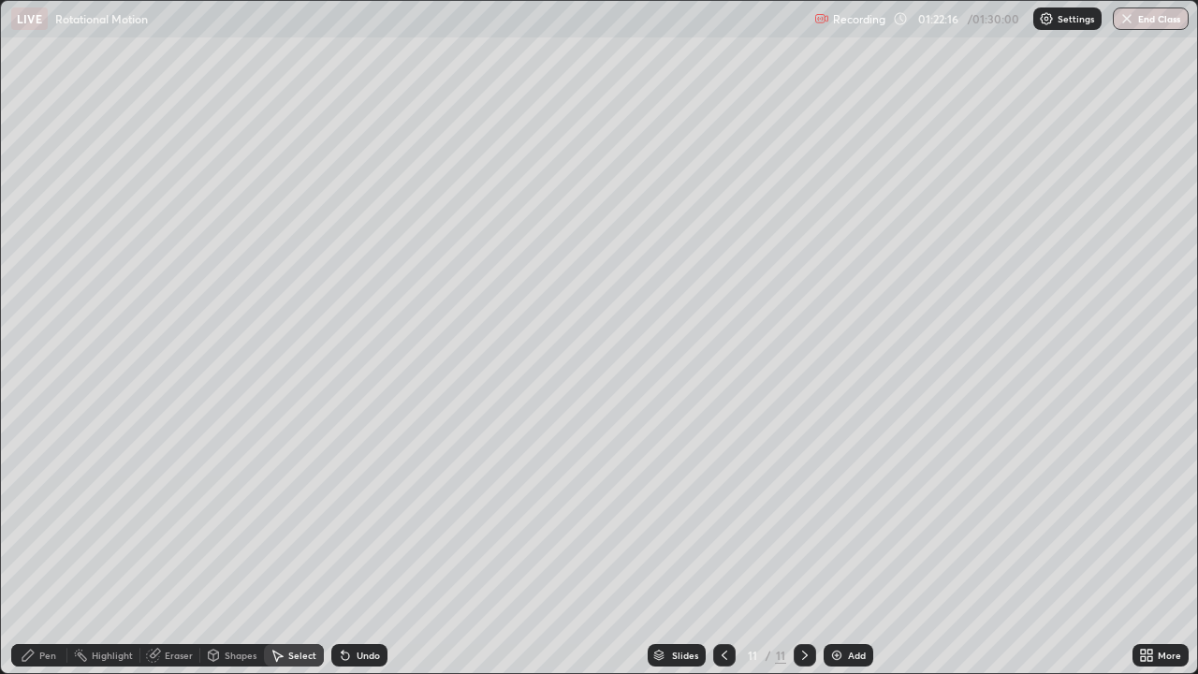
click at [40, 547] on div "Pen" at bounding box center [39, 655] width 56 height 22
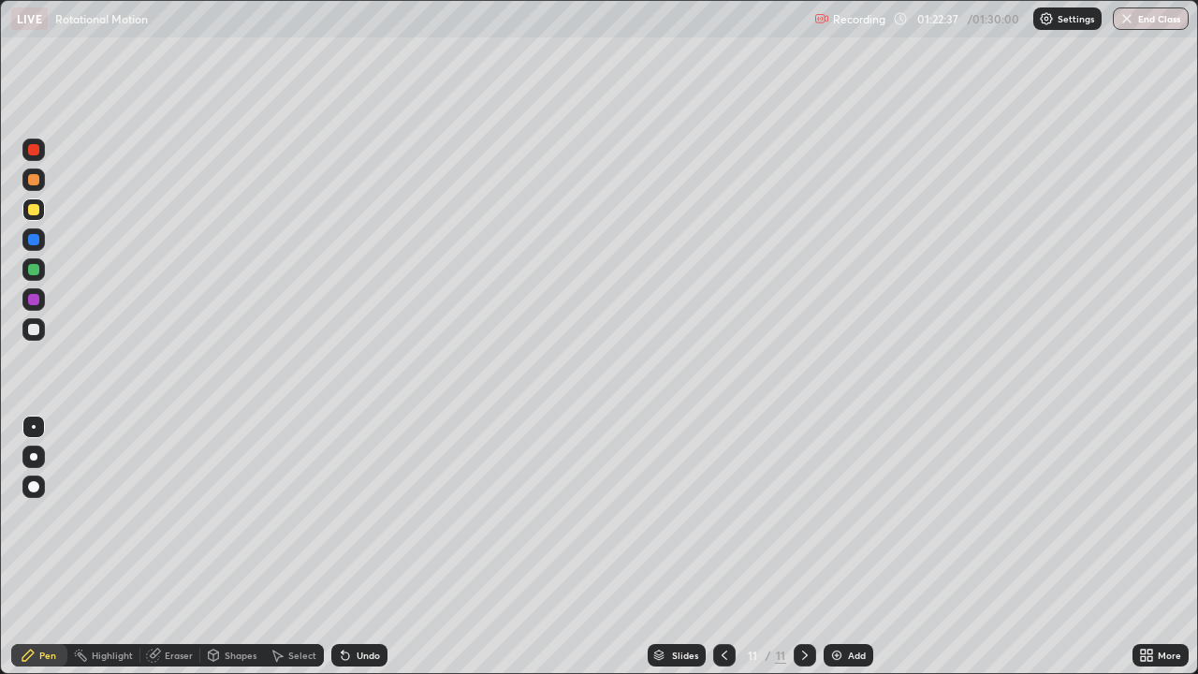
click at [361, 547] on div "Undo" at bounding box center [368, 655] width 23 height 9
click at [357, 547] on div "Undo" at bounding box center [368, 655] width 23 height 9
click at [359, 547] on div "Undo" at bounding box center [368, 655] width 23 height 9
click at [359, 547] on div "Undo" at bounding box center [359, 655] width 56 height 22
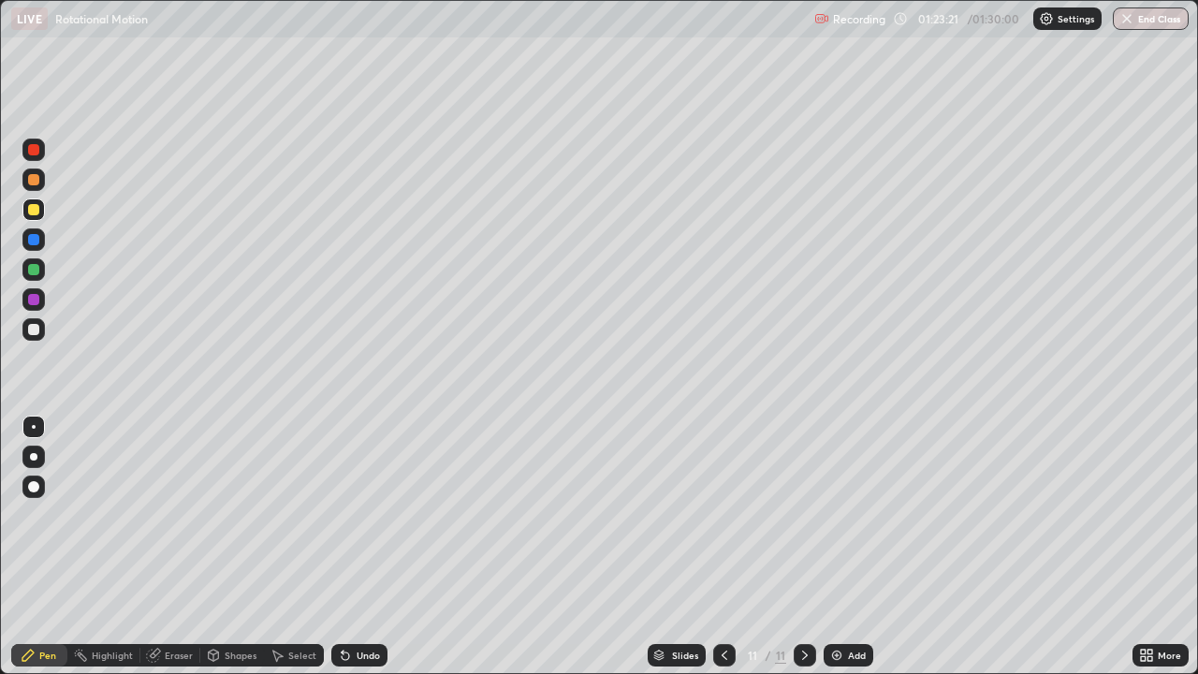
click at [368, 547] on div "Undo" at bounding box center [368, 655] width 23 height 9
click at [1132, 18] on img "button" at bounding box center [1127, 18] width 15 height 15
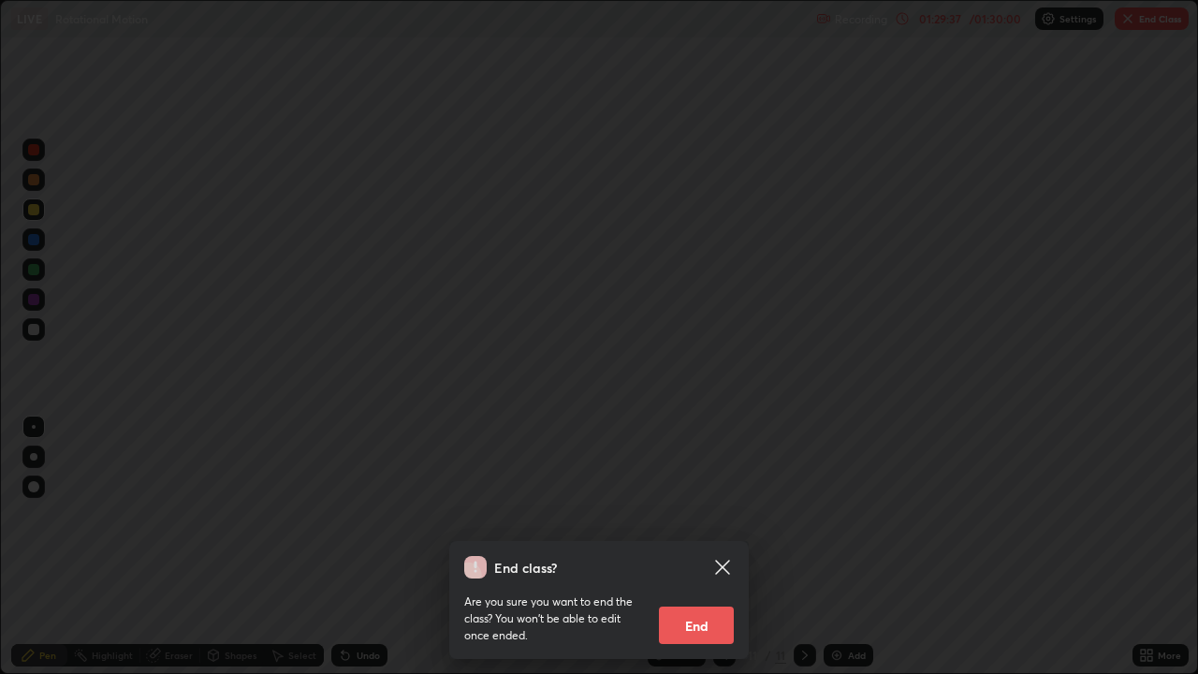
click at [696, 547] on button "End" at bounding box center [696, 625] width 75 height 37
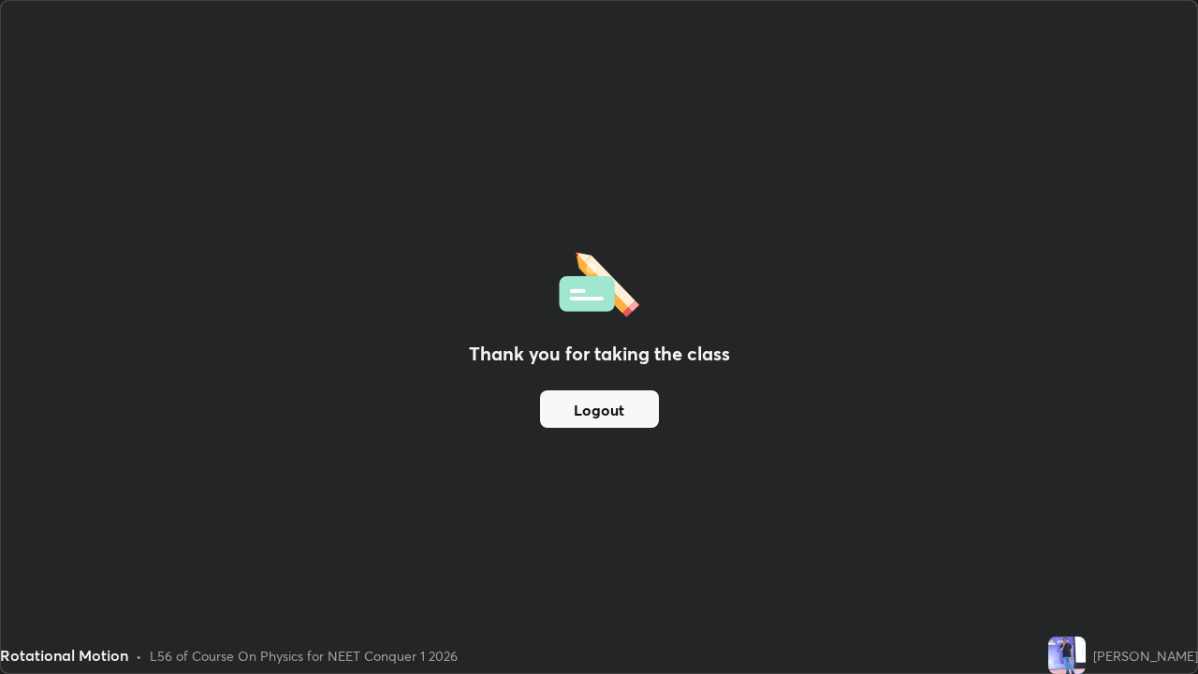
click at [606, 411] on button "Logout" at bounding box center [599, 408] width 119 height 37
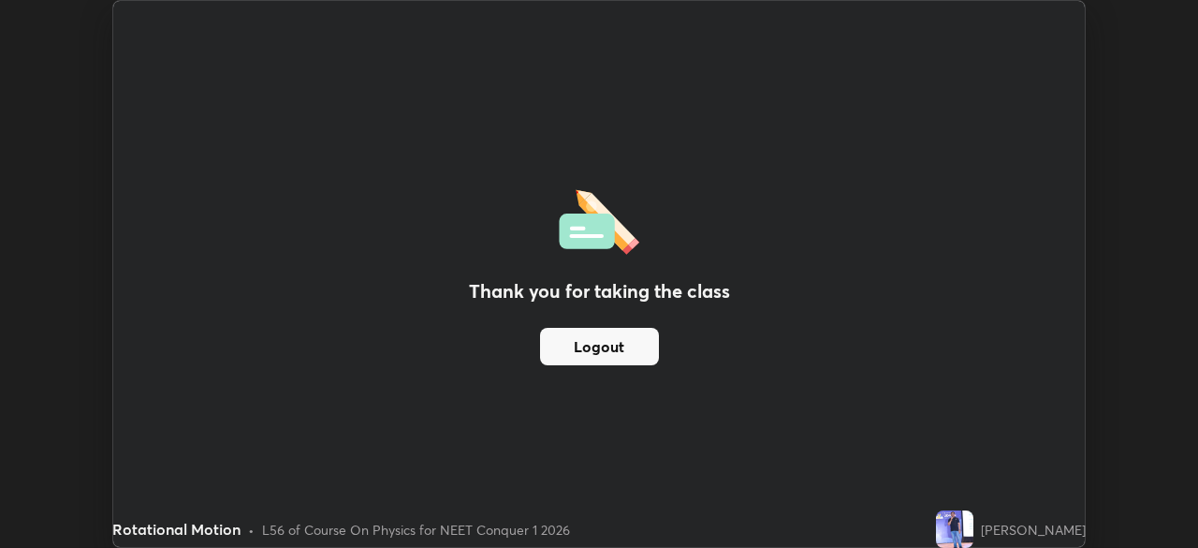
scroll to position [93059, 92409]
